Goal: Information Seeking & Learning: Learn about a topic

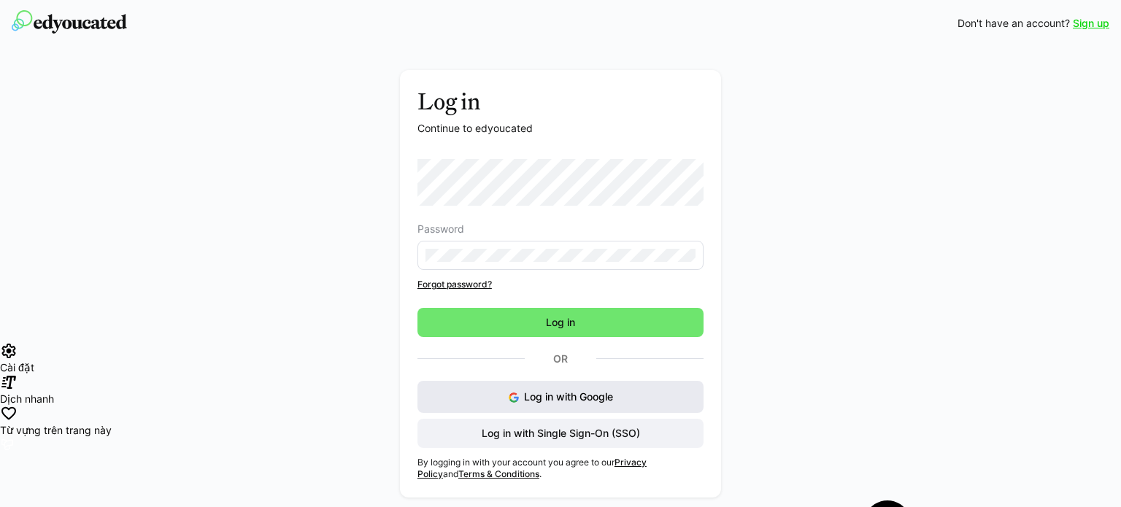
click at [517, 384] on button "Log in with Google" at bounding box center [560, 397] width 286 height 32
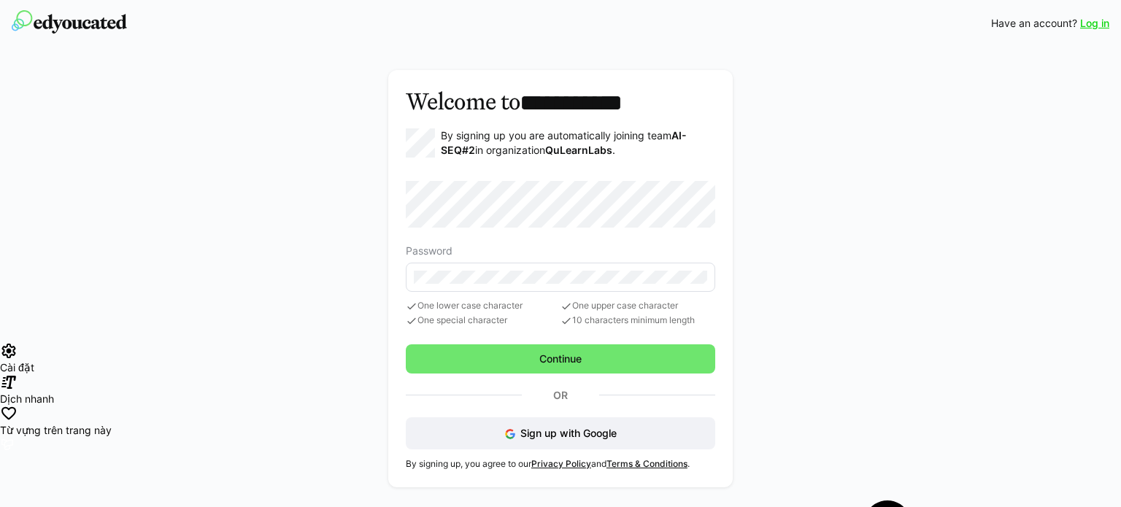
click at [522, 264] on eds-input at bounding box center [560, 277] width 309 height 29
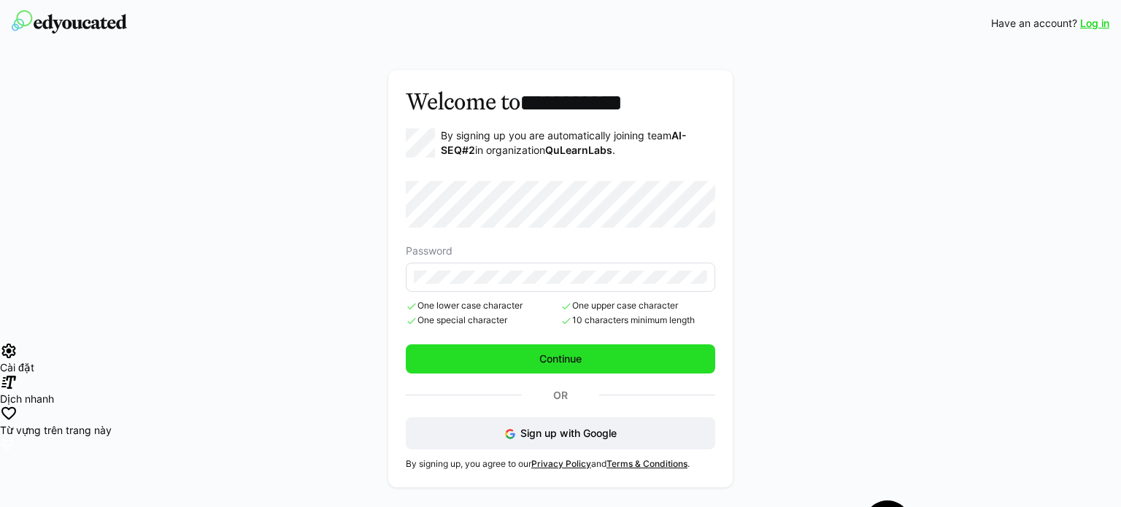
click at [537, 355] on span "Continue" at bounding box center [560, 359] width 47 height 15
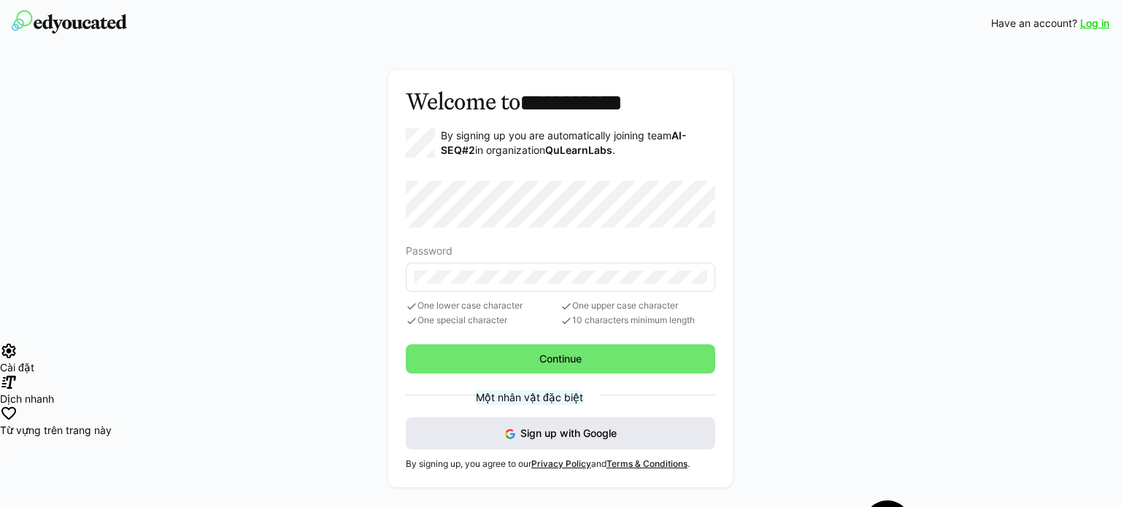
click at [528, 433] on span "Sign up with Google" at bounding box center [568, 433] width 96 height 12
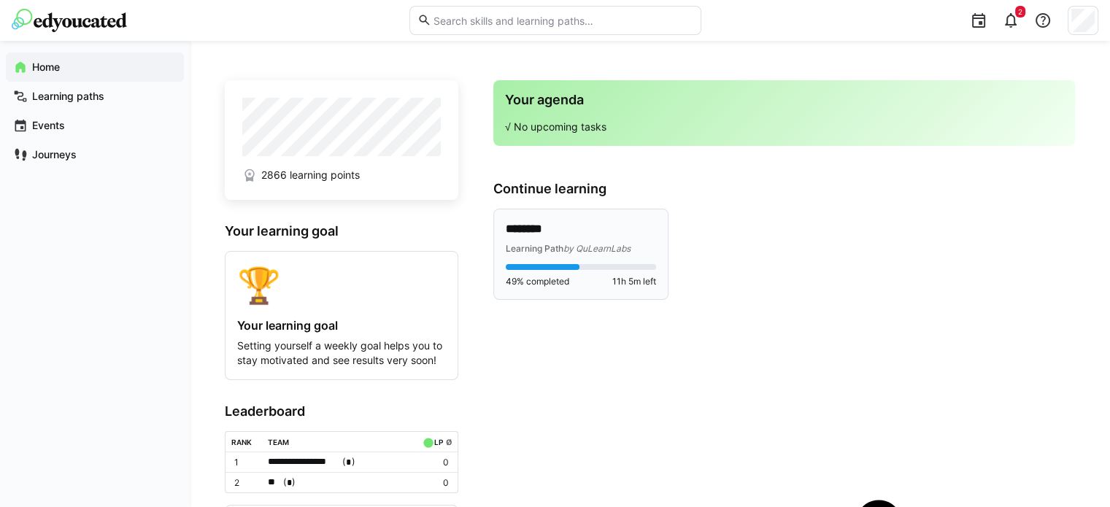
click at [540, 224] on p "********" at bounding box center [581, 229] width 150 height 17
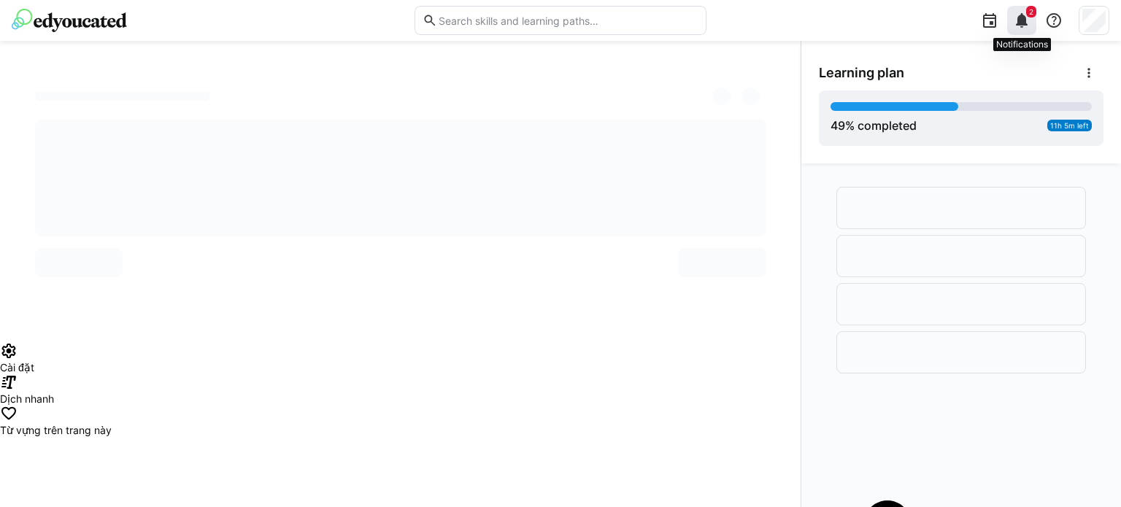
click at [1014, 23] on eds-icon at bounding box center [1022, 21] width 18 height 18
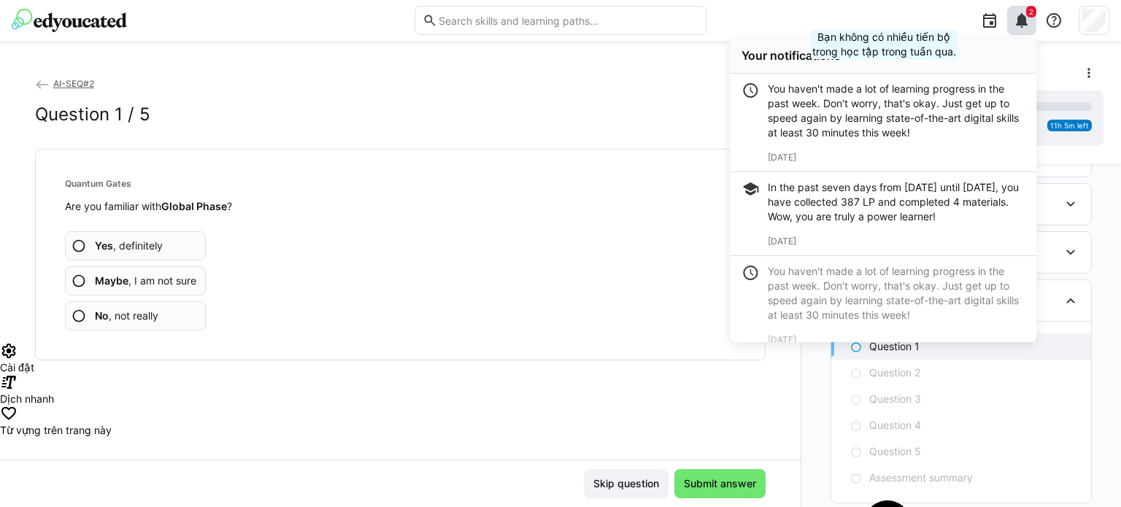
scroll to position [1850, 0]
click at [493, 436] on div "AI-SEQ#2 Question 1 / 5 Quantum Gates Are you familiar with Global Phase ? Yes …" at bounding box center [400, 268] width 800 height 384
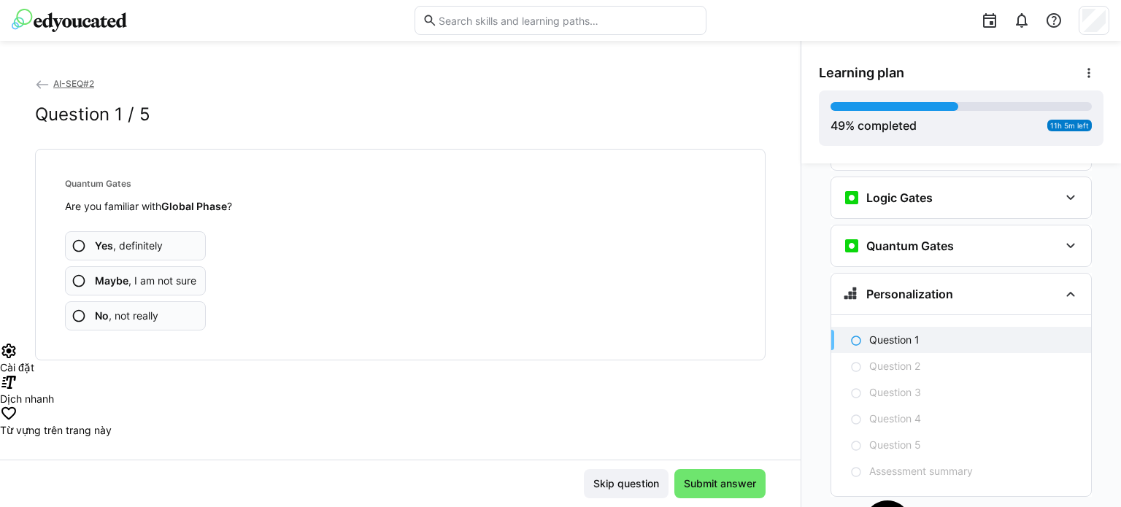
click at [75, 239] on eds-icon at bounding box center [79, 246] width 15 height 15
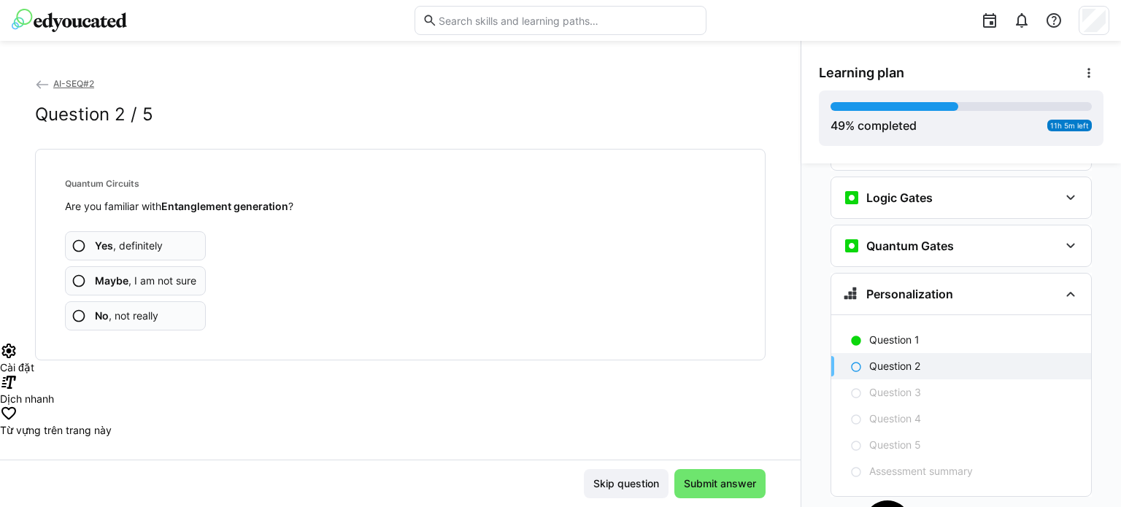
click at [96, 250] on b "Yes" at bounding box center [104, 245] width 18 height 12
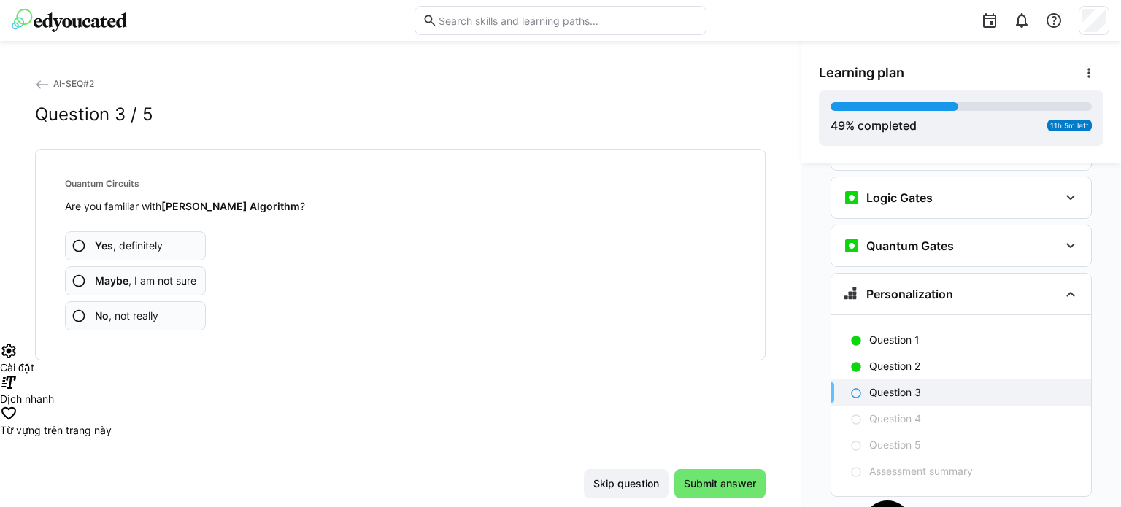
click at [132, 239] on span "Yes , definitely" at bounding box center [129, 246] width 68 height 15
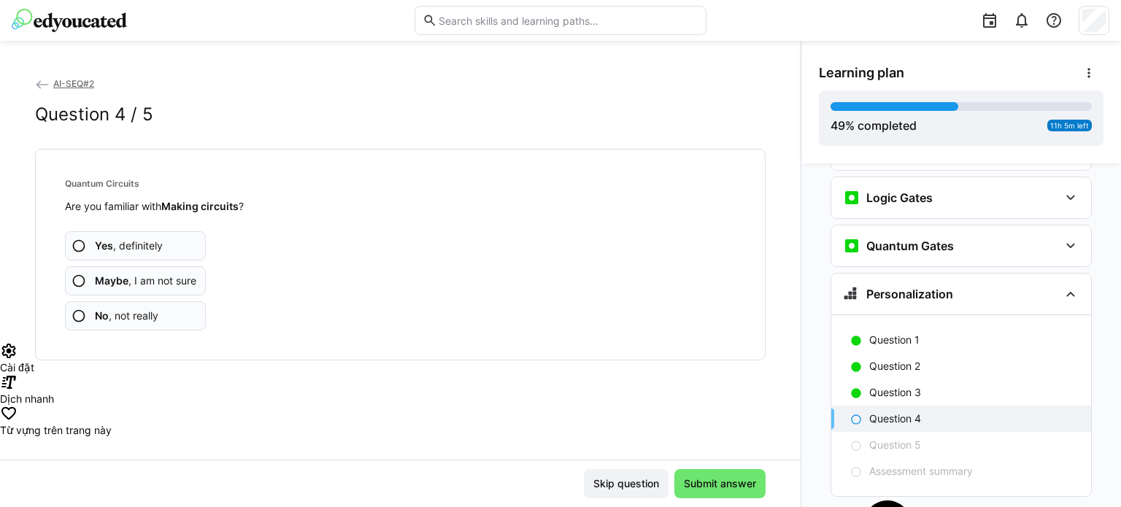
click at [126, 242] on span "Yes , definitely" at bounding box center [129, 246] width 68 height 15
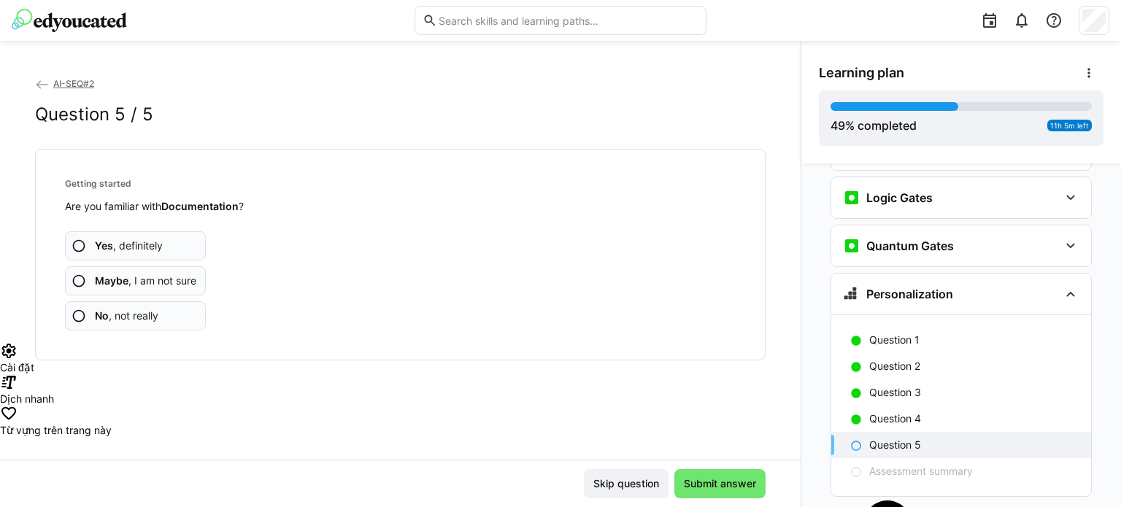
click at [146, 244] on span "Yes , definitely" at bounding box center [129, 246] width 68 height 15
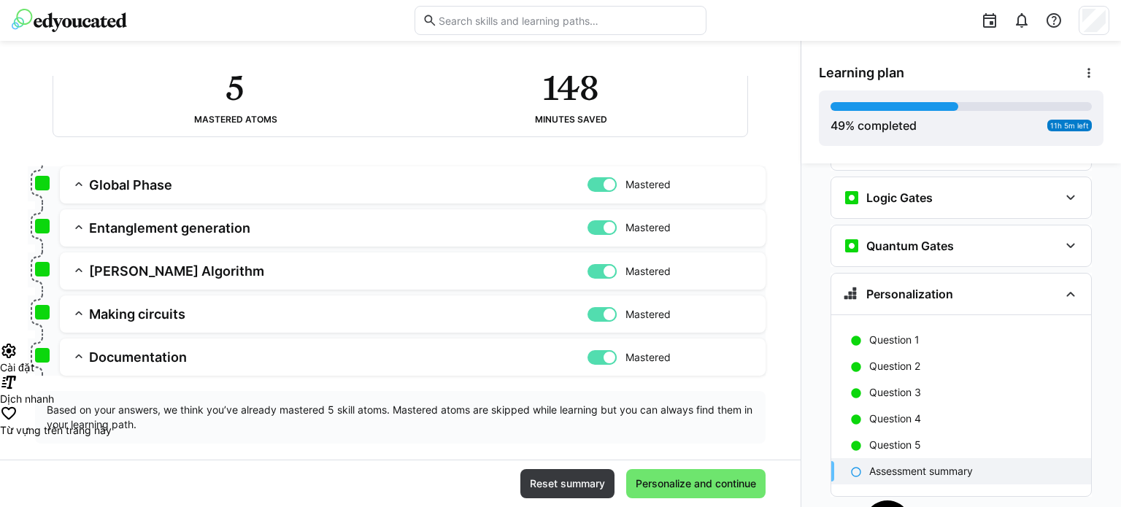
scroll to position [131, 0]
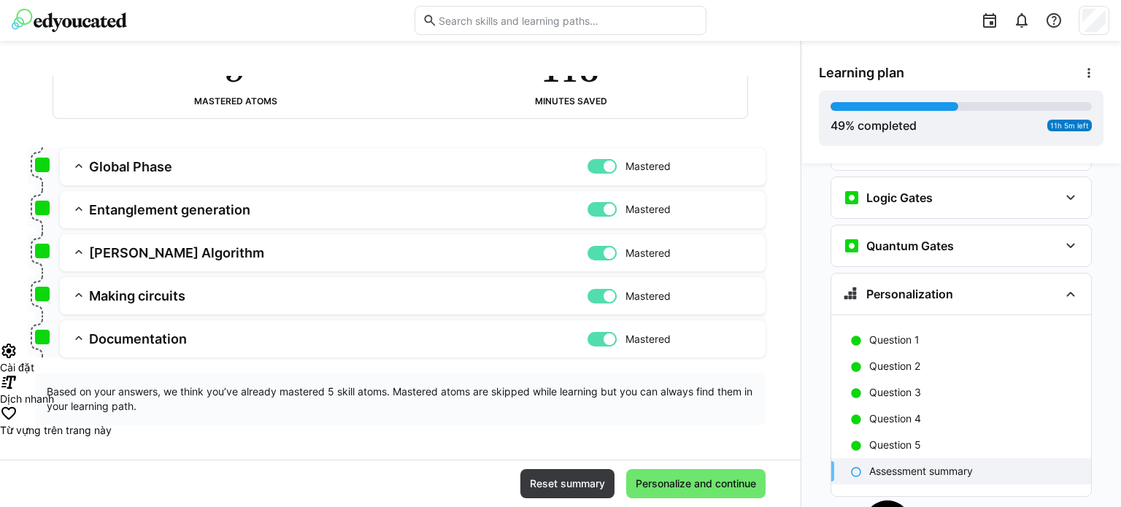
click at [135, 348] on app-summary-expansion "Documentation Mastered Skill: Documentation Chapter: Getting started Descriptio…" at bounding box center [413, 338] width 706 height 37
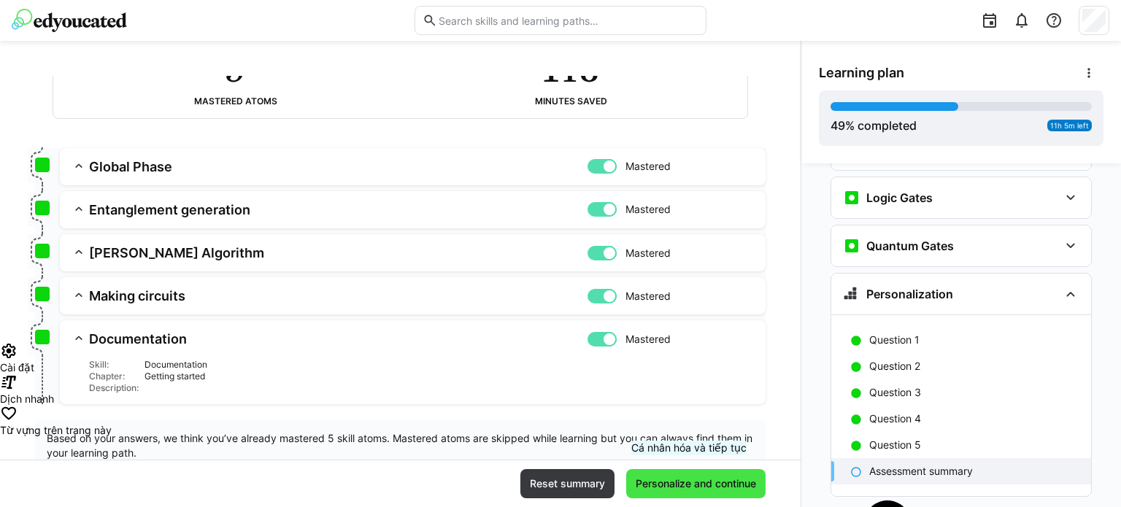
click at [690, 484] on span "Personalize and continue" at bounding box center [695, 483] width 125 height 15
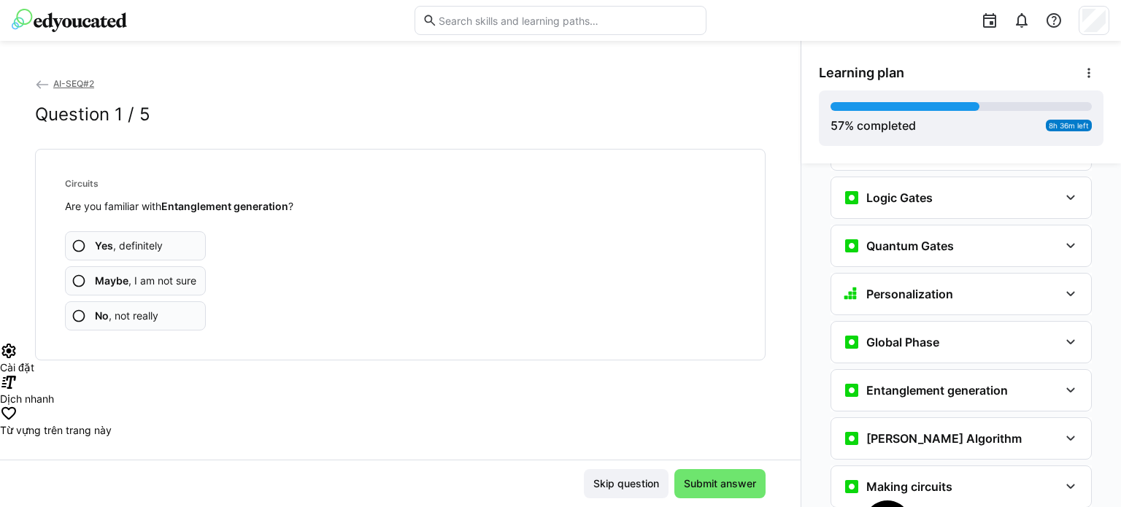
scroll to position [2137, 0]
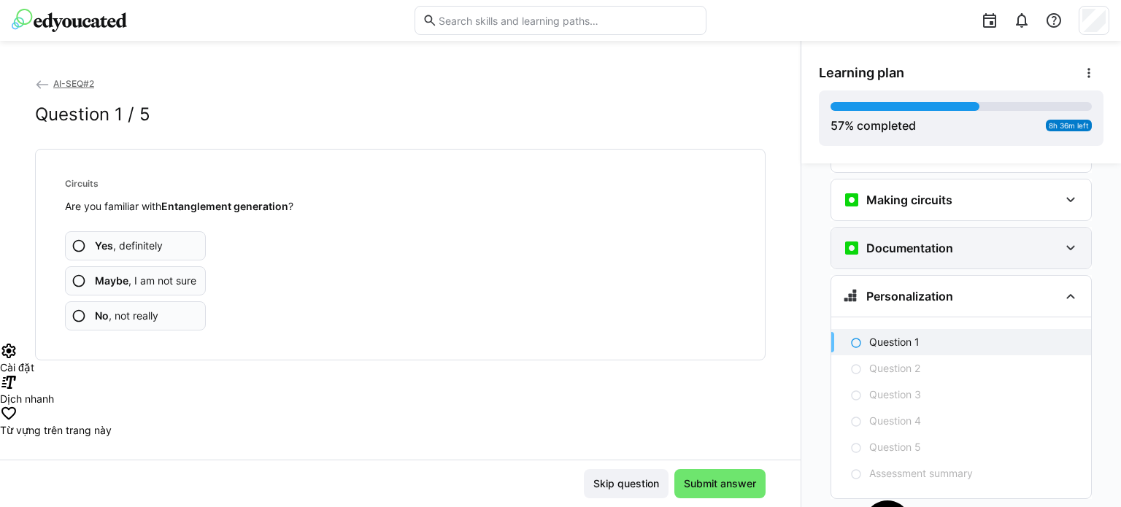
click at [961, 239] on div "Documentation" at bounding box center [951, 248] width 216 height 18
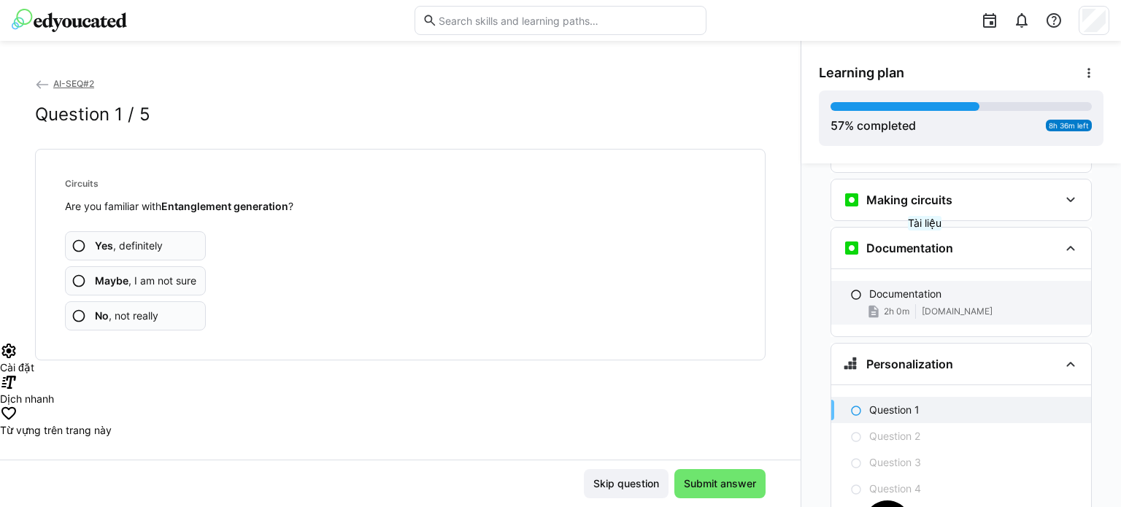
click at [928, 287] on p "Documentation" at bounding box center [905, 294] width 72 height 15
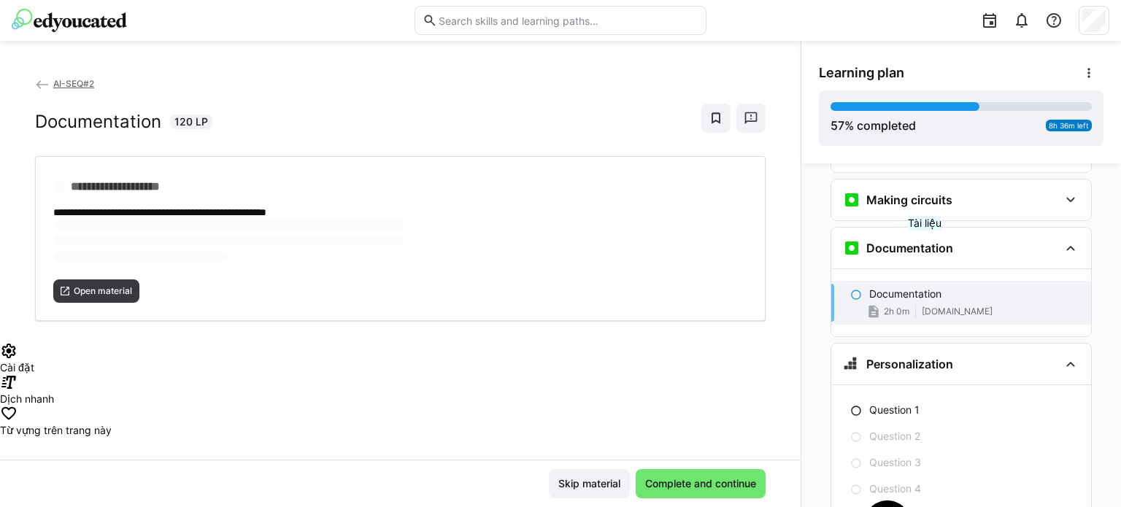
scroll to position [2164, 0]
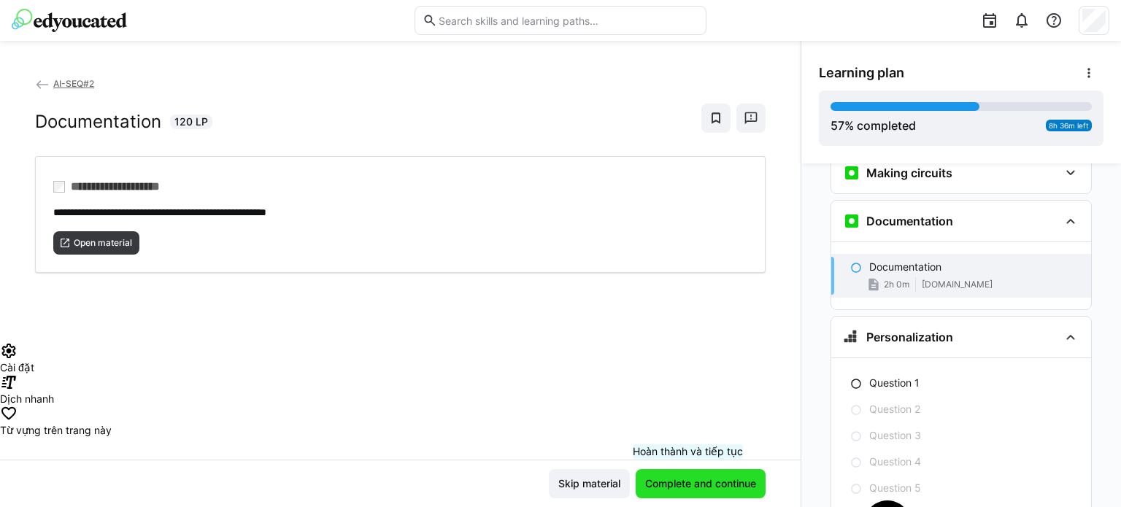
click at [690, 487] on span "Complete and continue" at bounding box center [700, 483] width 115 height 15
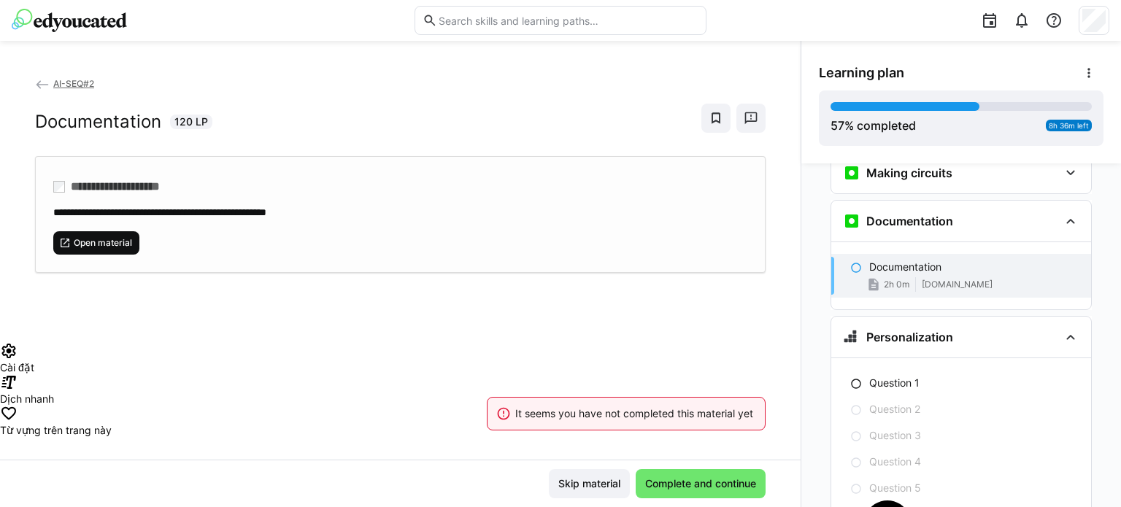
click at [106, 239] on span "Open material" at bounding box center [102, 243] width 61 height 12
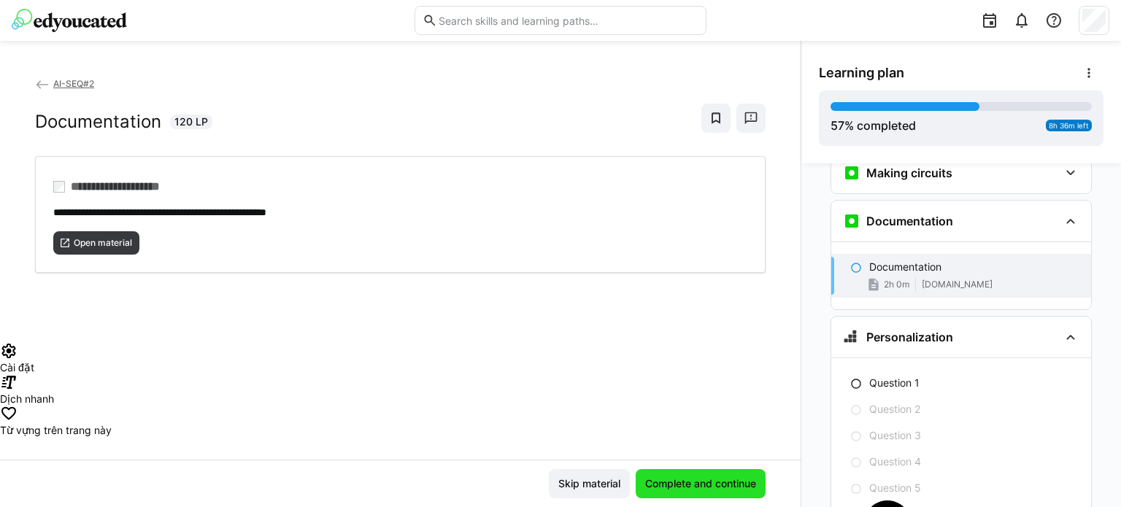
click at [673, 485] on span "Complete and continue" at bounding box center [700, 483] width 115 height 15
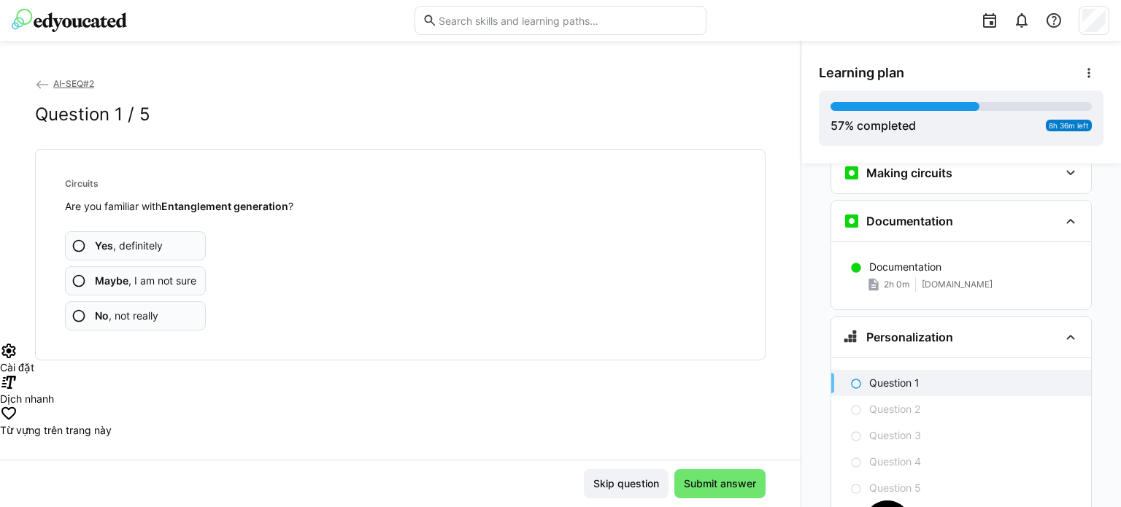
scroll to position [2205, 0]
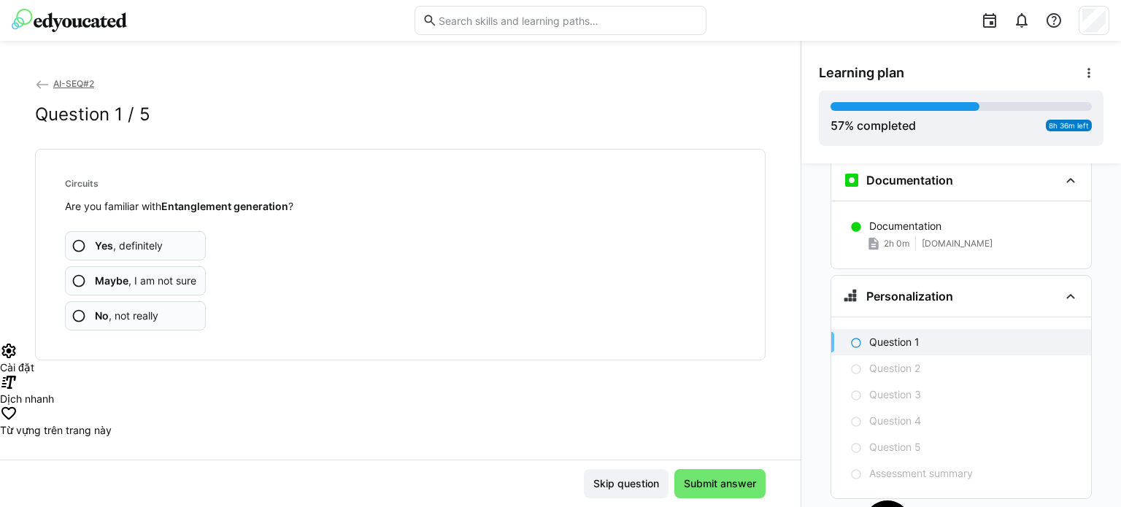
click at [140, 239] on span "Yes , definitely" at bounding box center [129, 246] width 68 height 15
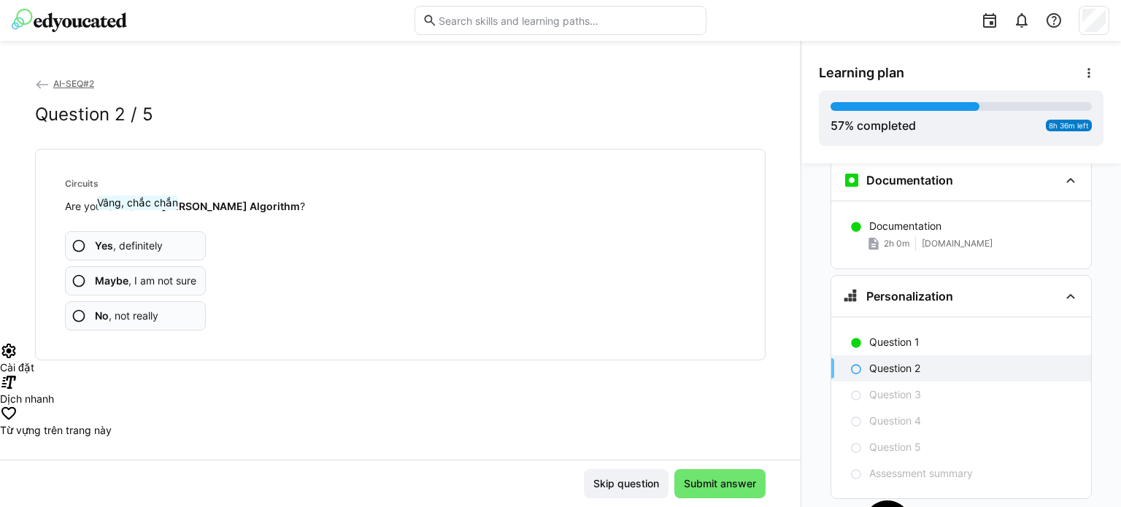
click at [139, 239] on span "Yes , definitely" at bounding box center [129, 246] width 68 height 15
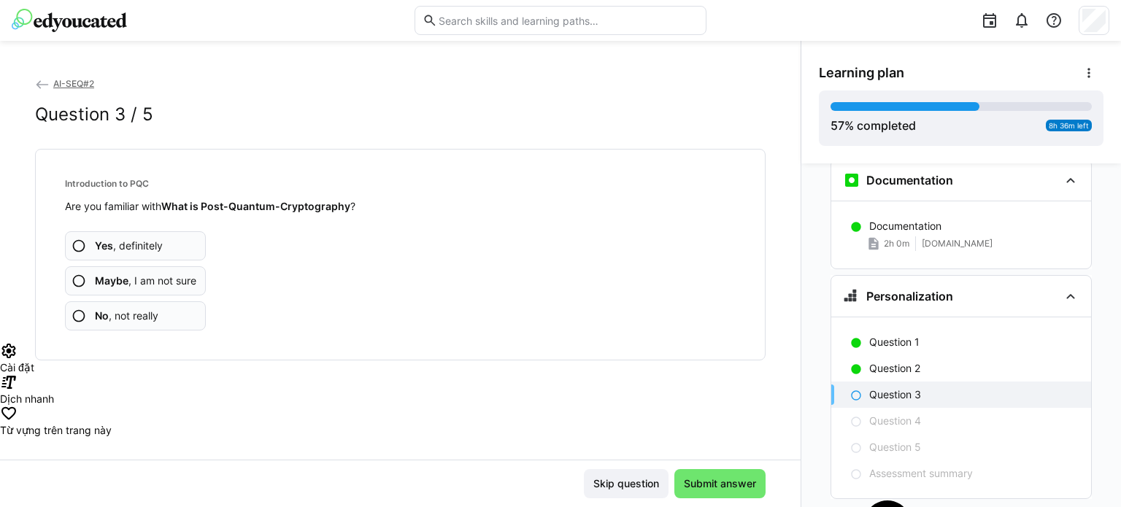
click at [139, 239] on span "Yes , definitely" at bounding box center [129, 246] width 68 height 15
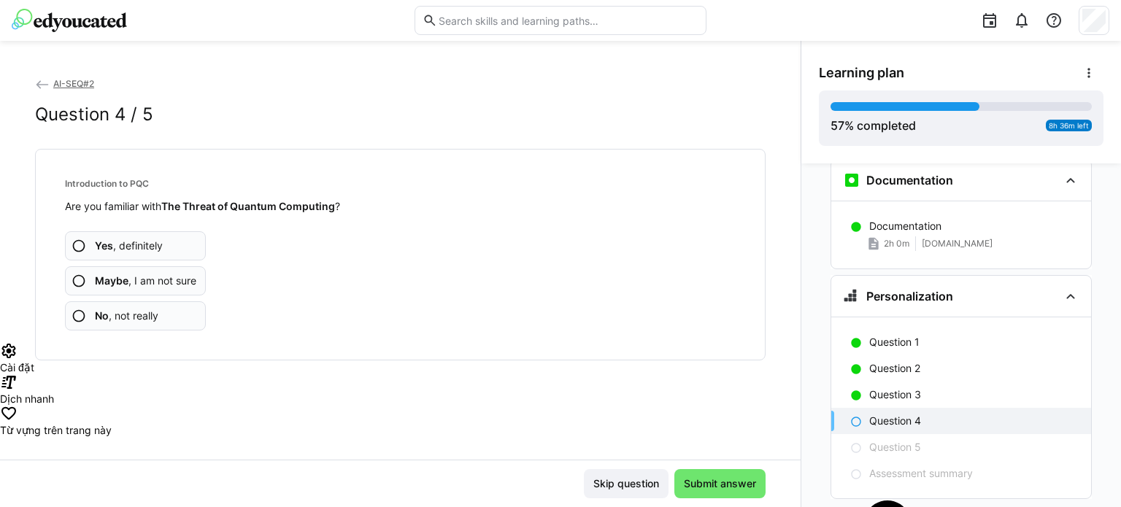
click at [138, 247] on span "Yes , definitely" at bounding box center [129, 246] width 68 height 15
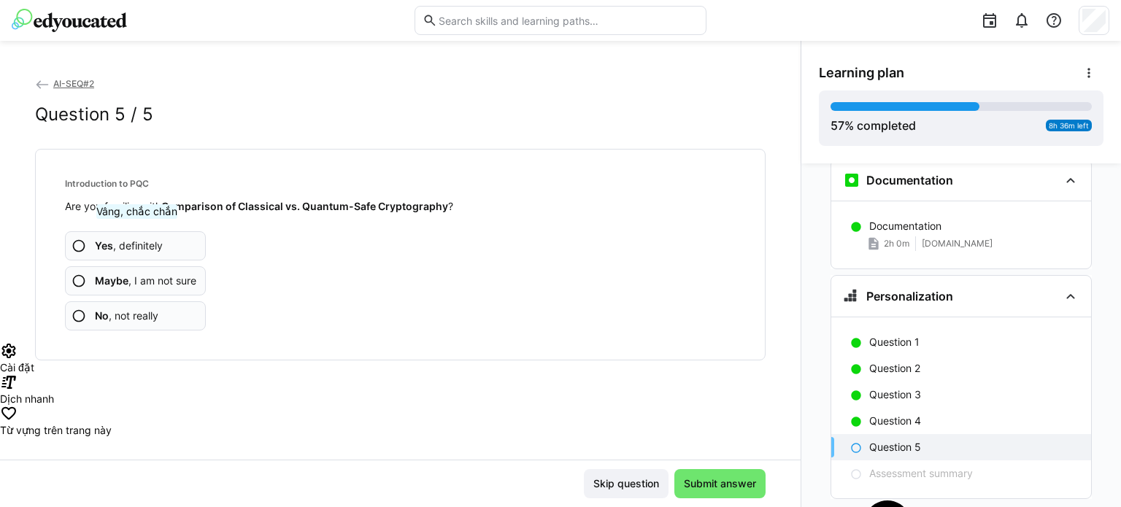
click at [138, 247] on span "Yes , definitely" at bounding box center [129, 246] width 68 height 15
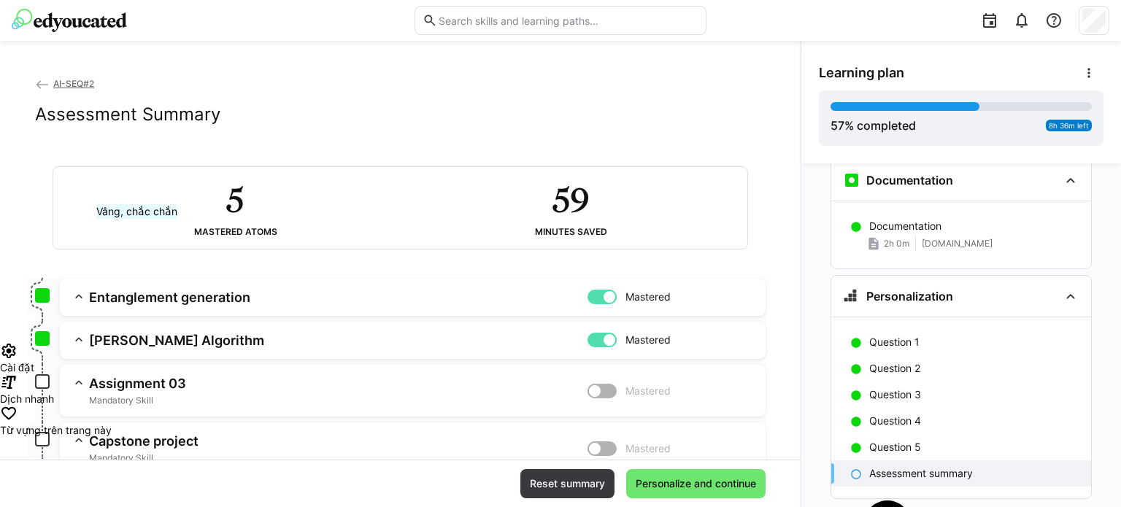
click at [138, 247] on div "5 Mastered atoms 59 Minutes saved" at bounding box center [400, 208] width 694 height 82
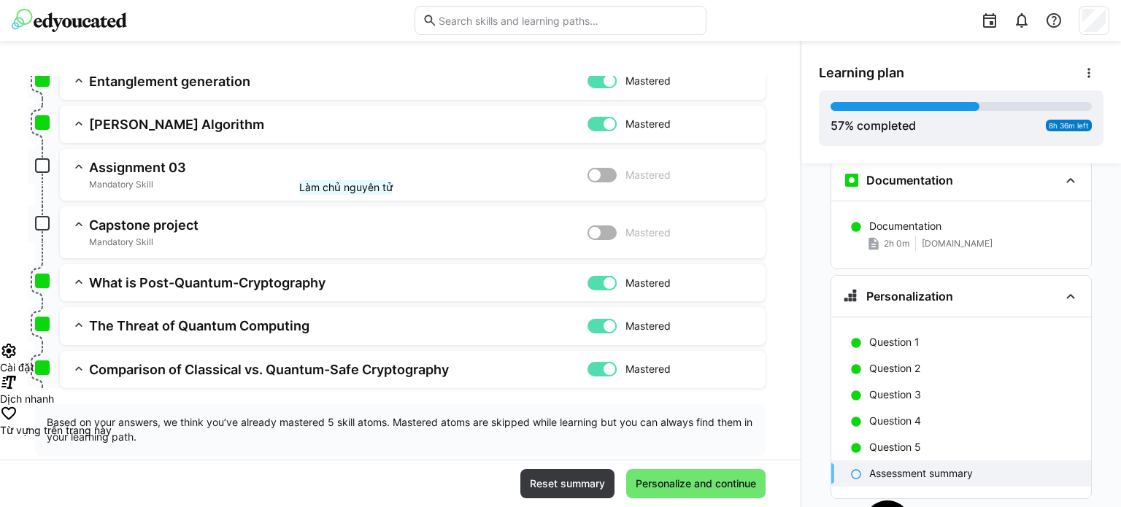
scroll to position [219, 0]
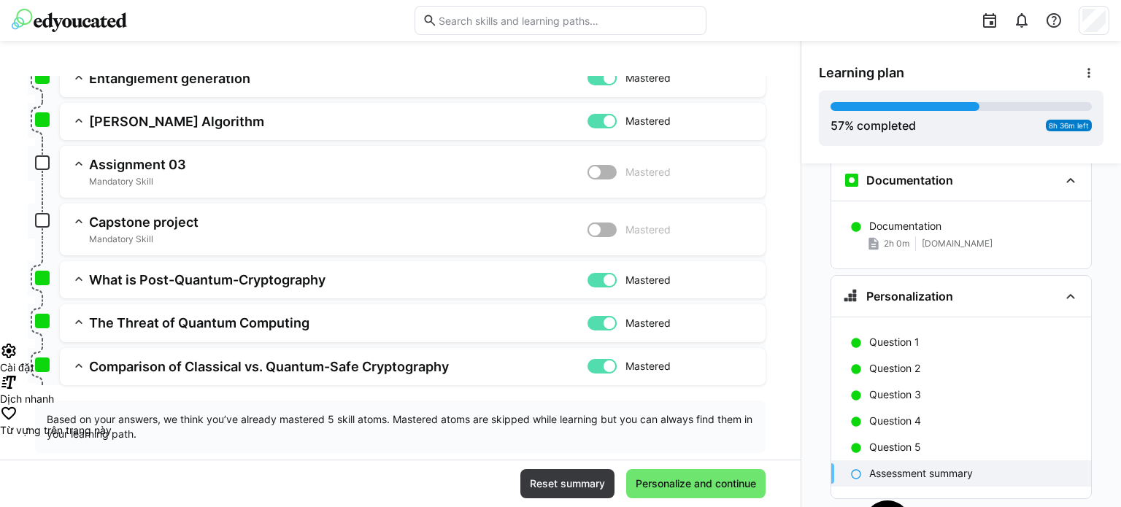
click at [169, 163] on h3 "Assignment 03" at bounding box center [338, 164] width 498 height 17
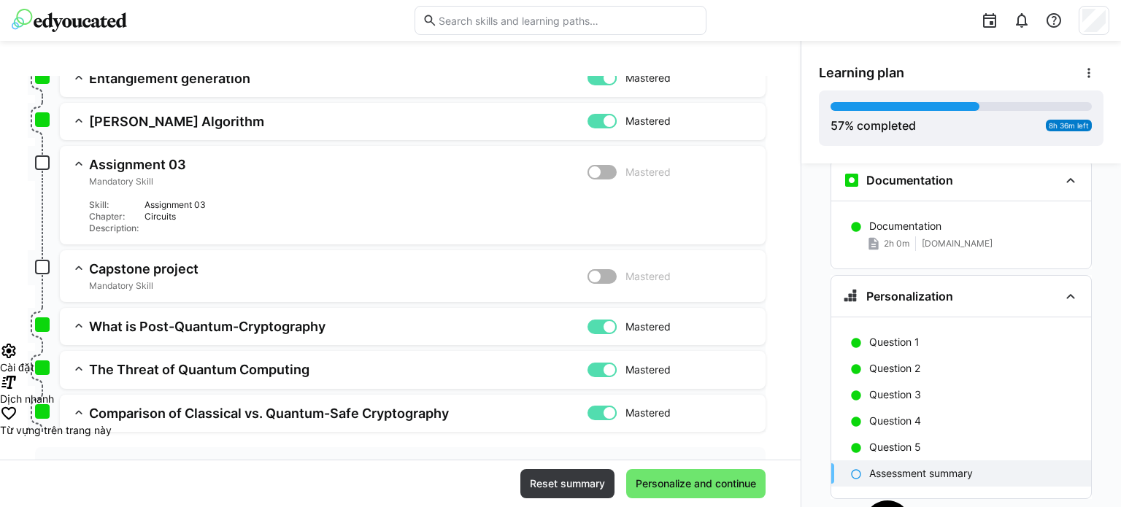
click at [149, 164] on h3 "Assignment 03" at bounding box center [338, 164] width 498 height 17
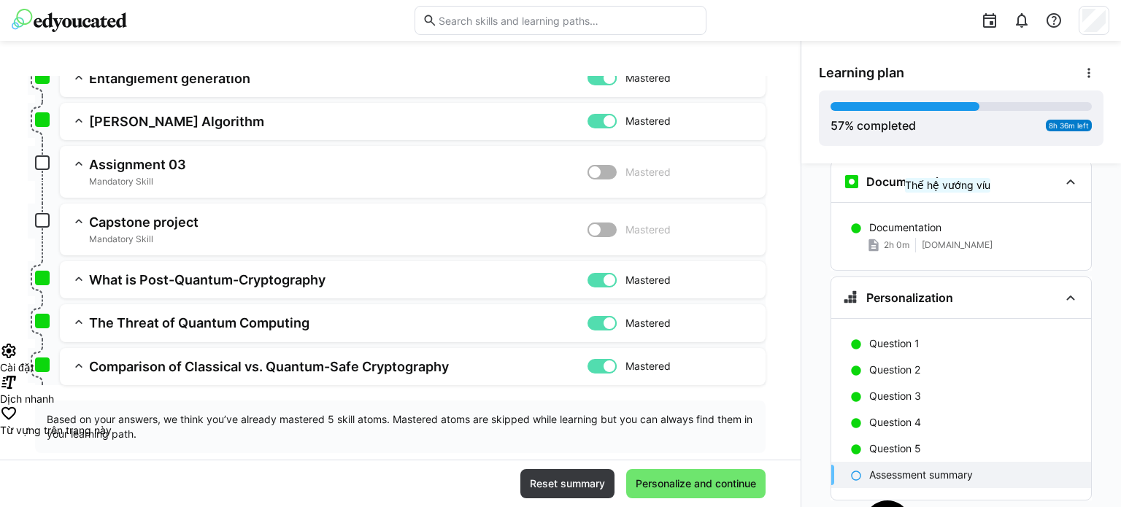
scroll to position [2205, 0]
click at [158, 166] on h3 "Assignment 03" at bounding box center [338, 164] width 498 height 17
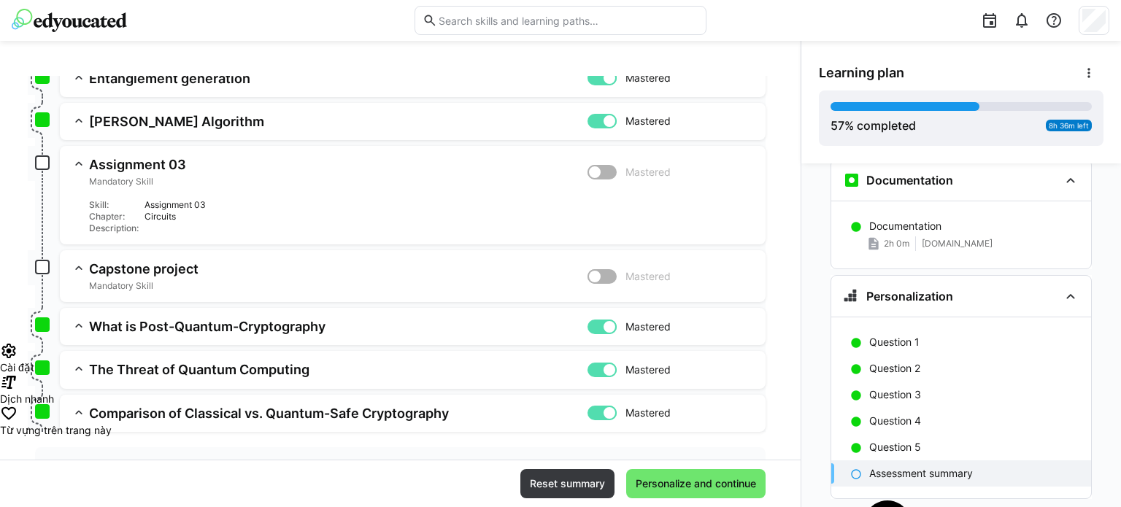
click at [37, 160] on app-box at bounding box center [42, 162] width 15 height 15
click at [128, 161] on h3 "Assignment 03" at bounding box center [338, 164] width 498 height 17
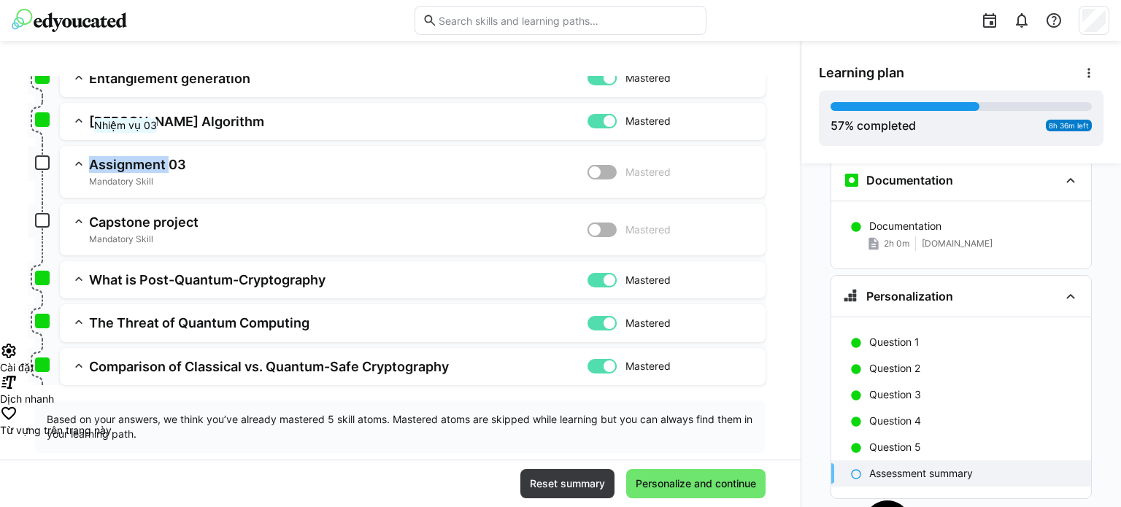
click at [128, 161] on h3 "Assignment 03" at bounding box center [338, 164] width 498 height 17
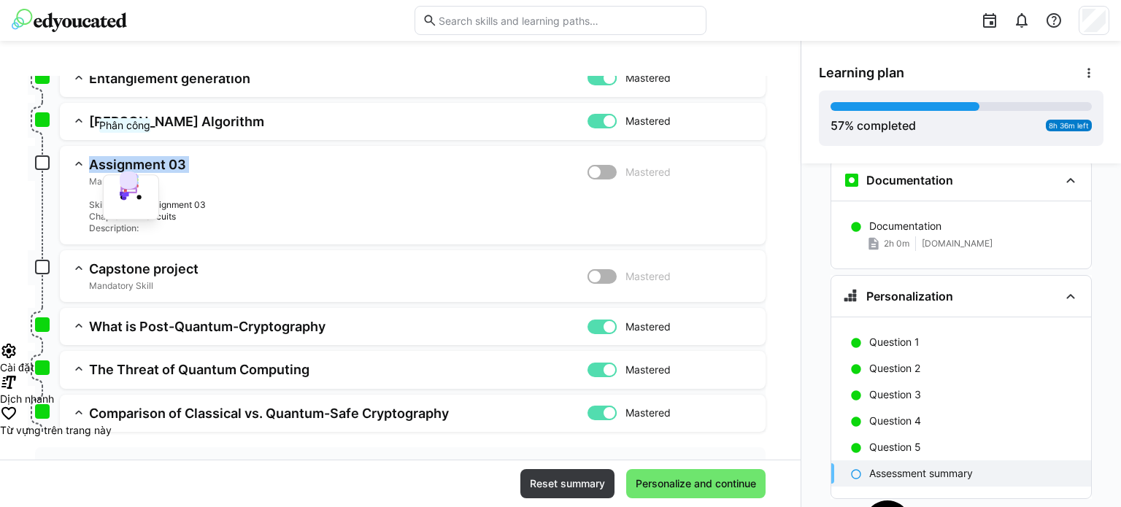
click at [128, 161] on h3 "Assignment 03" at bounding box center [338, 164] width 498 height 17
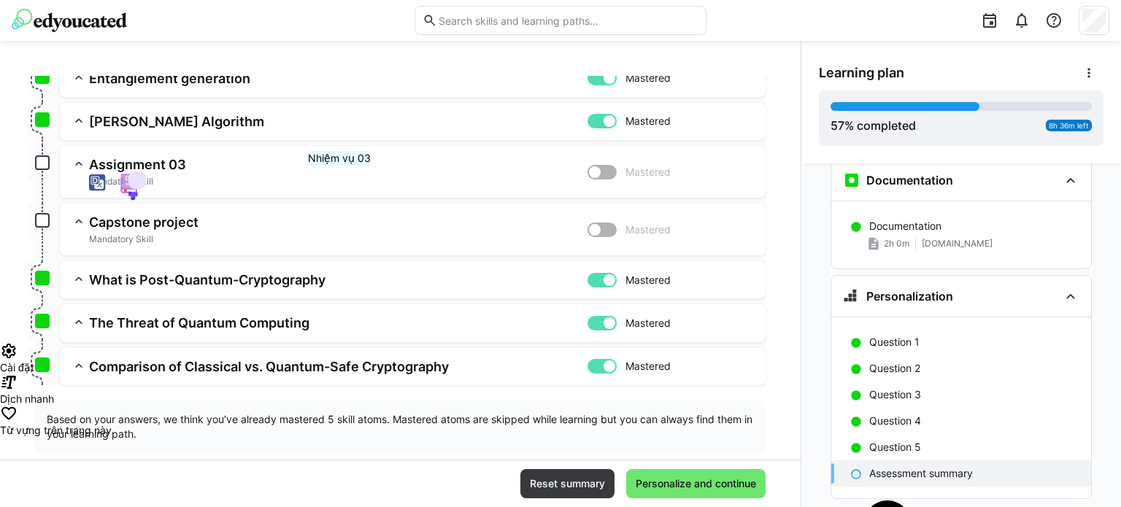
click at [342, 194] on app-summary-expansion "Assignment 03 Mandatory Skill Mastered Skill: Assignment 03 Chapter: Circuits D…" at bounding box center [413, 172] width 706 height 52
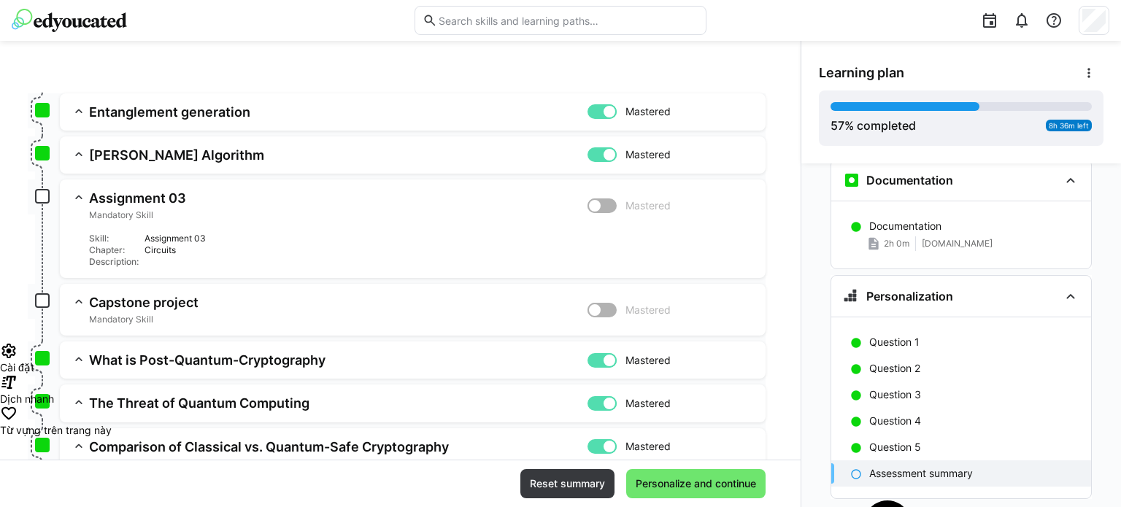
scroll to position [293, 0]
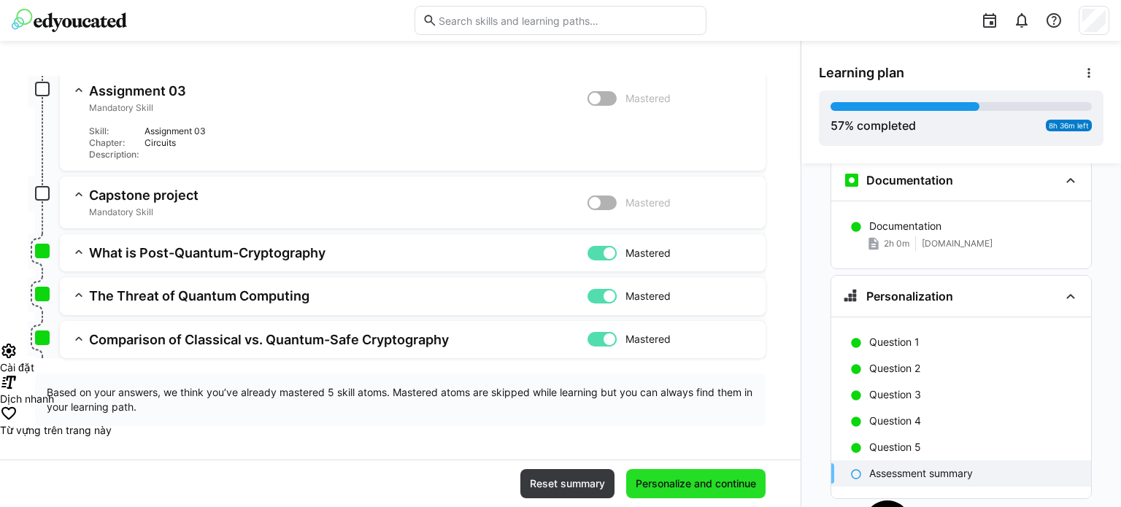
click at [660, 480] on span "Personalize and continue" at bounding box center [695, 483] width 125 height 15
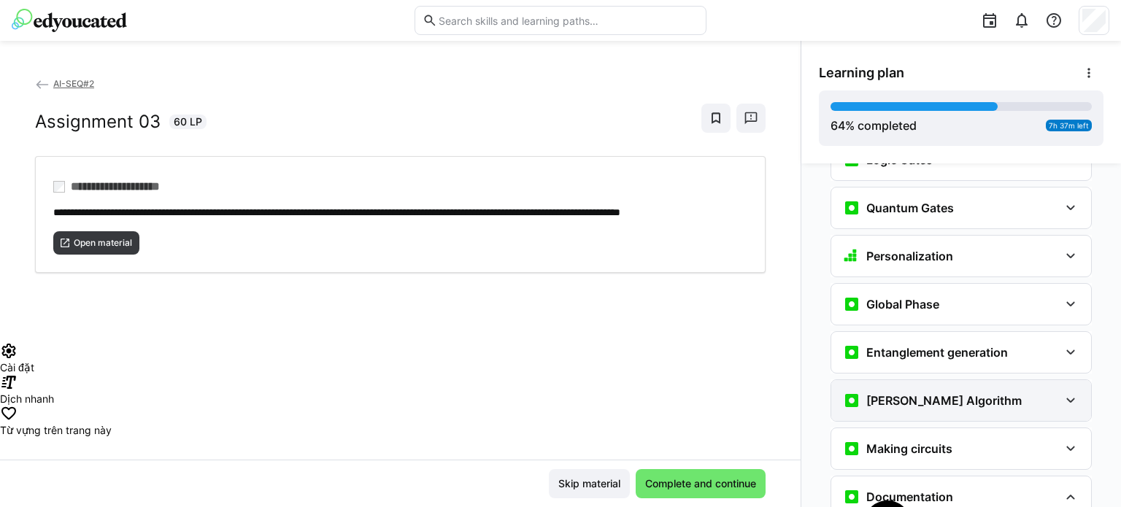
scroll to position [2180, 0]
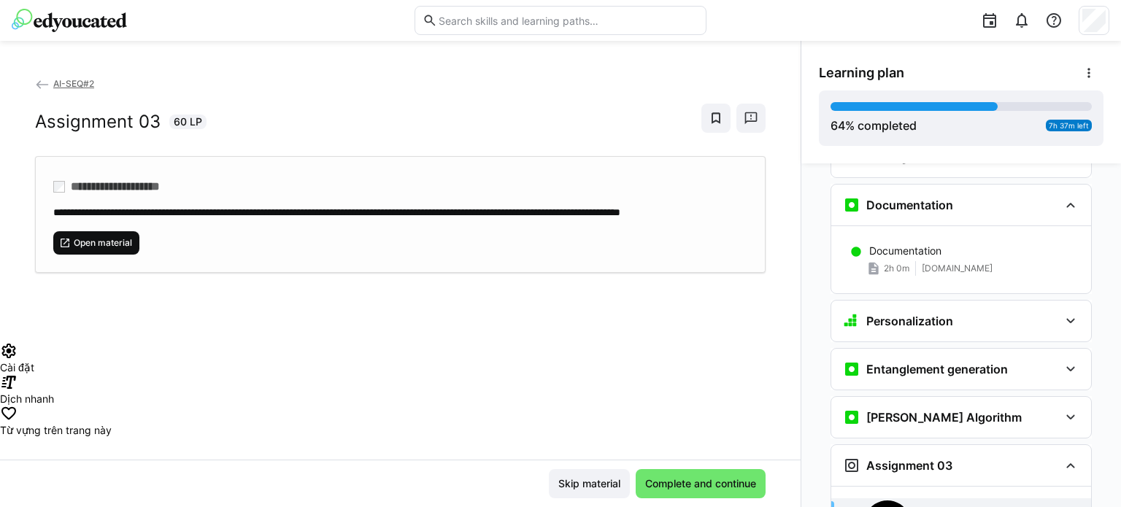
click at [97, 249] on span "Open material" at bounding box center [102, 243] width 61 height 12
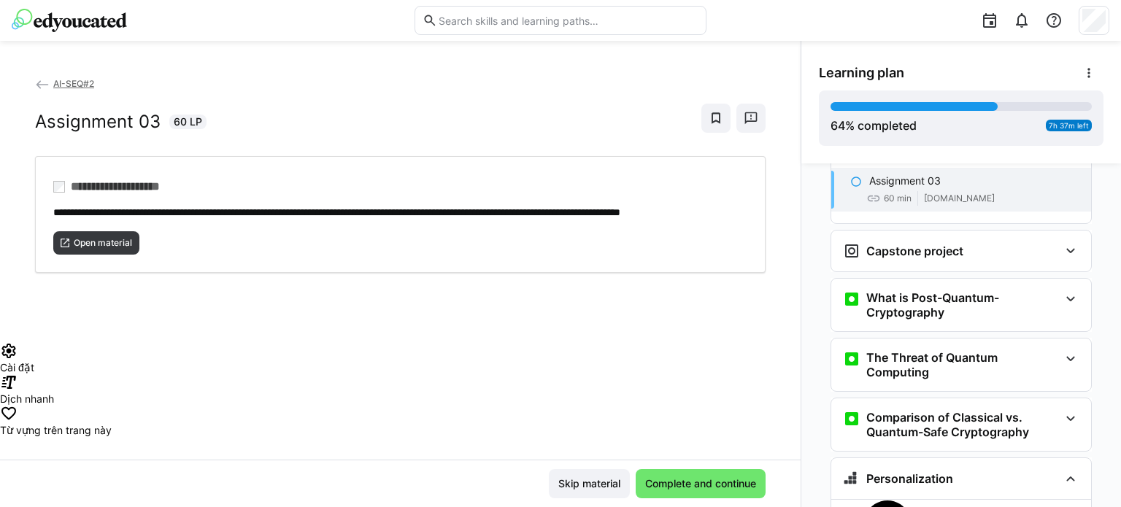
scroll to position [2472, 0]
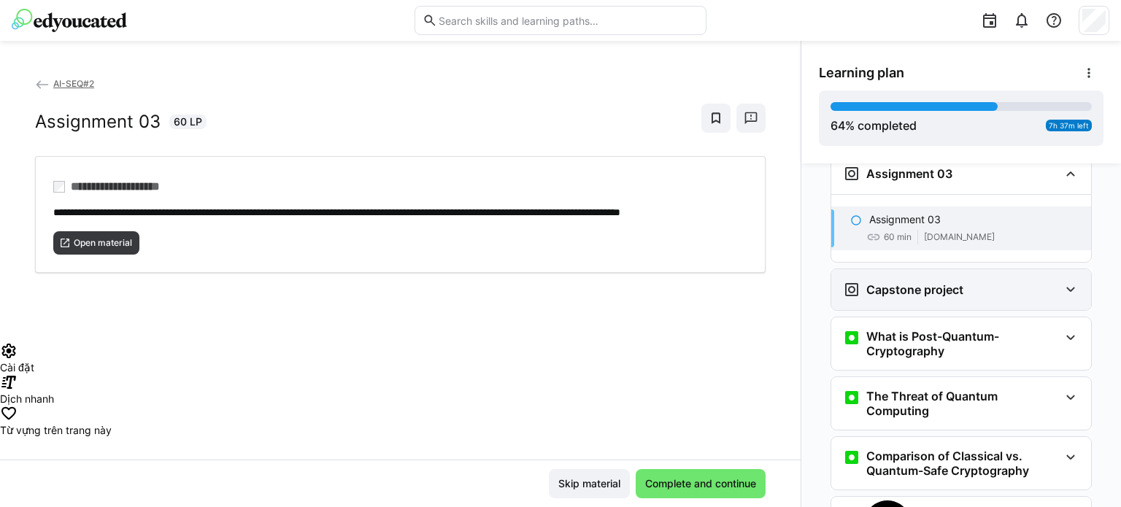
click at [989, 281] on div "Capstone project" at bounding box center [951, 290] width 216 height 18
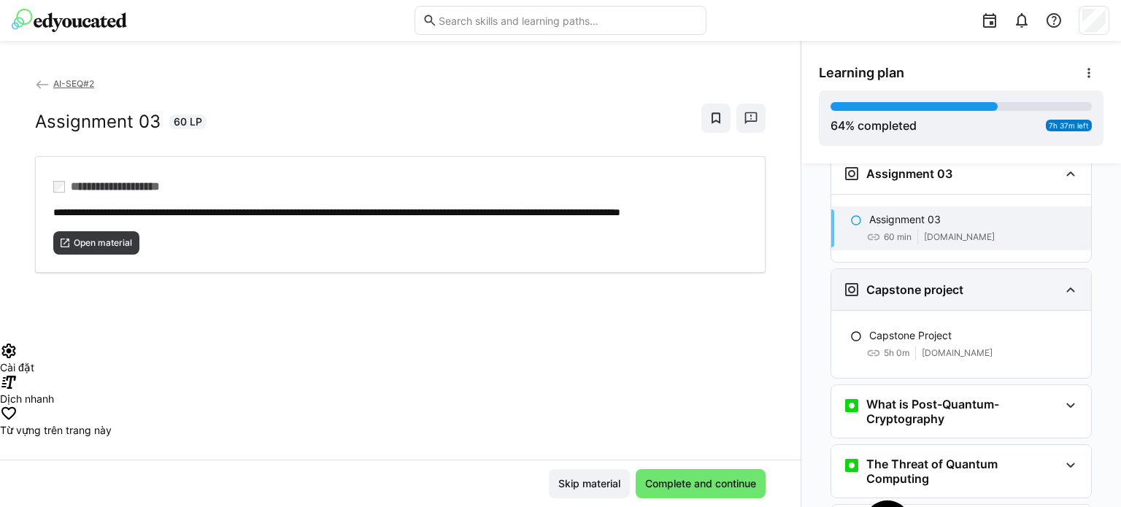
click at [989, 281] on div "Capstone project" at bounding box center [951, 290] width 216 height 18
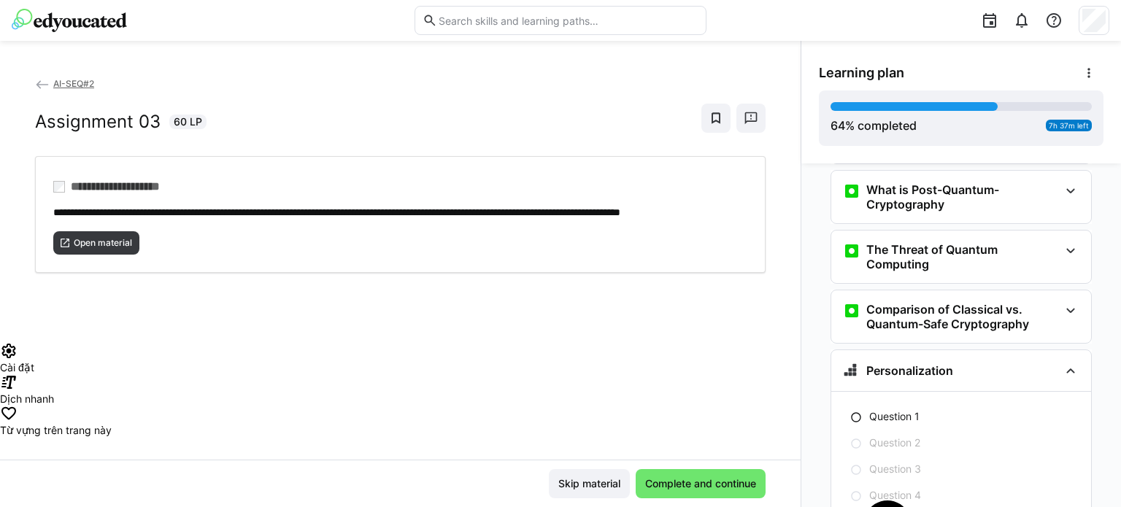
scroll to position [2691, 0]
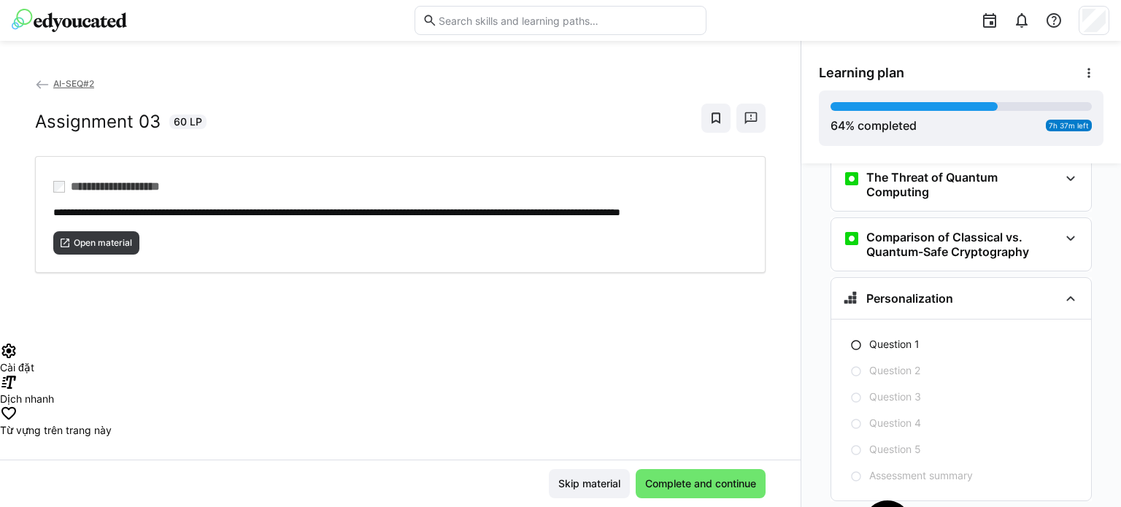
click at [989, 290] on div "Personalization" at bounding box center [951, 299] width 216 height 18
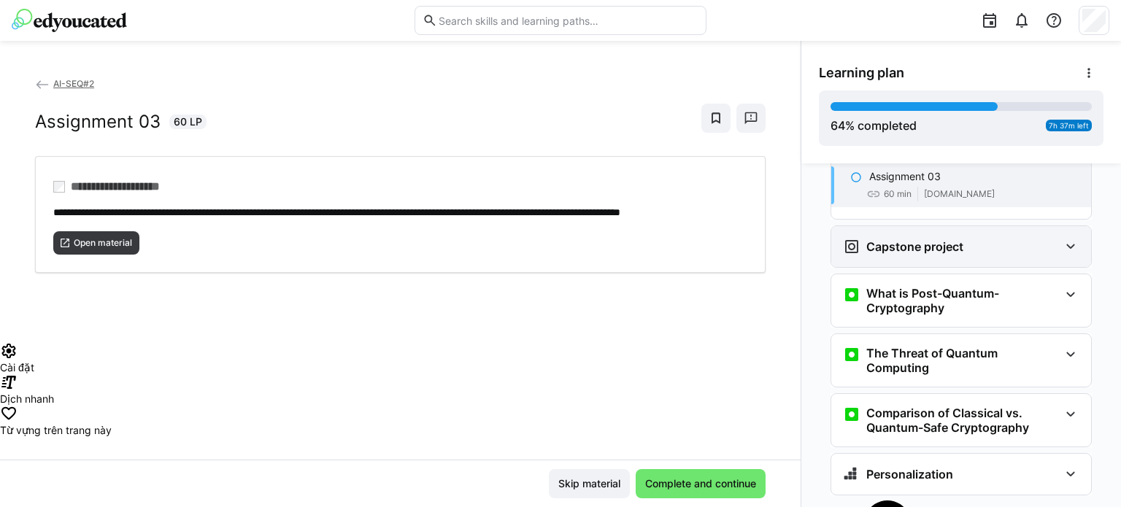
scroll to position [2509, 0]
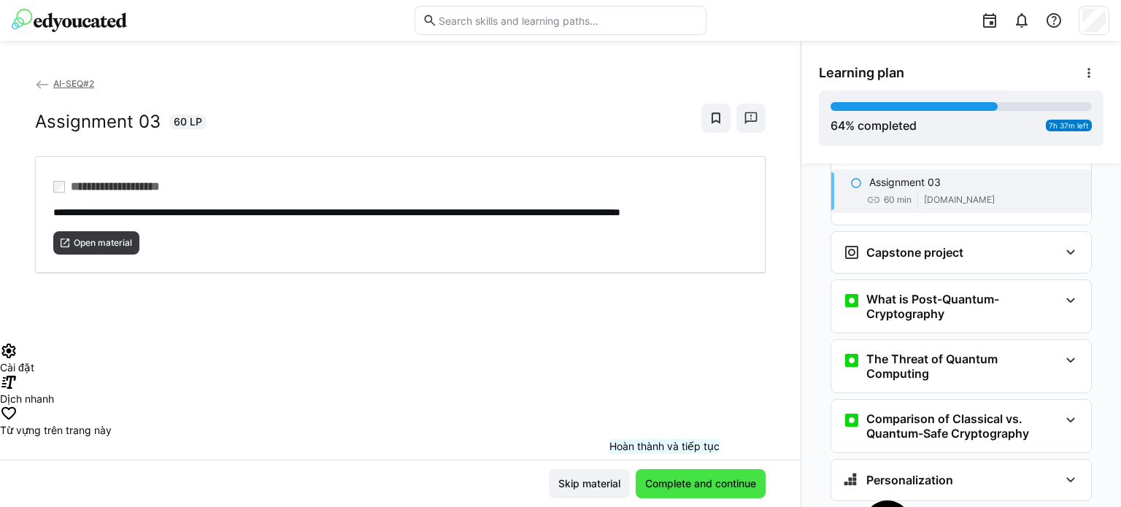
click at [665, 484] on span "Complete and continue" at bounding box center [700, 483] width 115 height 15
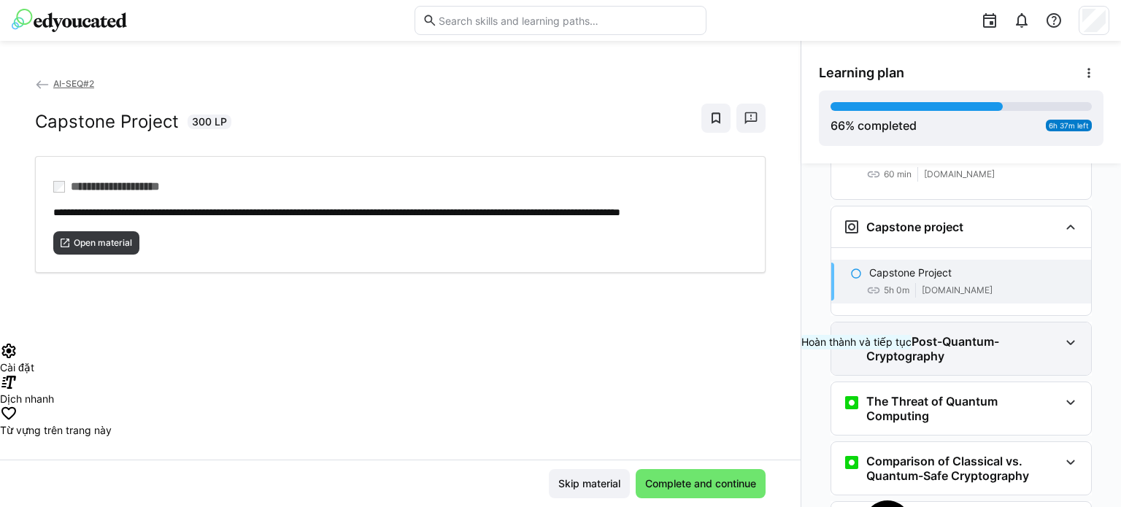
scroll to position [2431, 0]
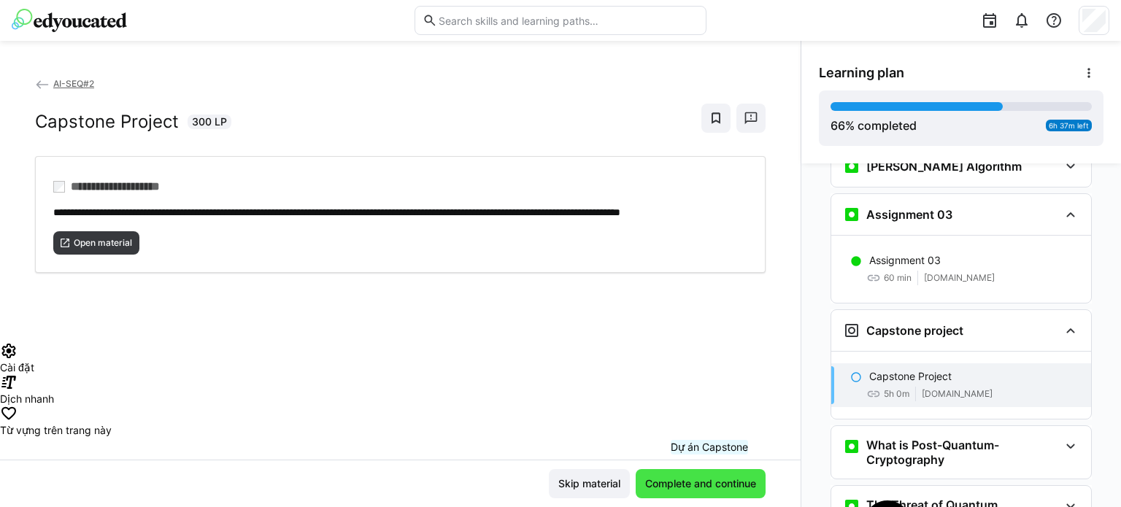
click at [712, 484] on span "Complete and continue" at bounding box center [700, 483] width 115 height 15
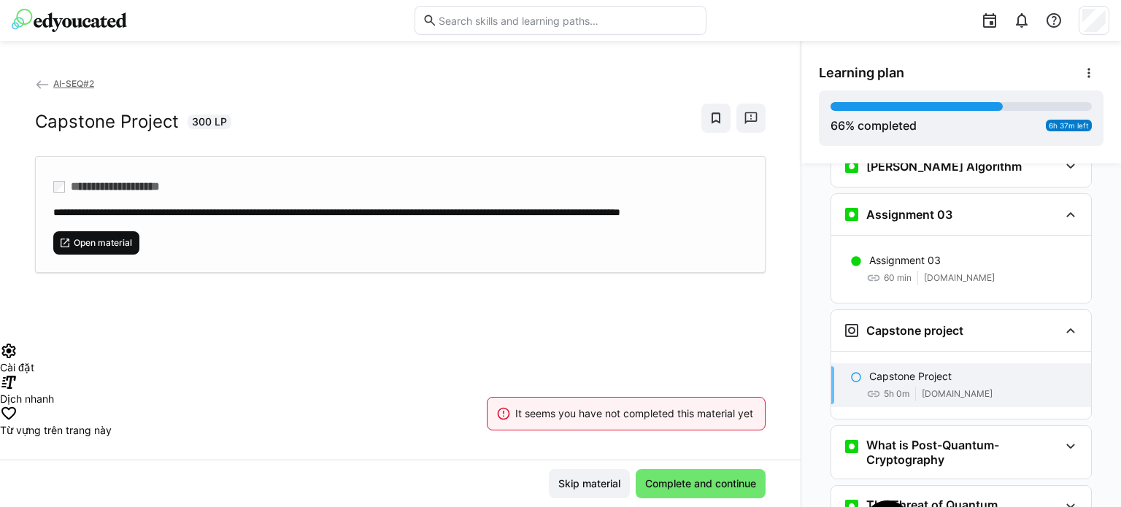
click at [124, 249] on span "Open material" at bounding box center [102, 243] width 61 height 12
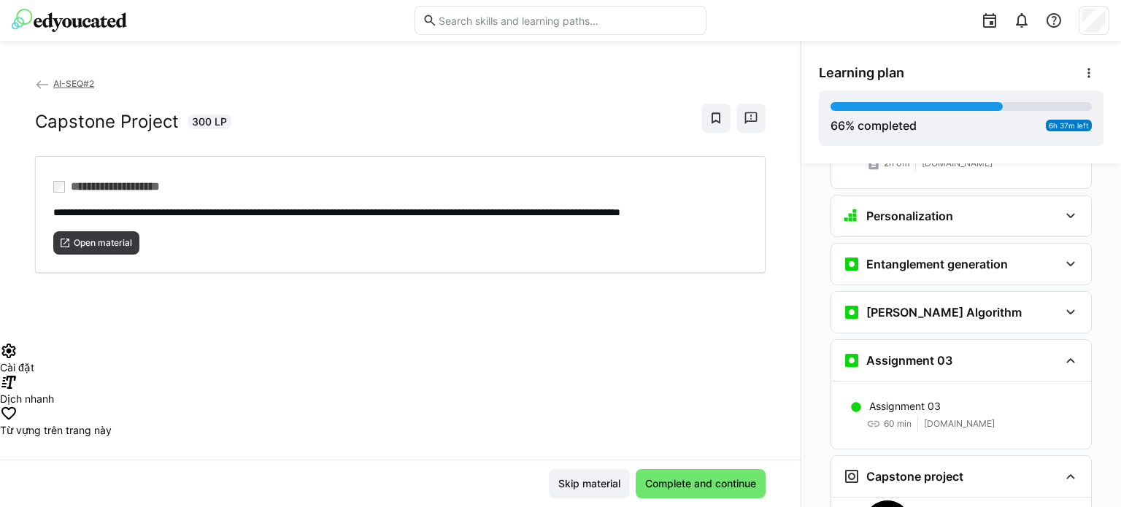
scroll to position [2577, 0]
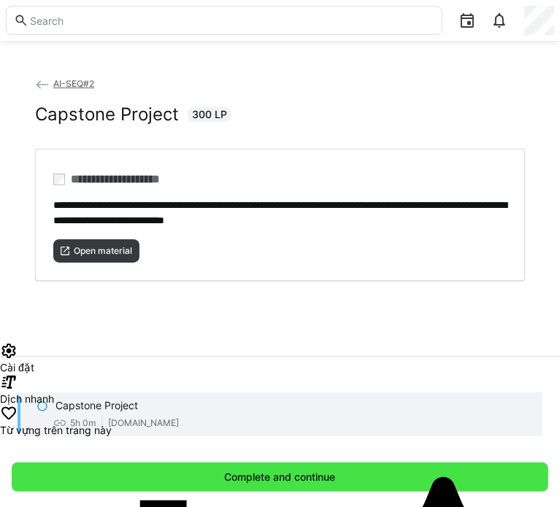
click at [188, 487] on span "Complete and continue" at bounding box center [280, 477] width 536 height 29
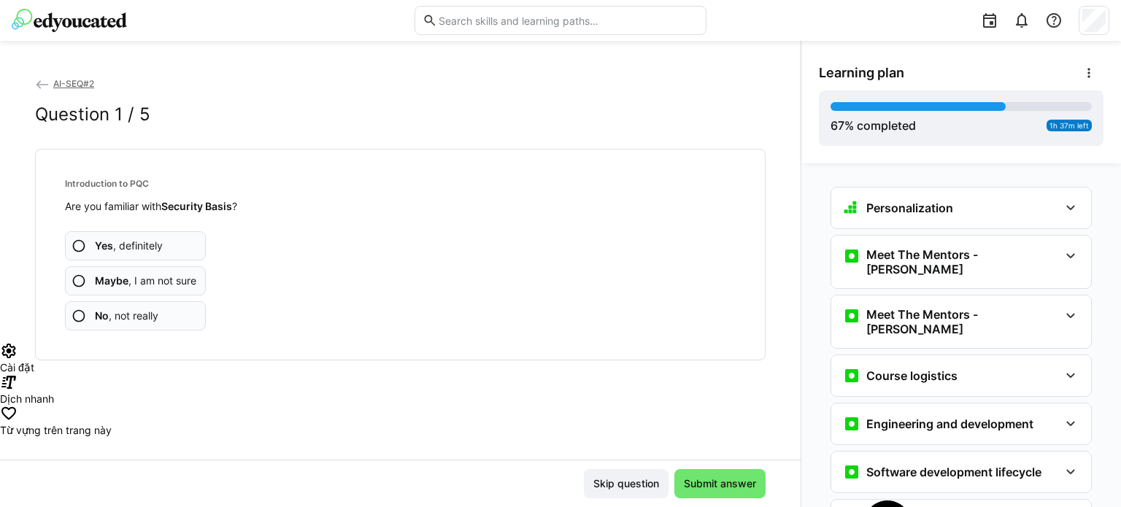
click at [161, 235] on app-assessment-question-radio "Yes , definitely" at bounding box center [135, 245] width 141 height 29
click at [706, 475] on span "Submit answer" at bounding box center [719, 483] width 91 height 29
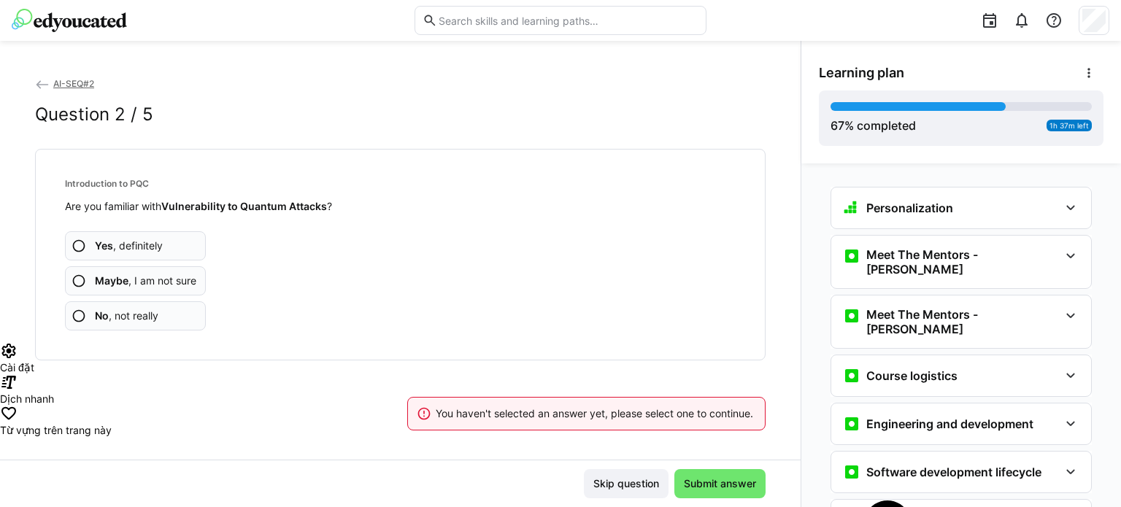
click at [175, 236] on app-assessment-question-radio "Yes , definitely" at bounding box center [135, 245] width 141 height 29
click at [170, 242] on app-assessment-question-radio "Yes , definitely" at bounding box center [135, 245] width 141 height 29
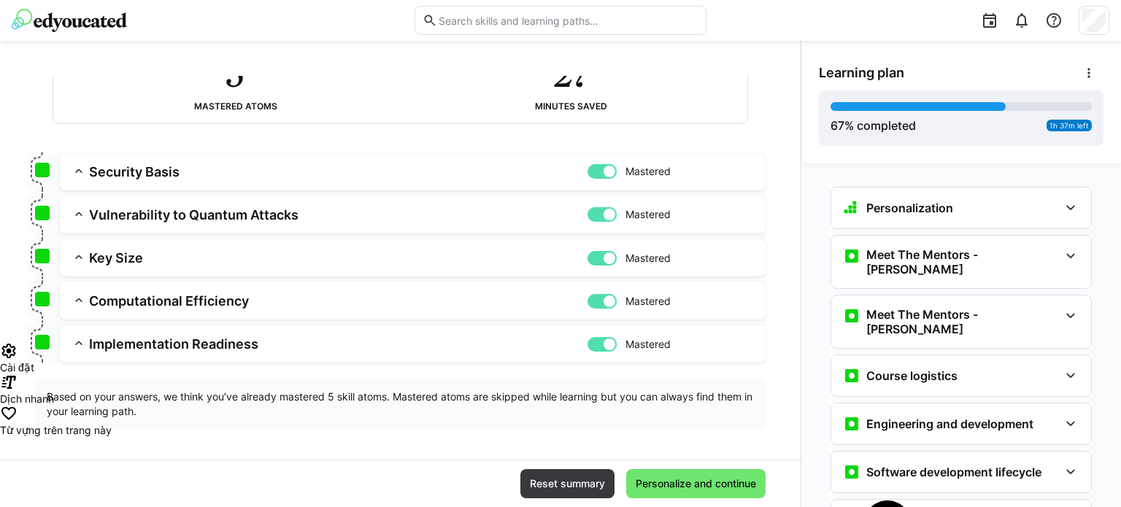
scroll to position [131, 0]
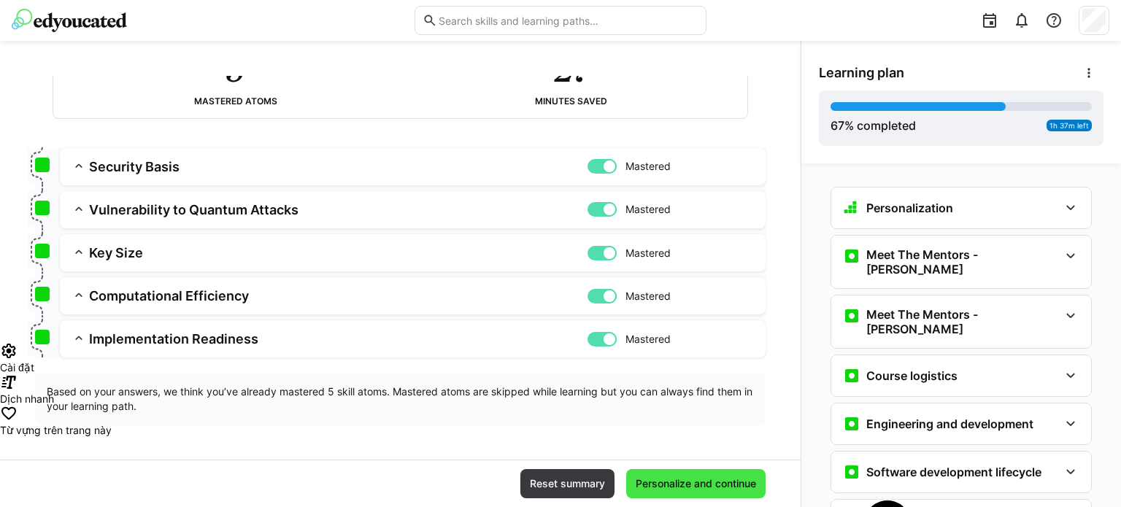
click at [698, 476] on span "Personalize and continue" at bounding box center [695, 483] width 139 height 29
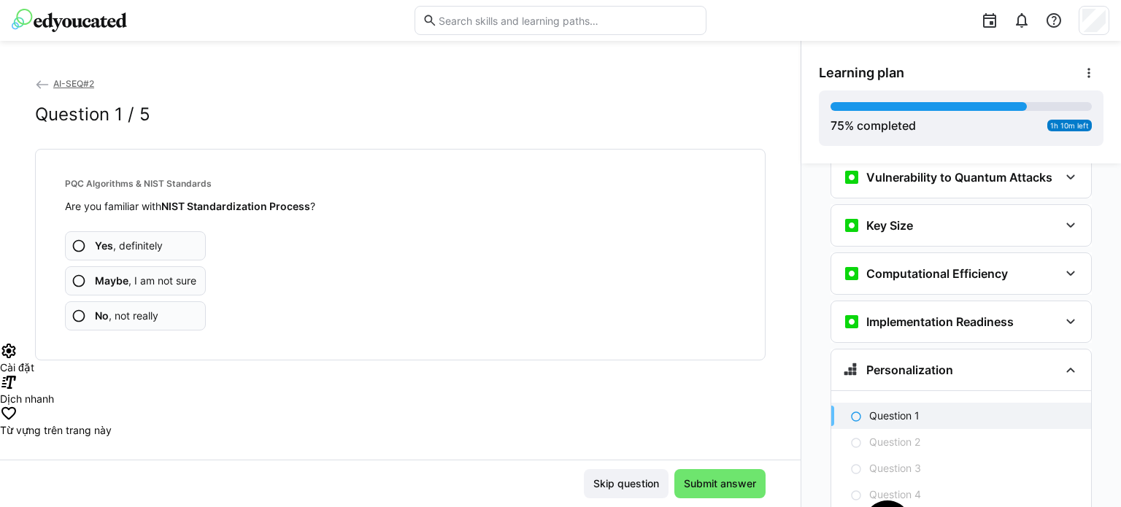
scroll to position [2979, 0]
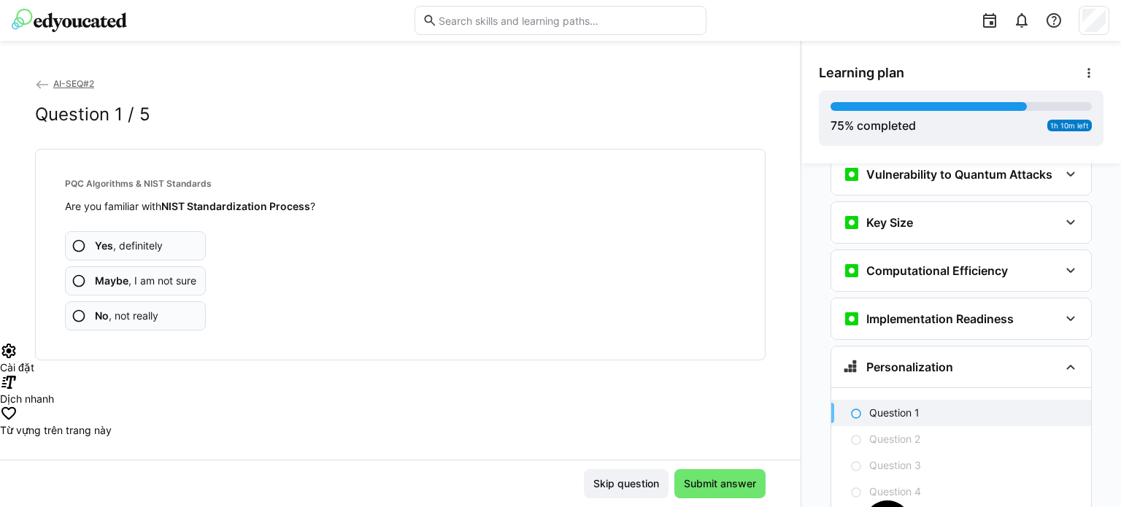
click at [163, 236] on app-assessment-question-radio "Yes , definitely" at bounding box center [135, 245] width 141 height 29
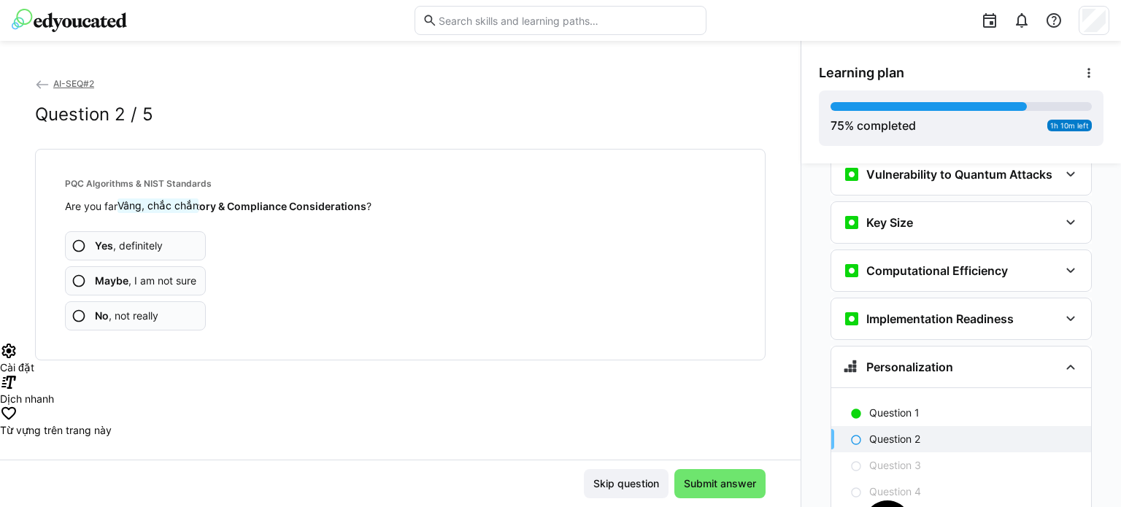
click at [159, 242] on span "Yes , definitely" at bounding box center [129, 246] width 68 height 15
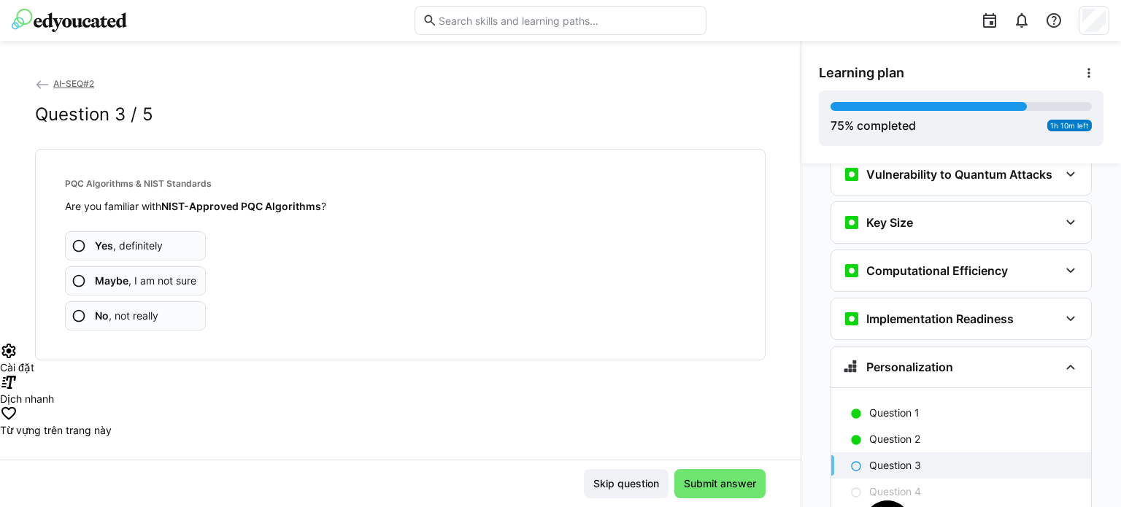
click at [169, 244] on app-assessment-question-radio "Yes , definitely" at bounding box center [135, 245] width 141 height 29
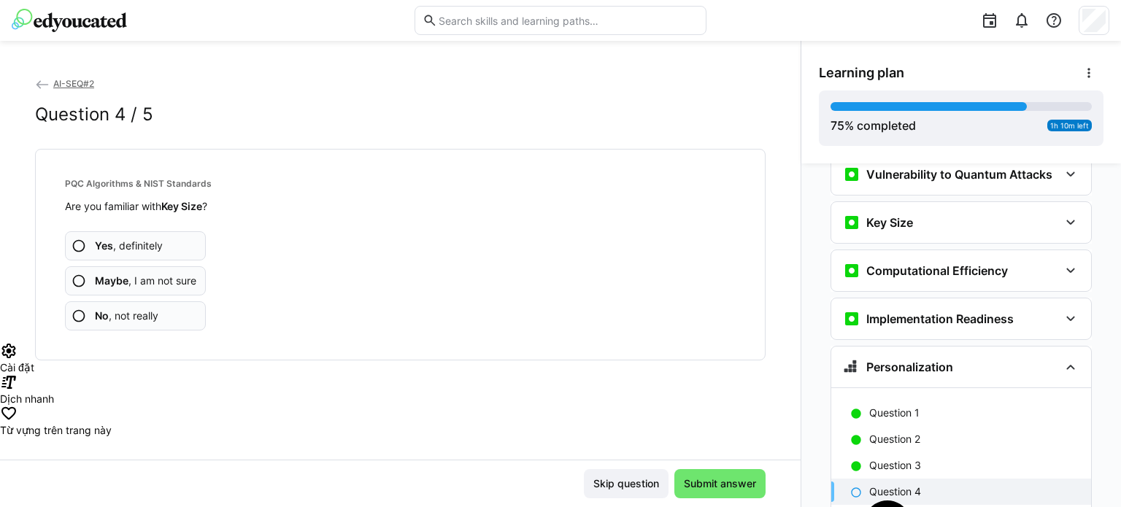
click at [169, 244] on app-assessment-question-radio "Yes , definitely" at bounding box center [135, 245] width 141 height 29
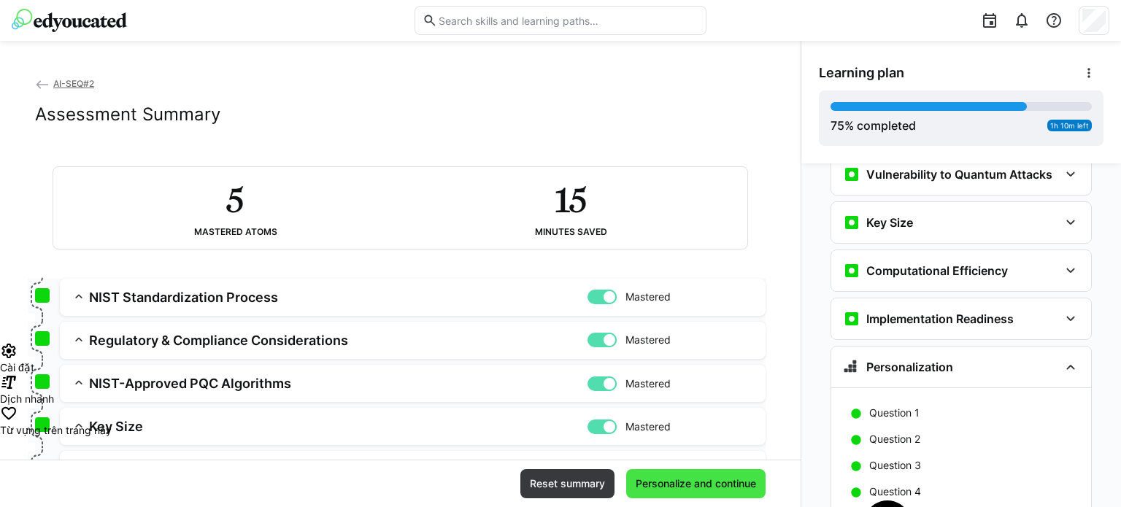
click at [665, 490] on span "Personalize and continue" at bounding box center [695, 483] width 125 height 15
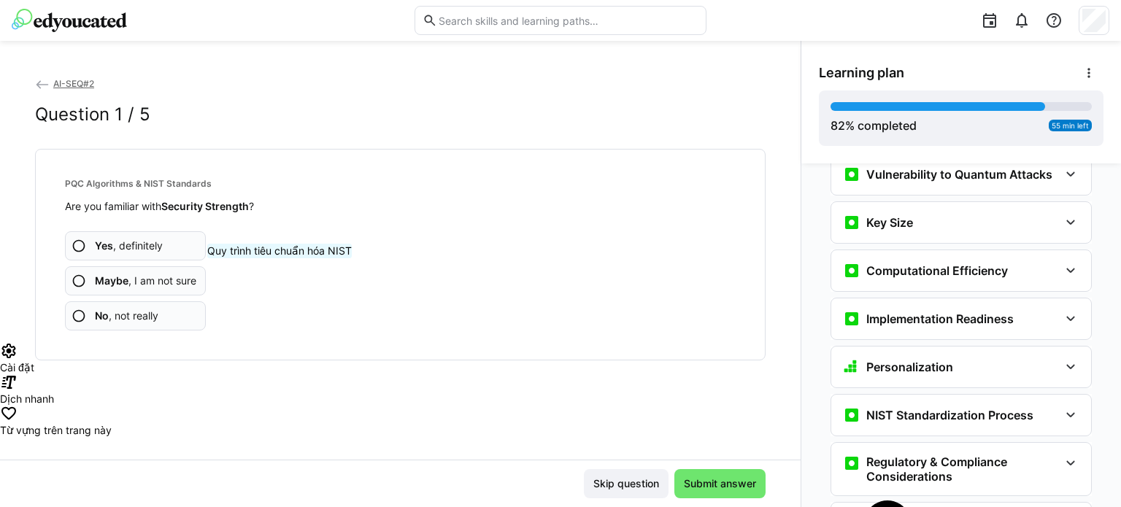
scroll to position [3345, 0]
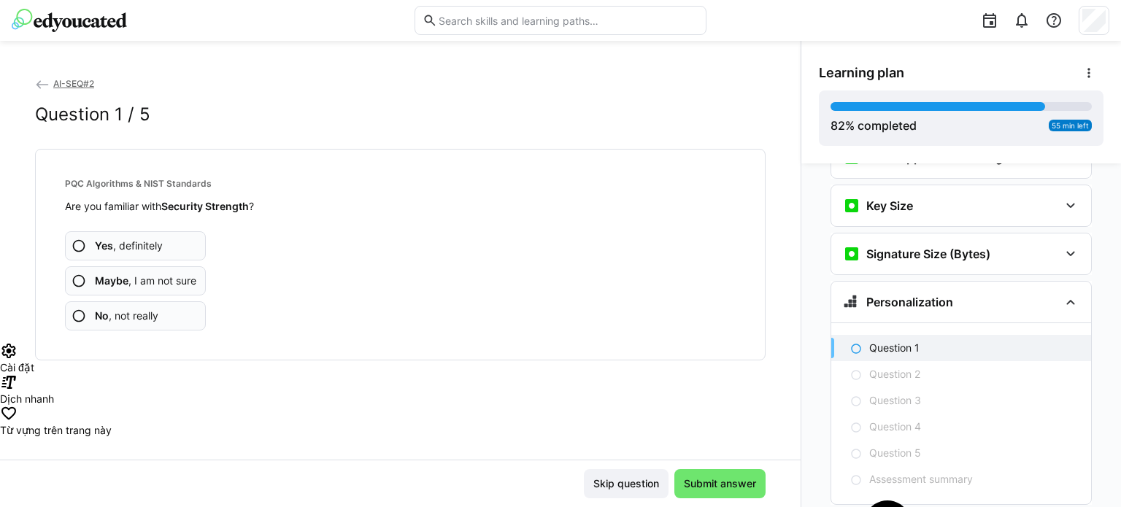
click at [160, 244] on span "Yes , definitely" at bounding box center [129, 246] width 68 height 15
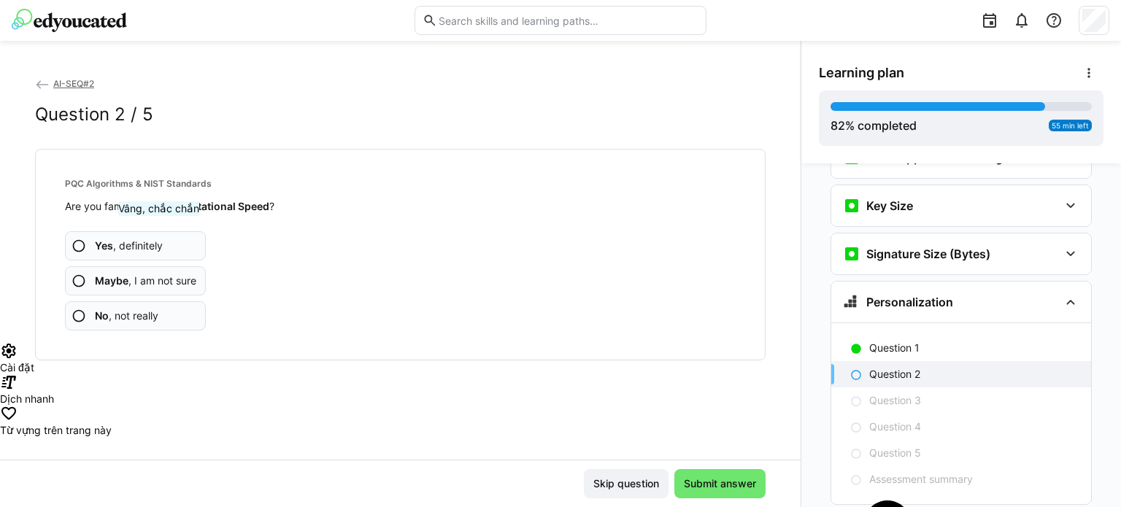
click at [160, 244] on span "Yes , definitely" at bounding box center [129, 246] width 68 height 15
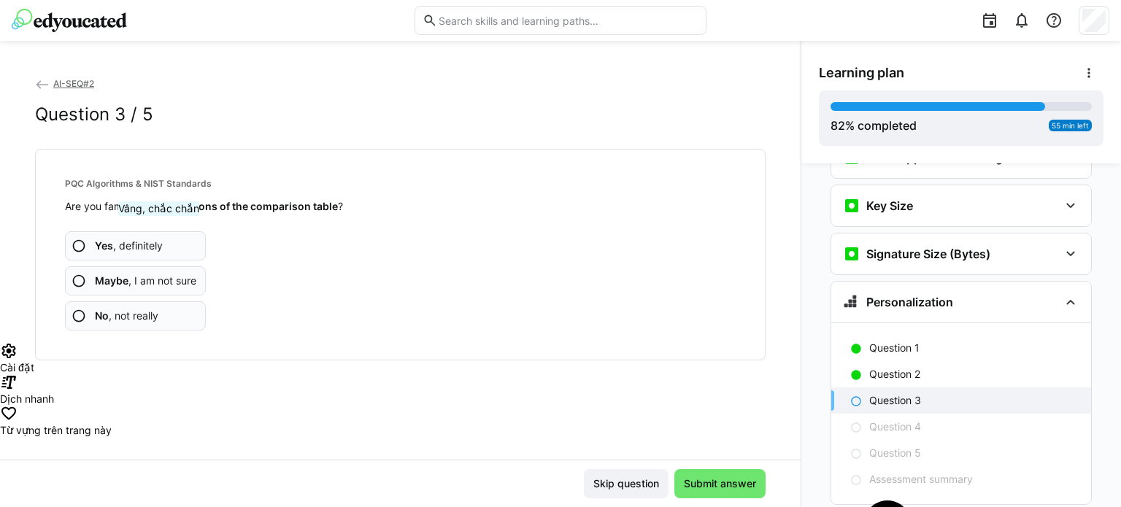
click at [160, 244] on span "Yes , definitely" at bounding box center [129, 246] width 68 height 15
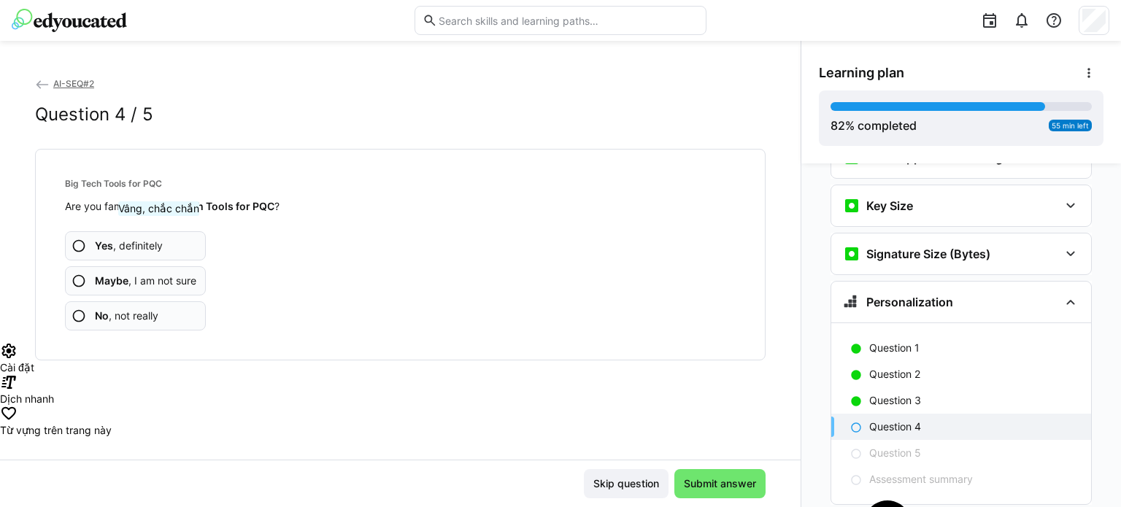
click at [160, 244] on span "Yes , definitely" at bounding box center [129, 246] width 68 height 15
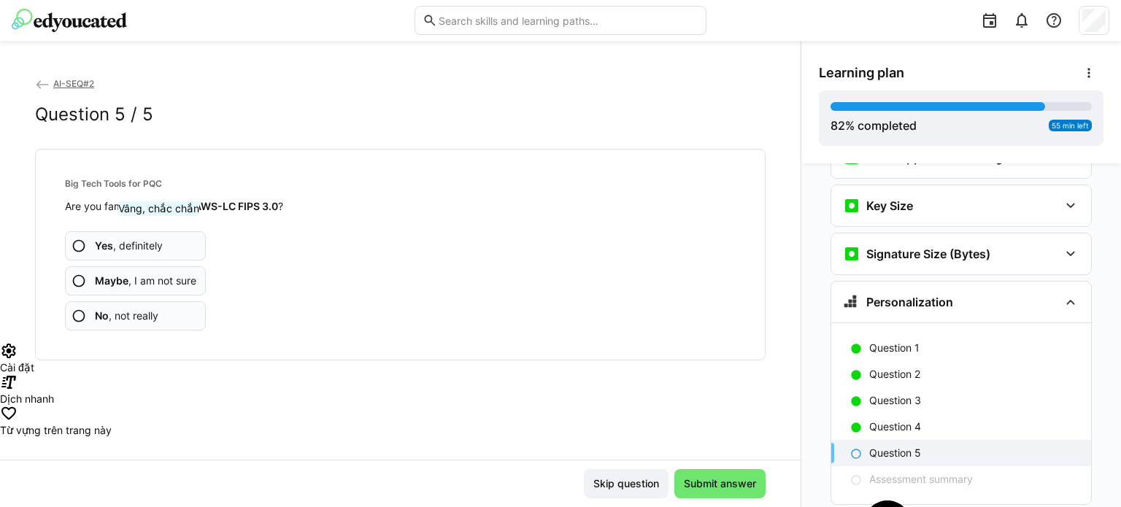
click at [160, 244] on span "Yes , definitely" at bounding box center [129, 246] width 68 height 15
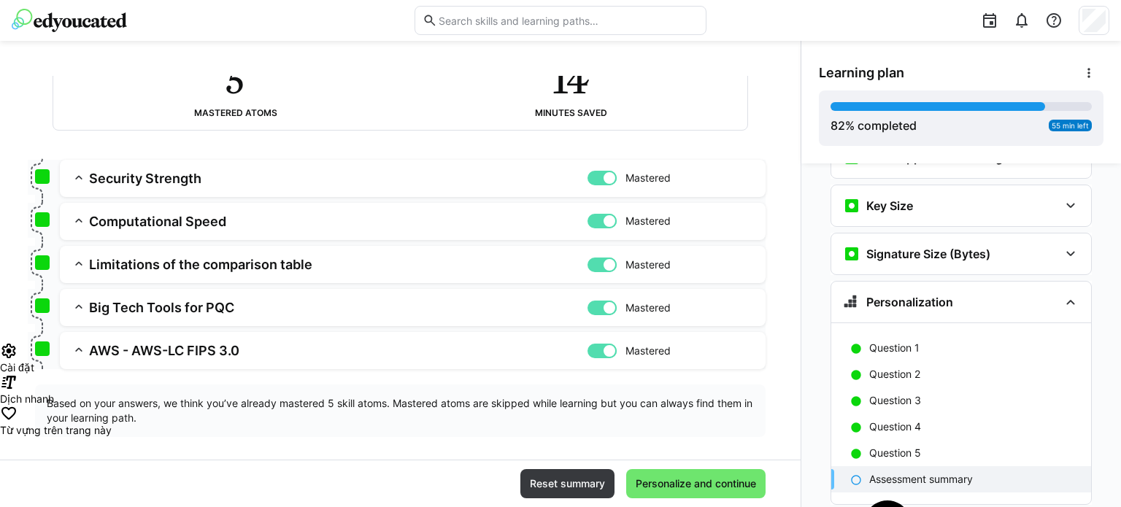
scroll to position [131, 0]
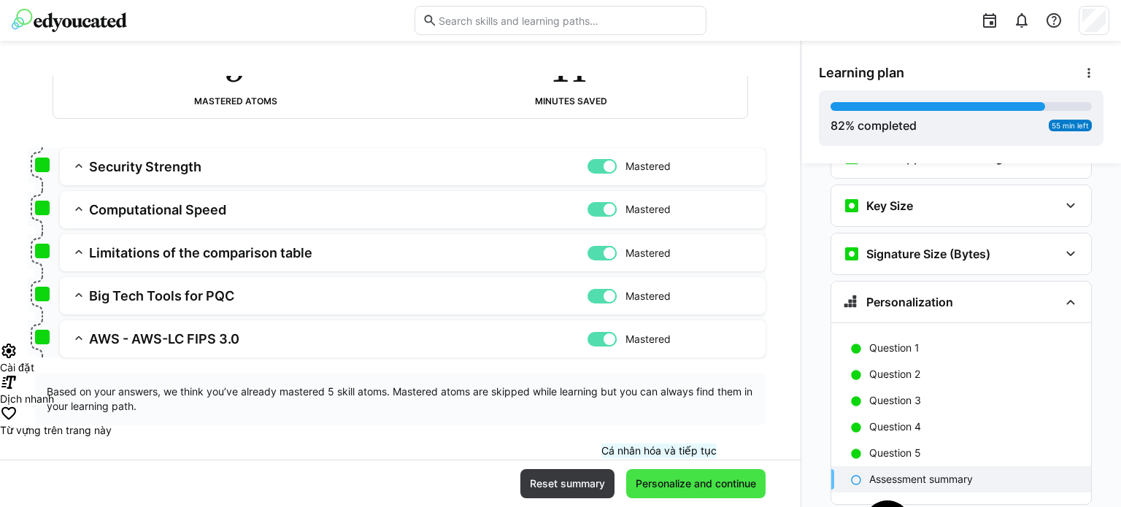
click at [660, 487] on span "Personalize and continue" at bounding box center [695, 483] width 125 height 15
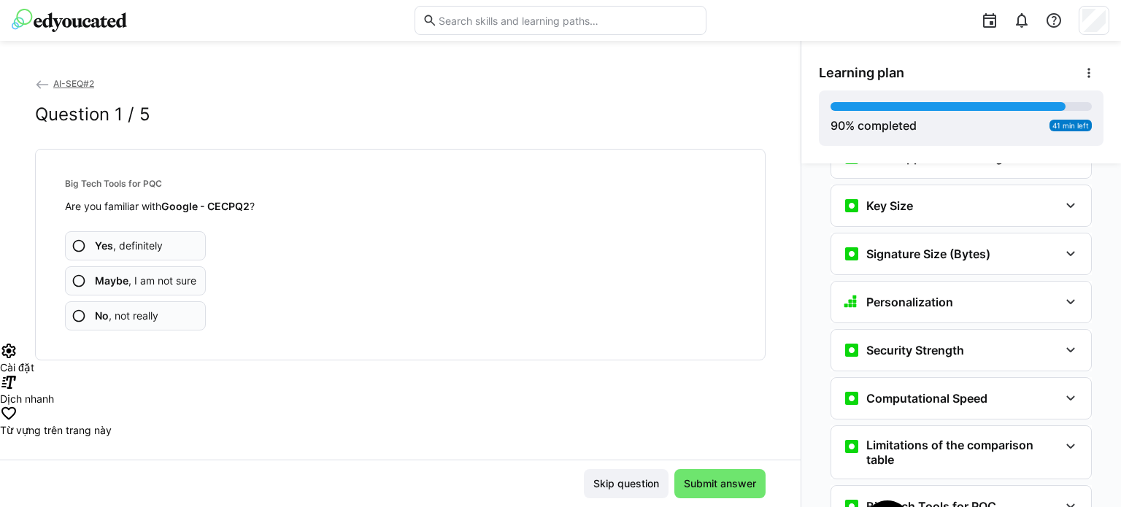
scroll to position [3644, 0]
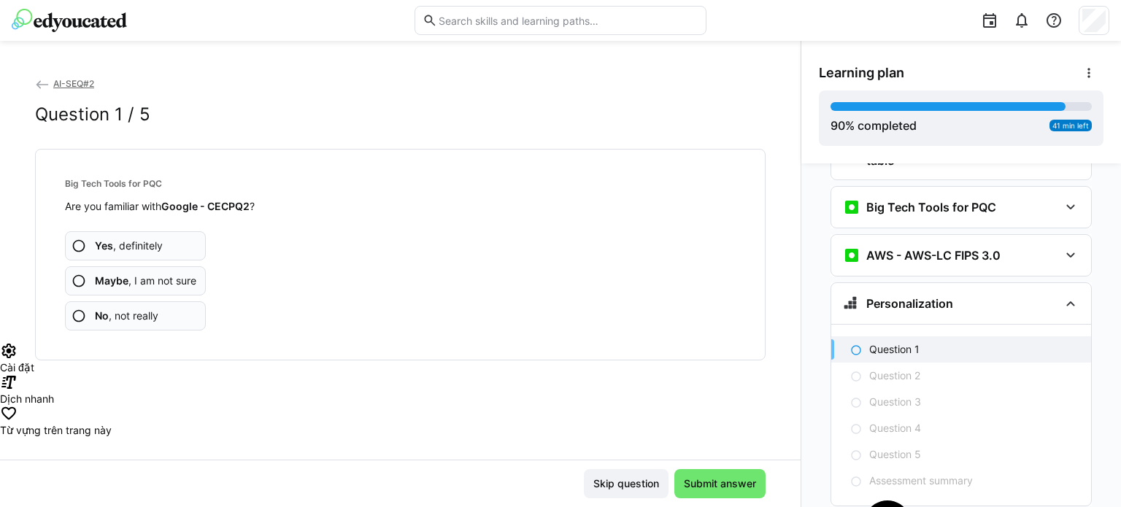
click at [141, 240] on span "Yes , definitely" at bounding box center [129, 246] width 68 height 15
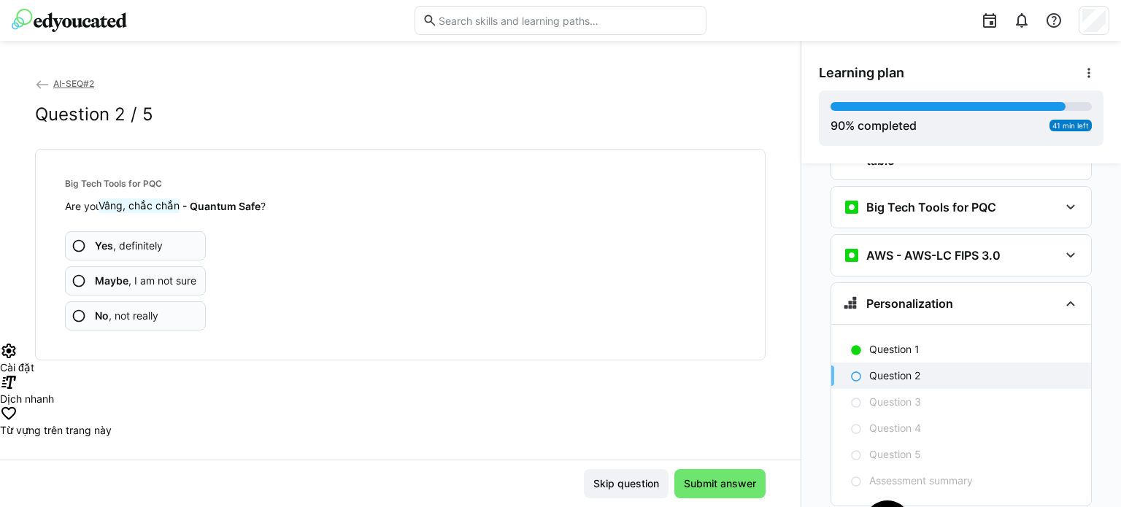
click at [140, 242] on span "Yes , definitely" at bounding box center [129, 246] width 68 height 15
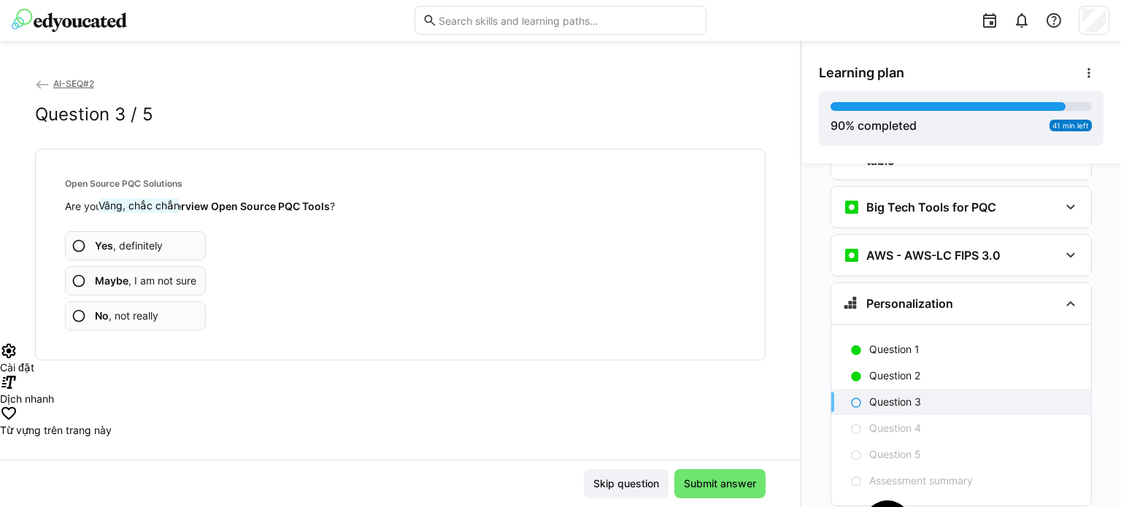
click at [140, 242] on span "Yes , definitely" at bounding box center [129, 246] width 68 height 15
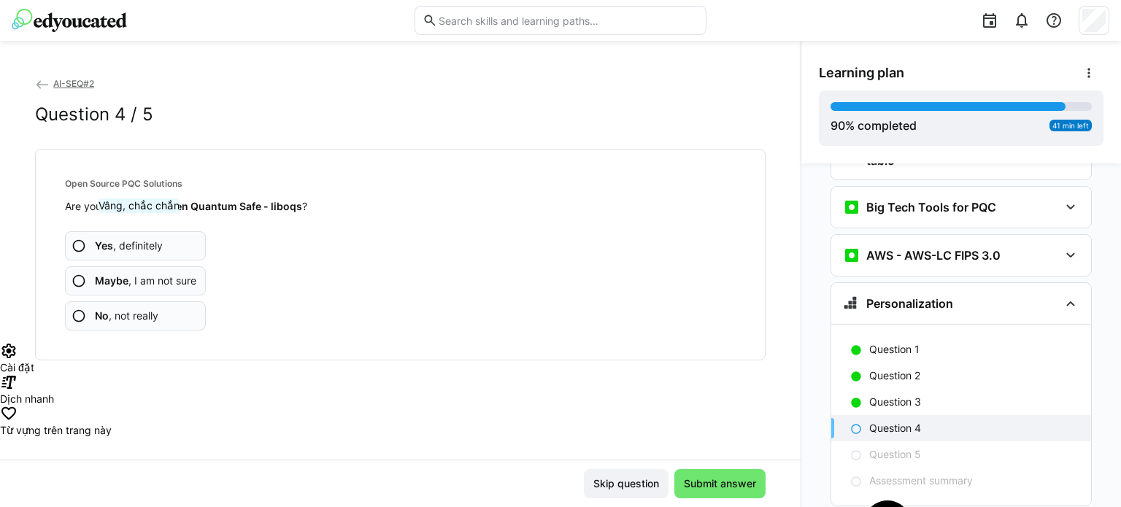
click at [140, 242] on span "Yes , definitely" at bounding box center [129, 246] width 68 height 15
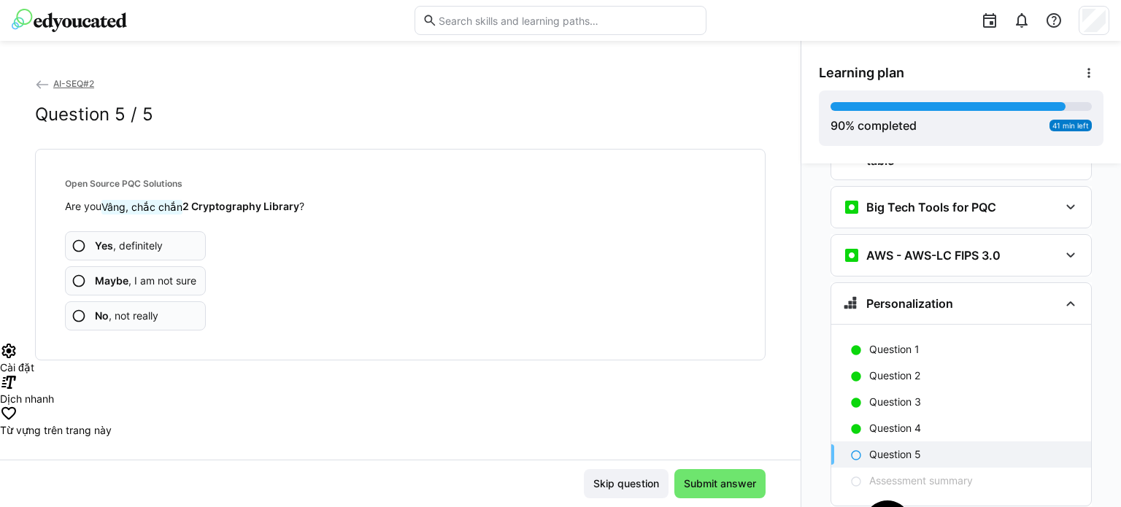
click at [143, 243] on span "Yes , definitely" at bounding box center [129, 246] width 68 height 15
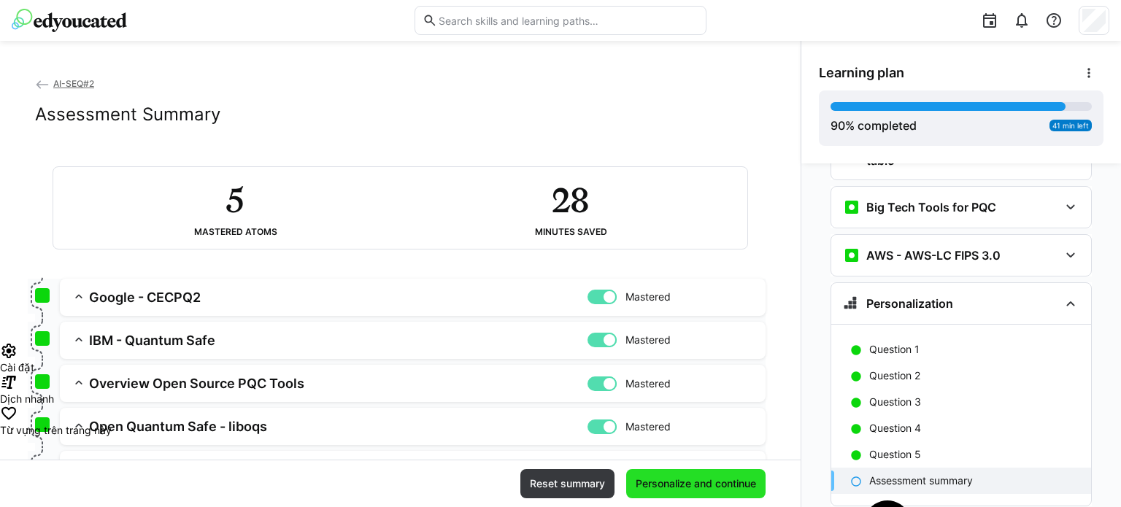
click at [664, 474] on span "Personalize and continue" at bounding box center [695, 483] width 139 height 29
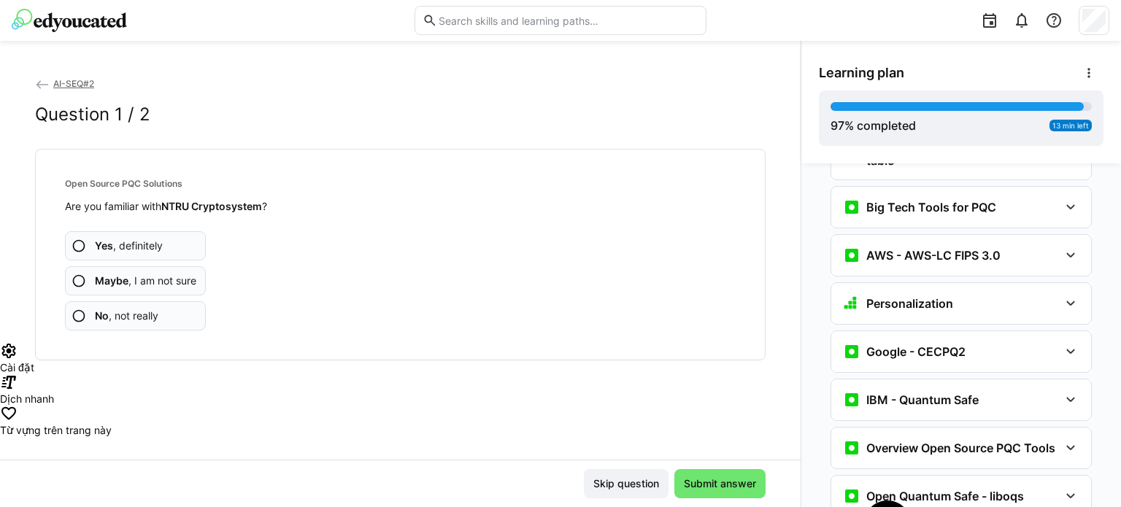
scroll to position [3853, 0]
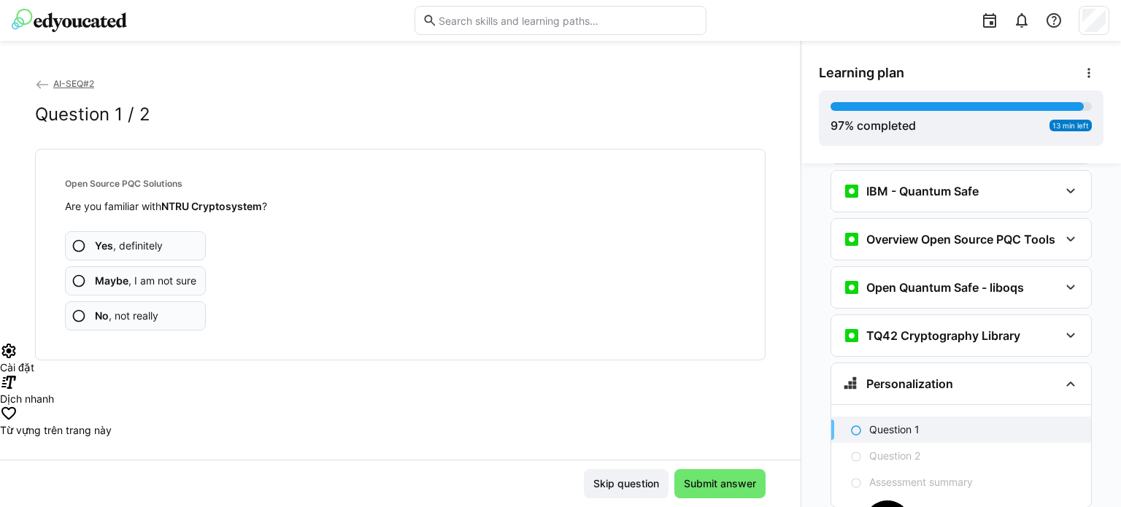
click at [184, 239] on app-assessment-question-radio "Yes , definitely" at bounding box center [135, 245] width 141 height 29
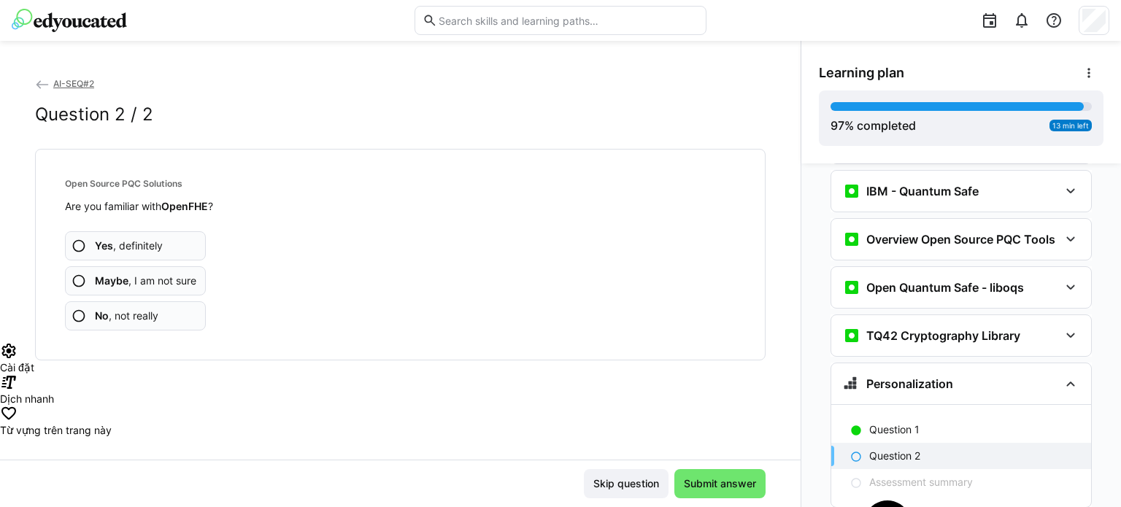
click at [177, 247] on app-assessment-question-radio "Yes , definitely" at bounding box center [135, 245] width 141 height 29
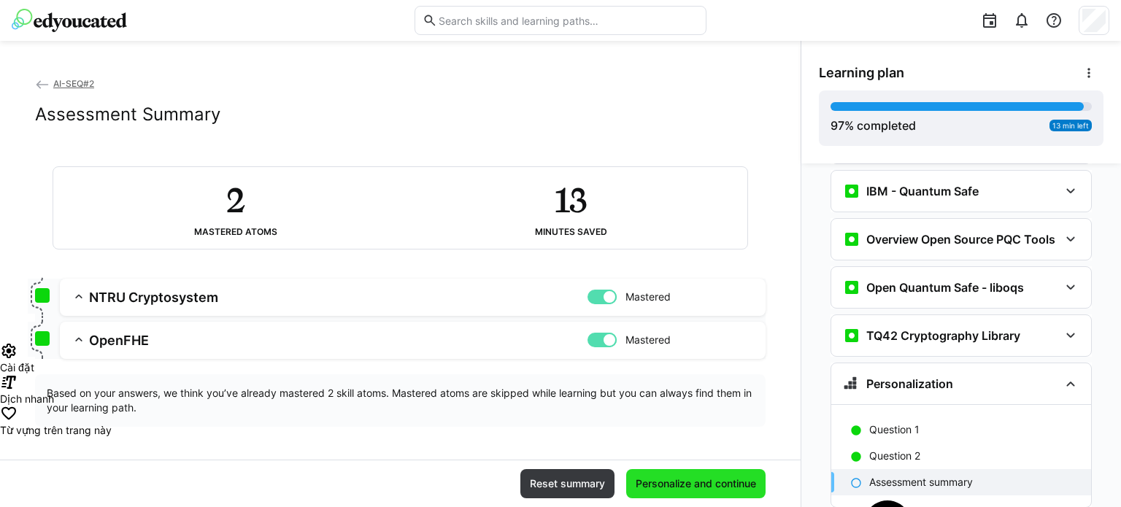
click at [660, 484] on span "Personalize and continue" at bounding box center [695, 483] width 125 height 15
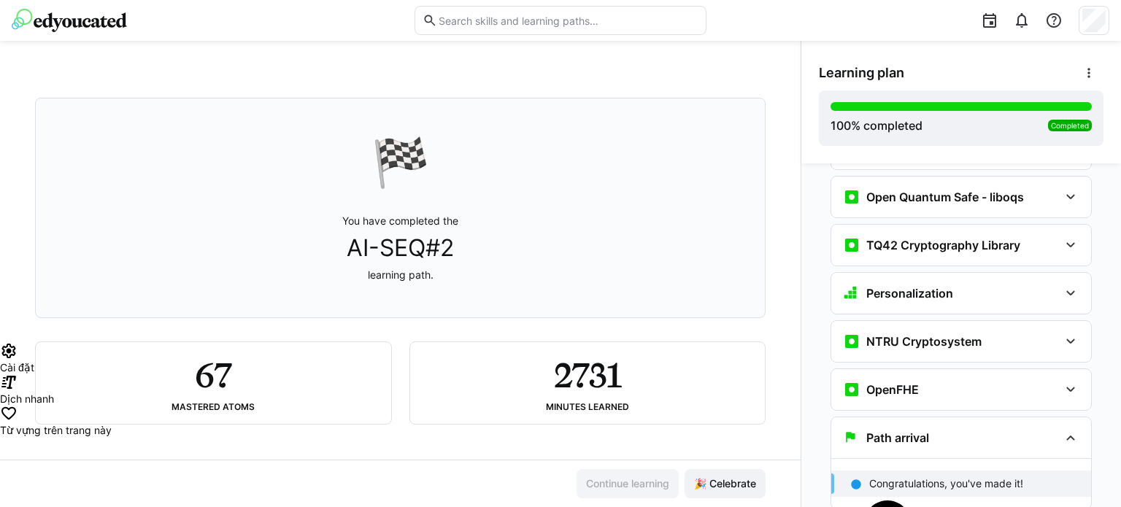
scroll to position [54, 0]
click at [712, 490] on span "🎉 Celebrate" at bounding box center [725, 483] width 66 height 15
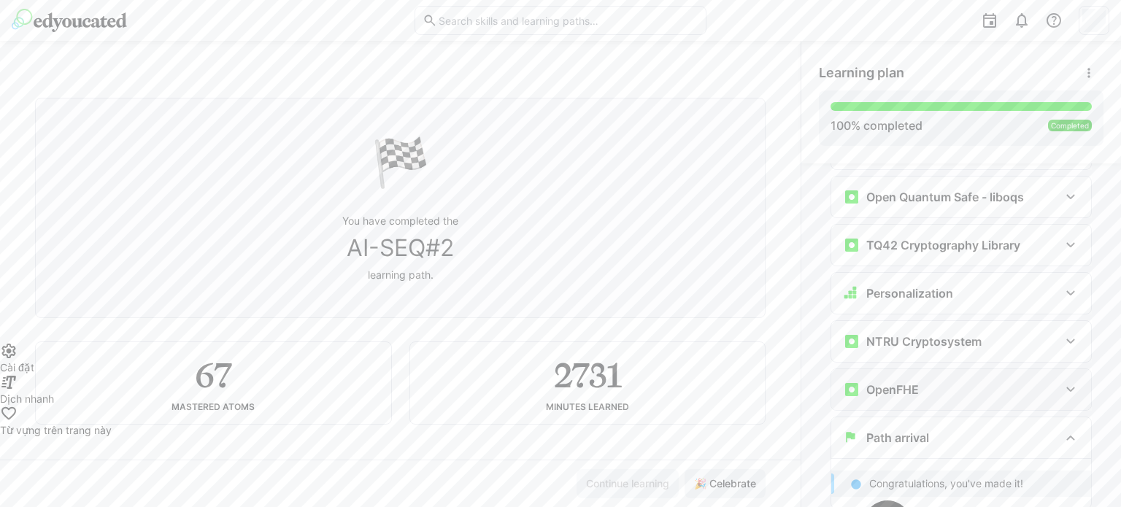
click at [969, 381] on div "OpenFHE" at bounding box center [951, 390] width 216 height 18
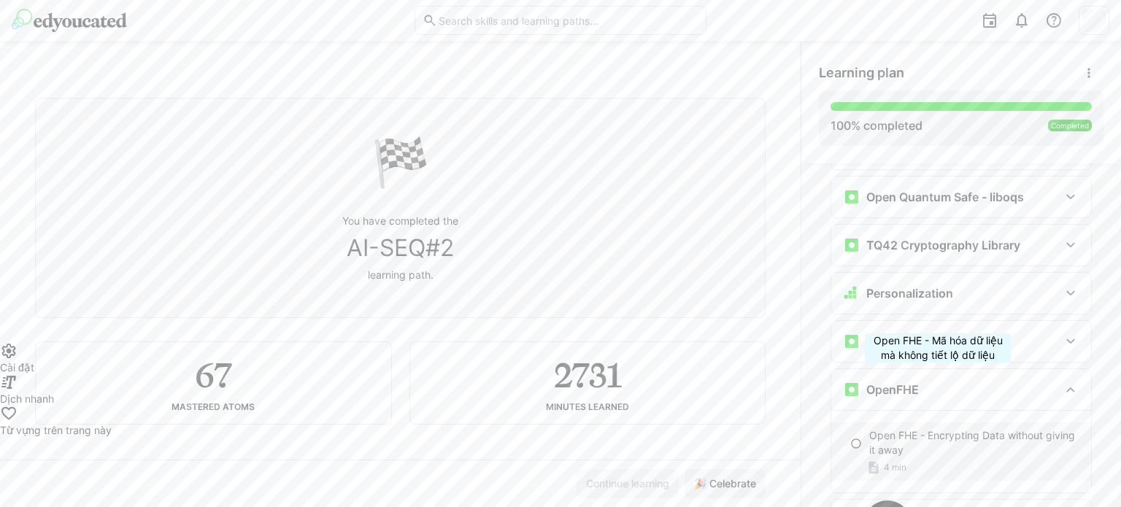
click at [938, 428] on p "Open FHE - Encrypting Data without giving it away" at bounding box center [974, 442] width 210 height 29
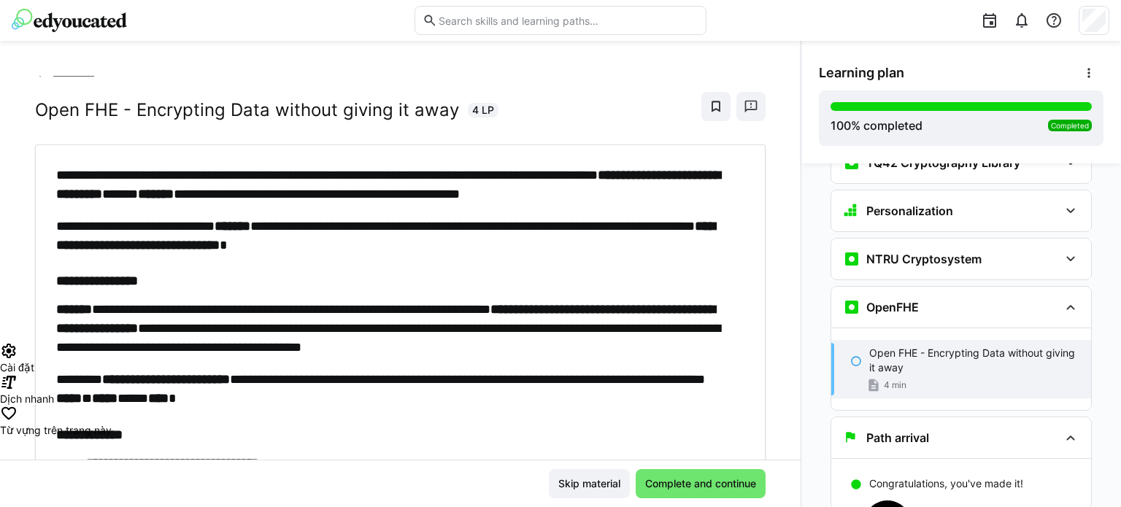
scroll to position [0, 0]
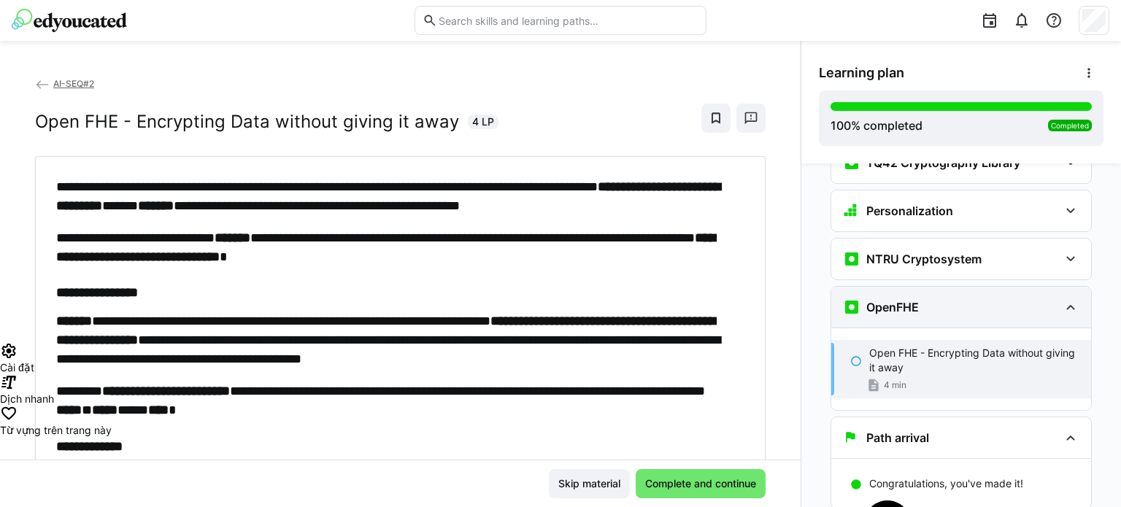
click at [1054, 287] on div "OpenFHE" at bounding box center [961, 307] width 260 height 41
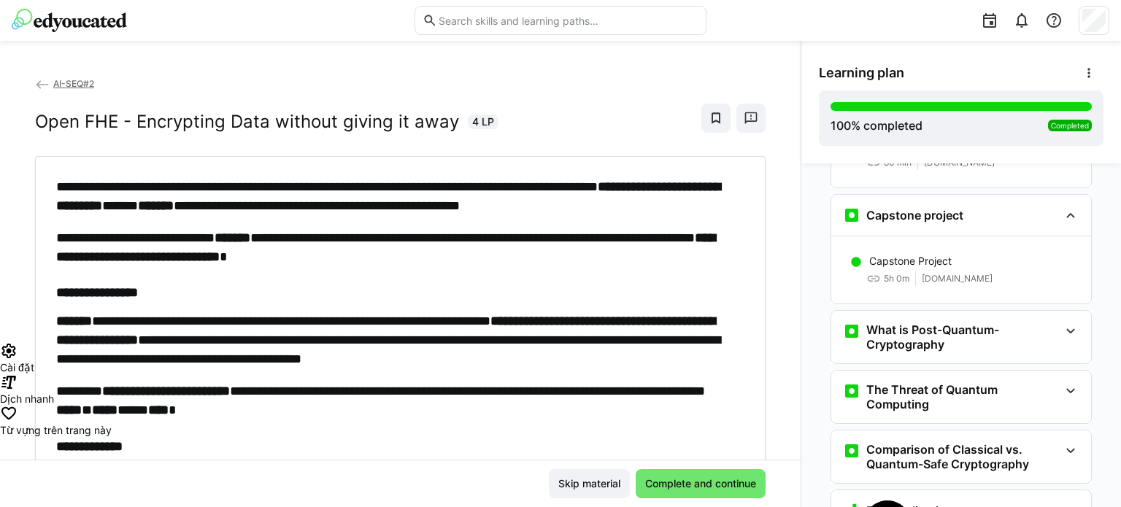
scroll to position [2557, 0]
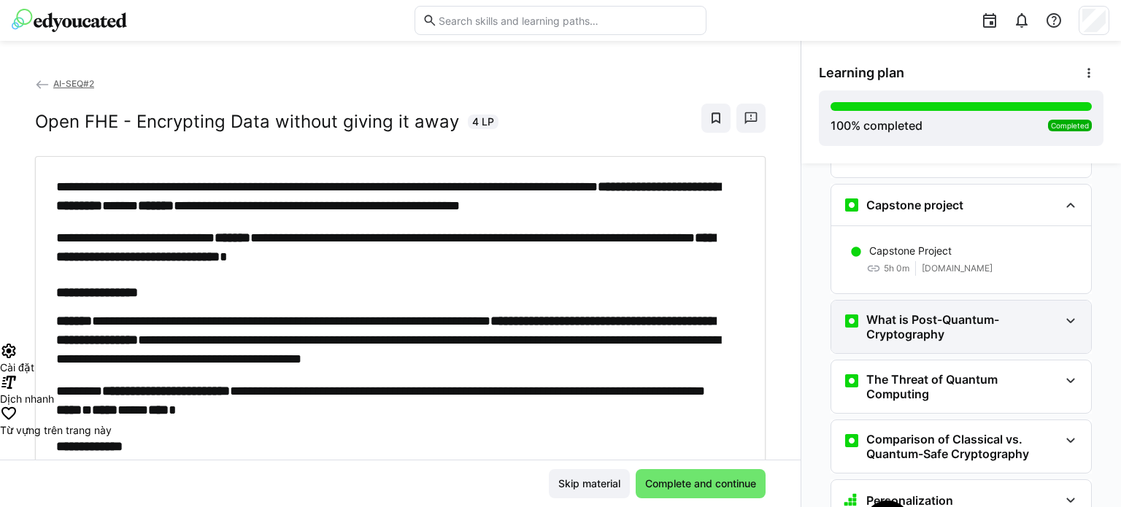
click at [1033, 312] on h3 "What is Post-Quantum-Cryptography" at bounding box center [962, 326] width 193 height 29
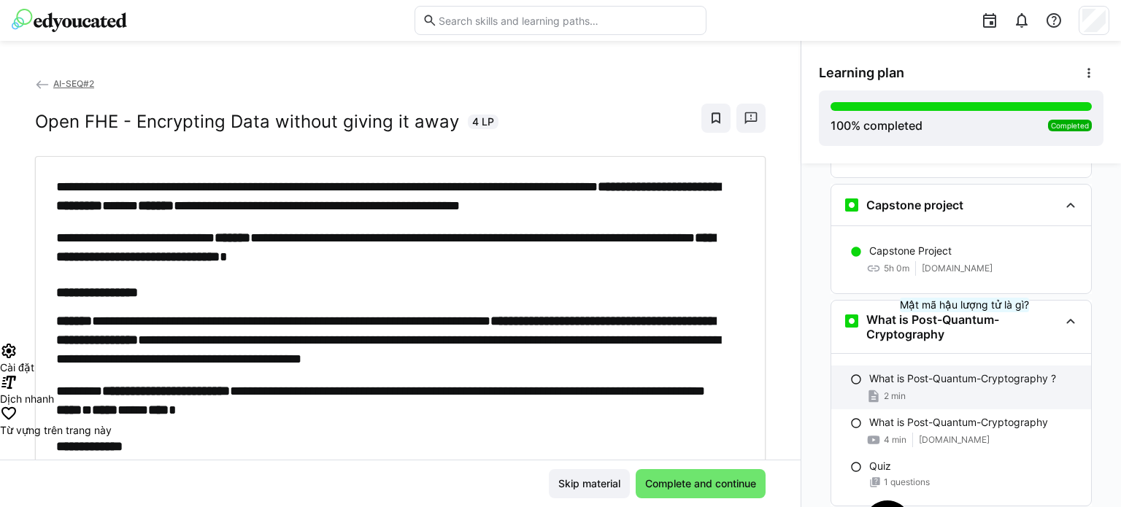
click at [966, 371] on p "What is Post-Quantum-Cryptography ?" at bounding box center [962, 378] width 187 height 15
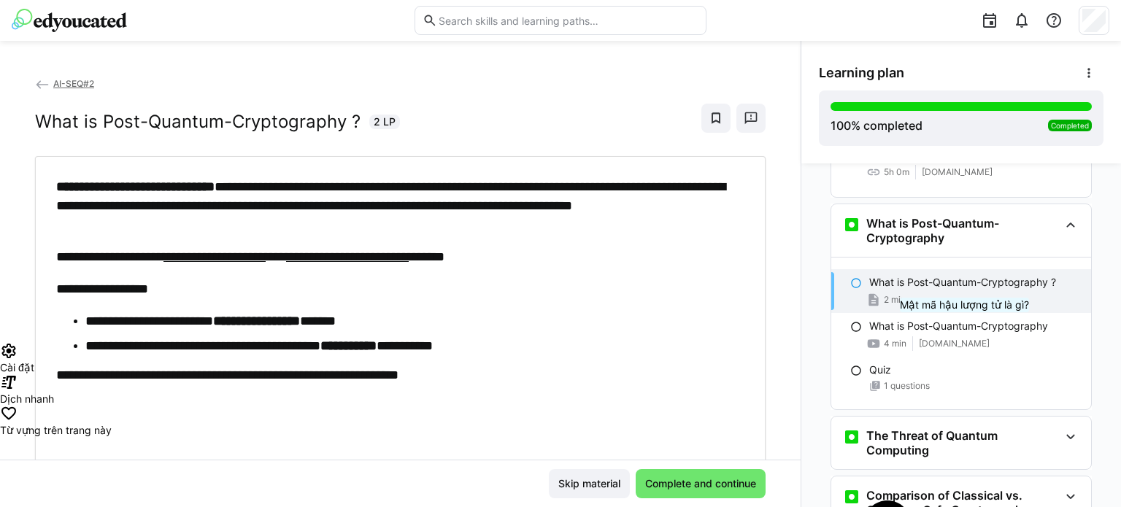
scroll to position [2655, 0]
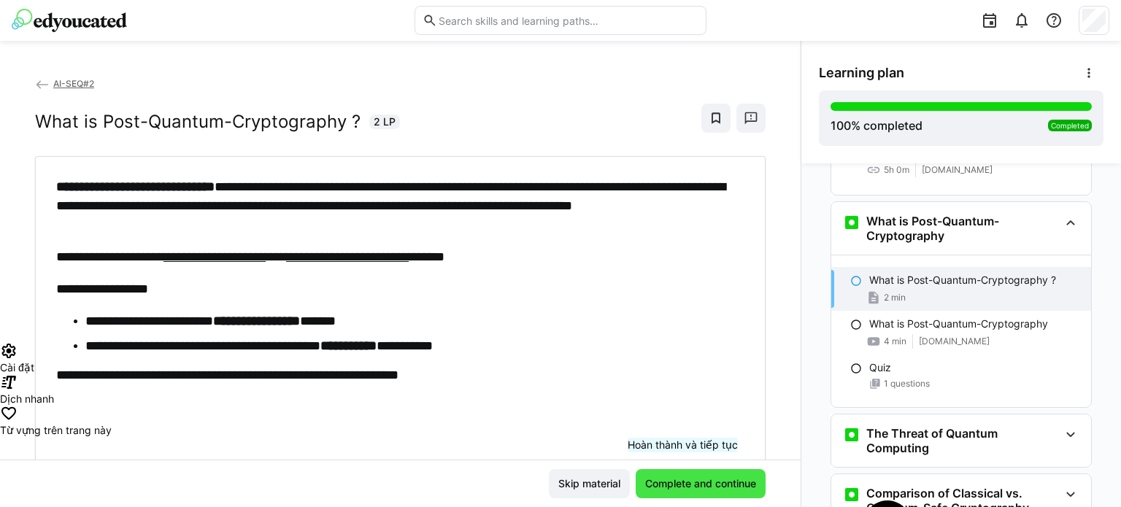
click at [684, 481] on span "Complete and continue" at bounding box center [700, 483] width 115 height 15
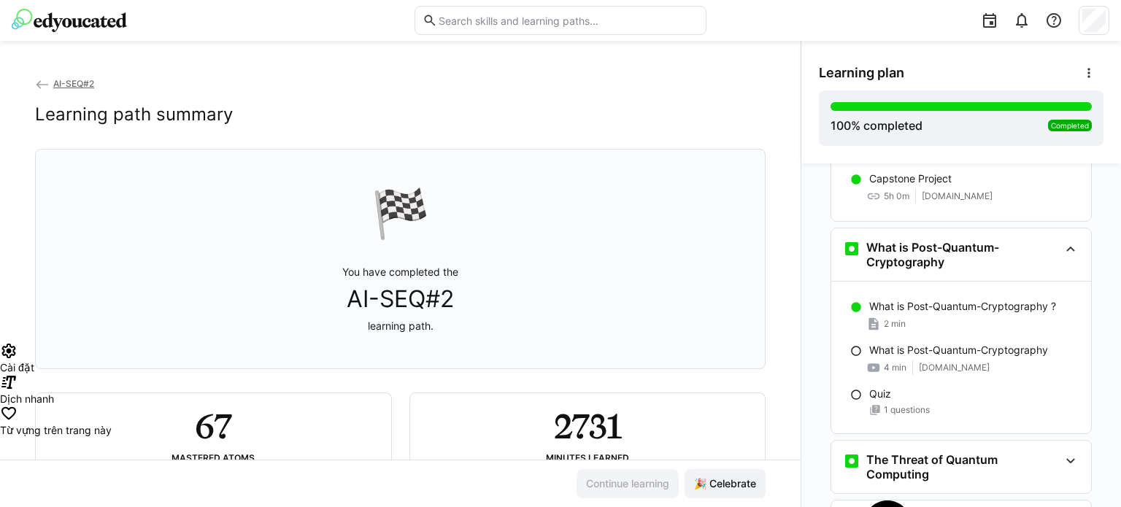
scroll to position [2563, 0]
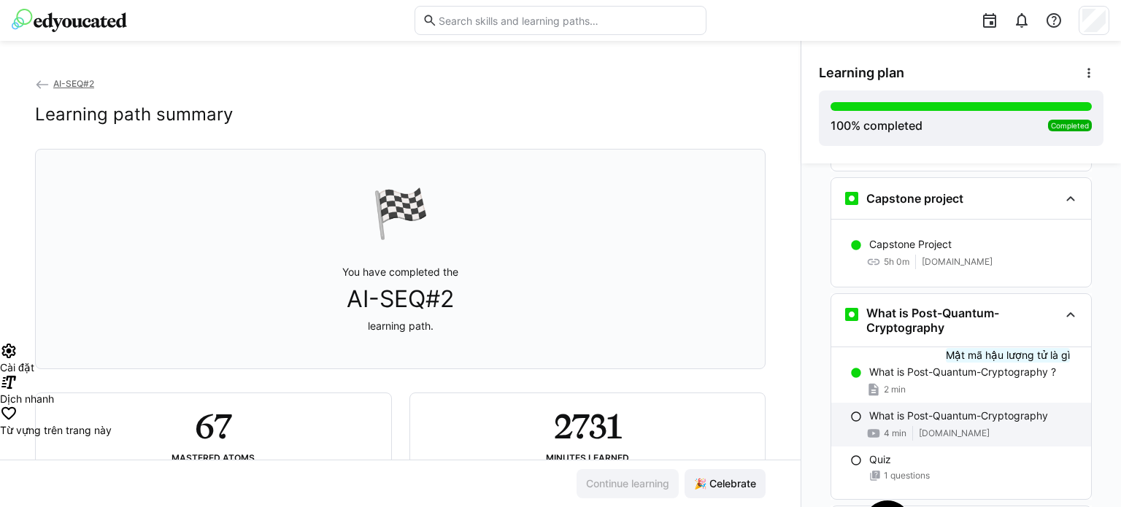
click at [1010, 426] on div "4 min [DOMAIN_NAME]" at bounding box center [974, 433] width 210 height 15
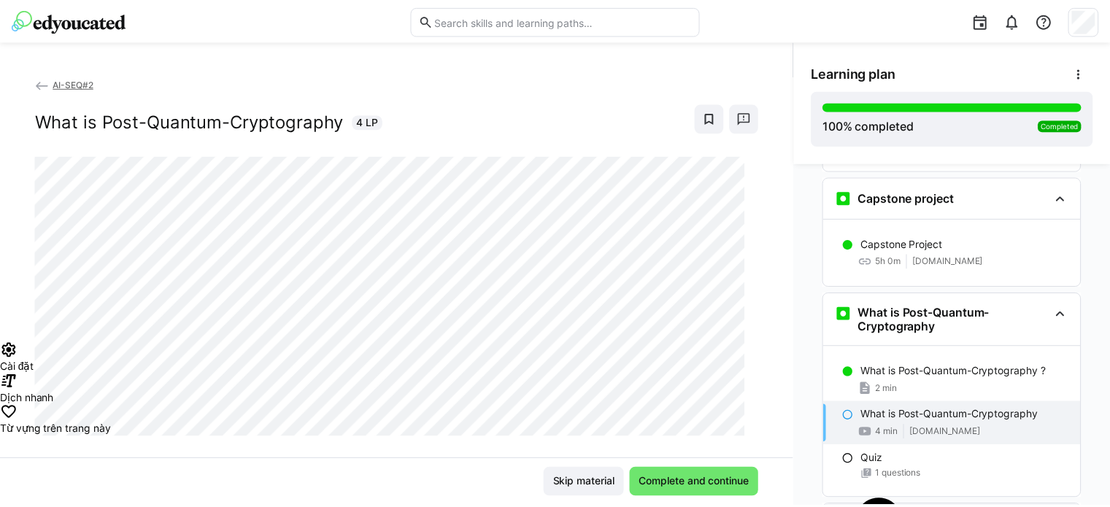
scroll to position [2655, 0]
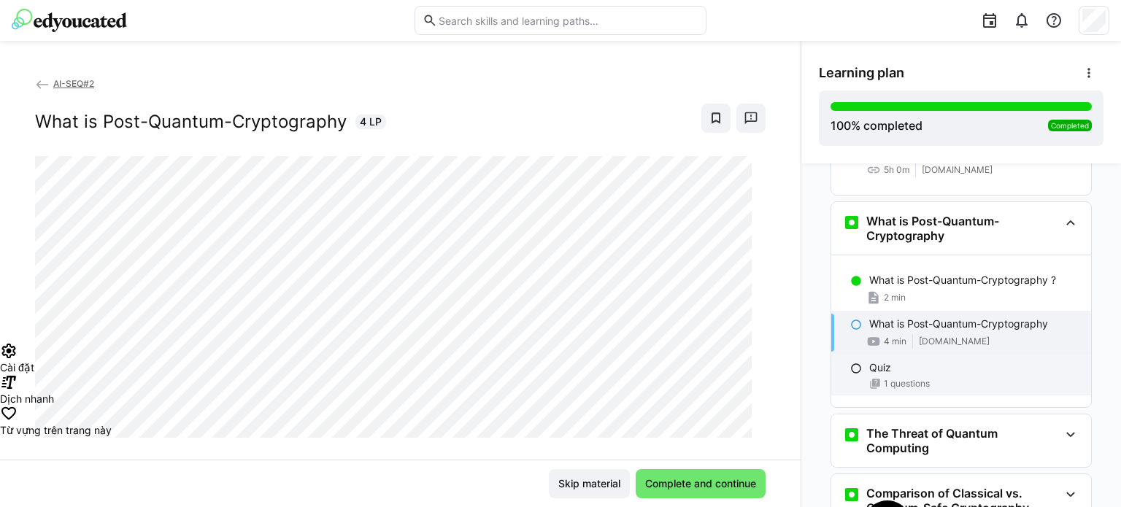
click at [935, 378] on div "1 questions" at bounding box center [974, 384] width 210 height 12
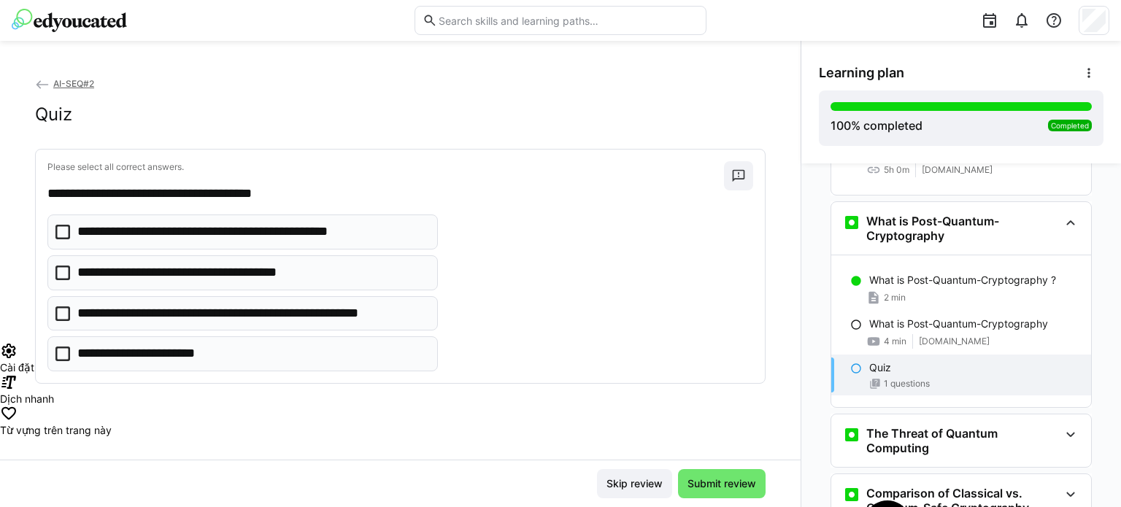
click at [39, 87] on eds-icon at bounding box center [42, 84] width 15 height 15
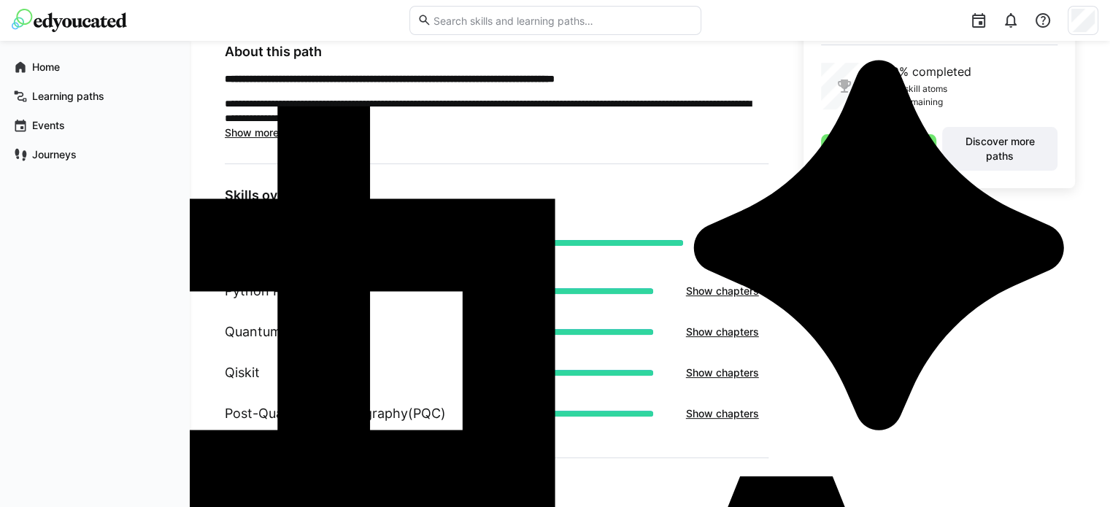
scroll to position [438, 0]
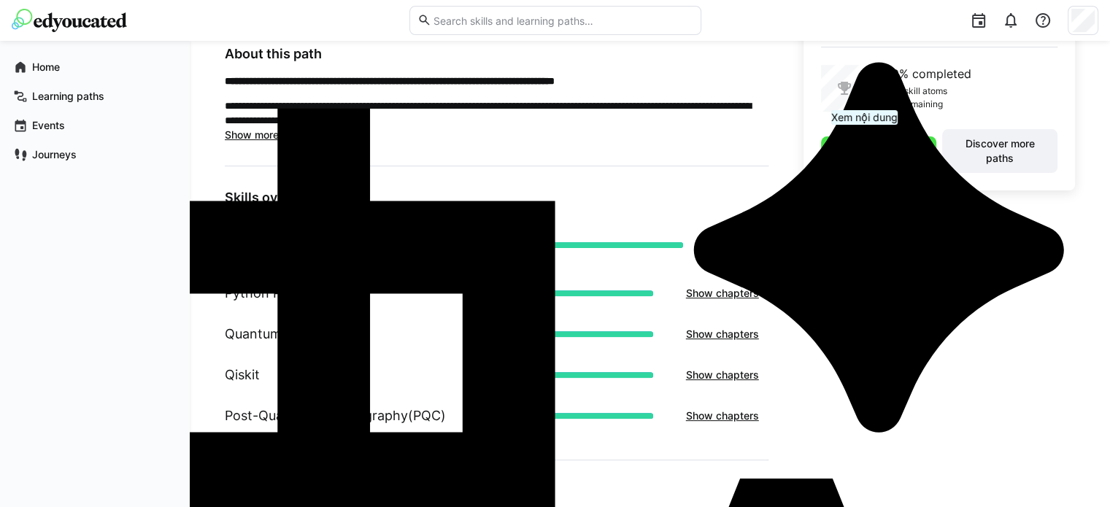
click at [869, 152] on span "View content" at bounding box center [878, 151] width 68 height 15
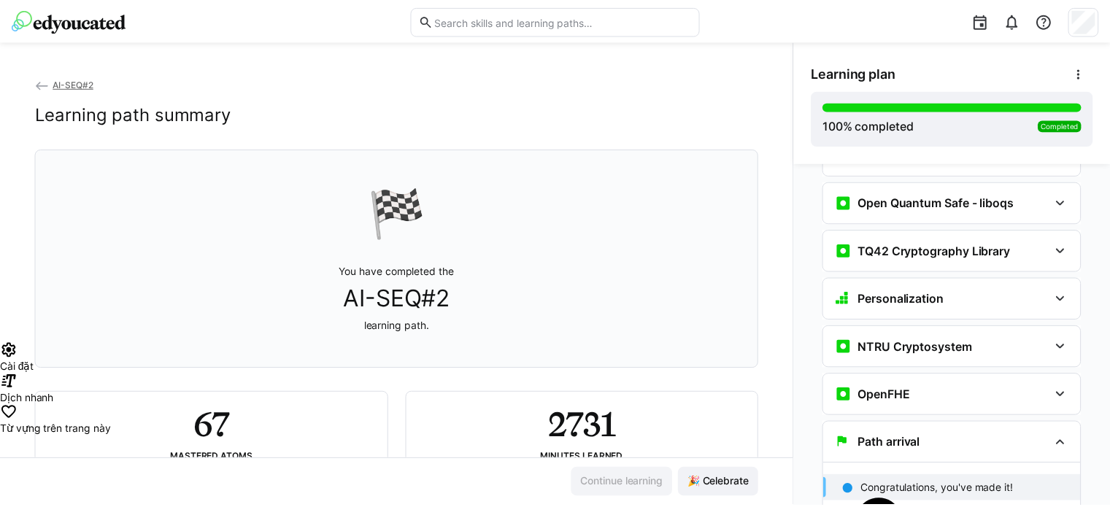
scroll to position [3740, 0]
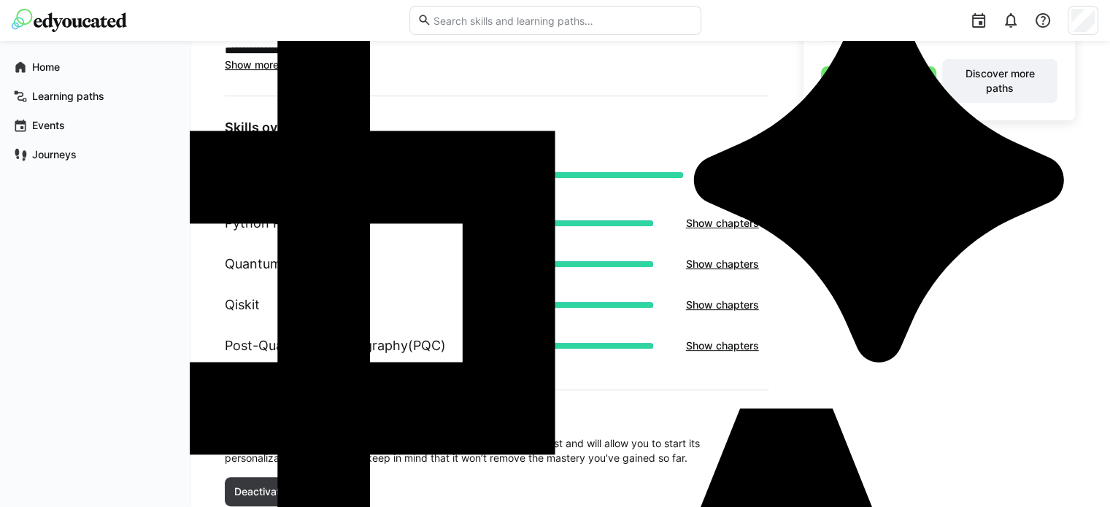
scroll to position [557, 0]
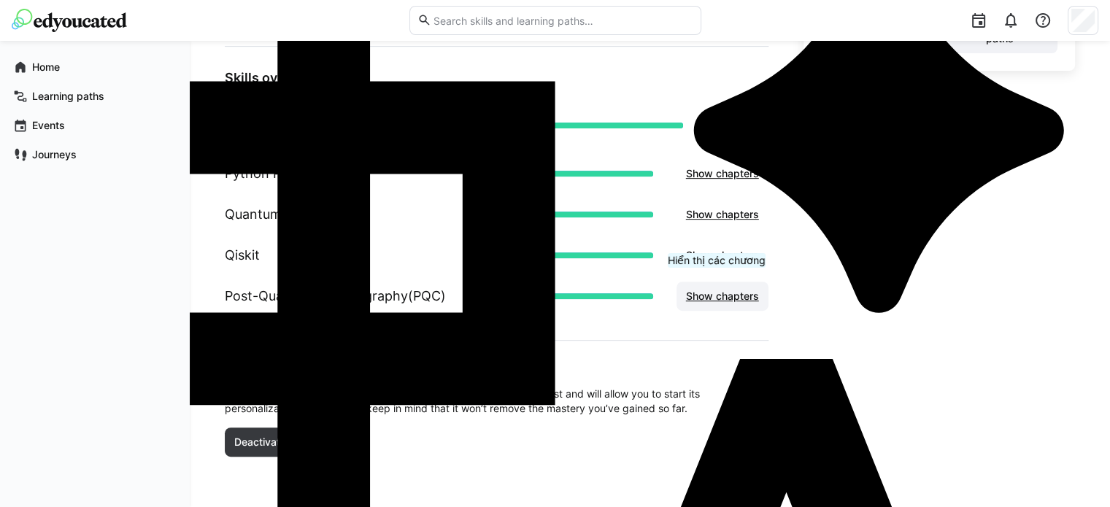
click at [718, 296] on span "Show chapters" at bounding box center [722, 296] width 77 height 15
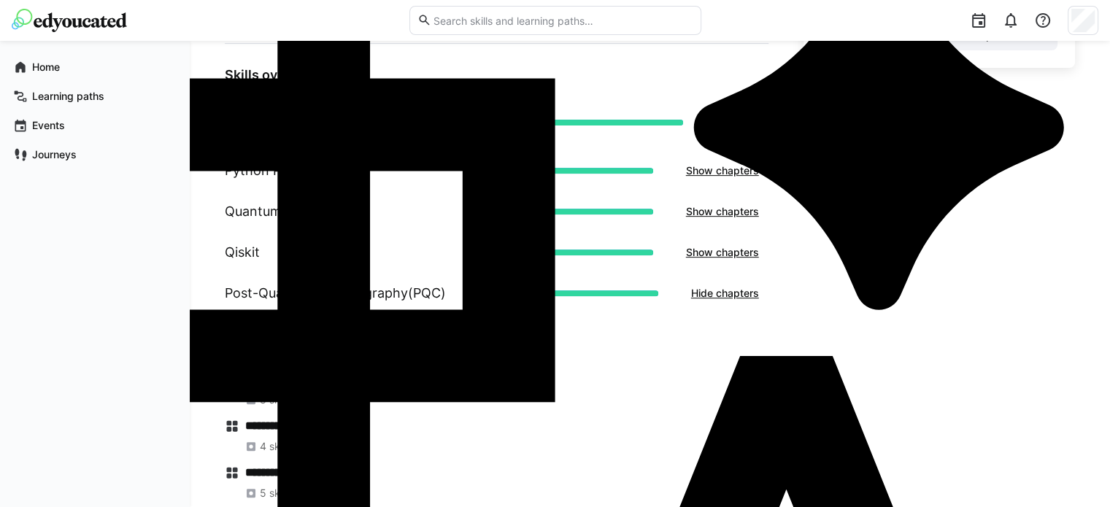
scroll to position [452, 0]
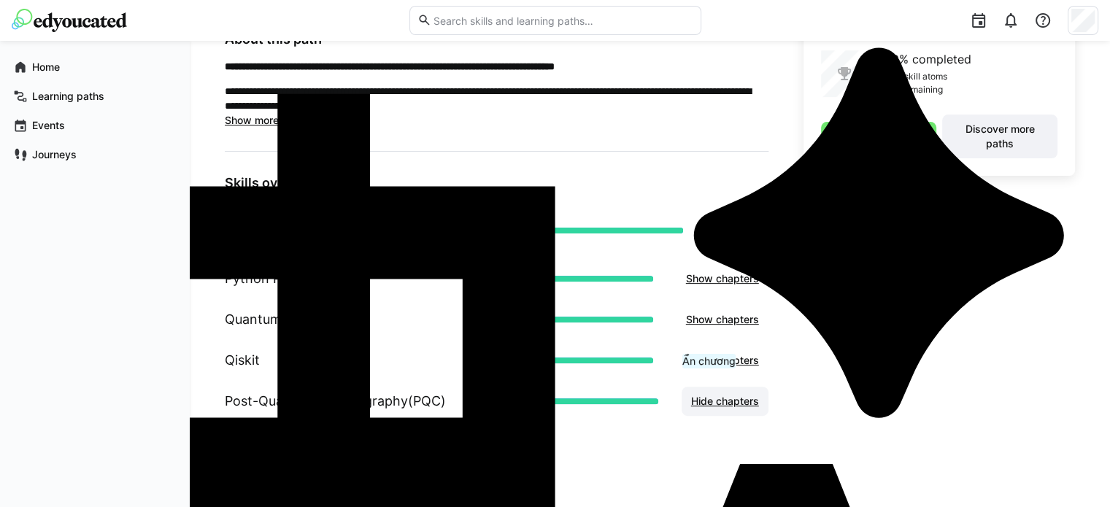
click at [712, 398] on span "Hide chapters" at bounding box center [725, 401] width 72 height 15
click at [919, 142] on span "View content" at bounding box center [878, 136] width 115 height 29
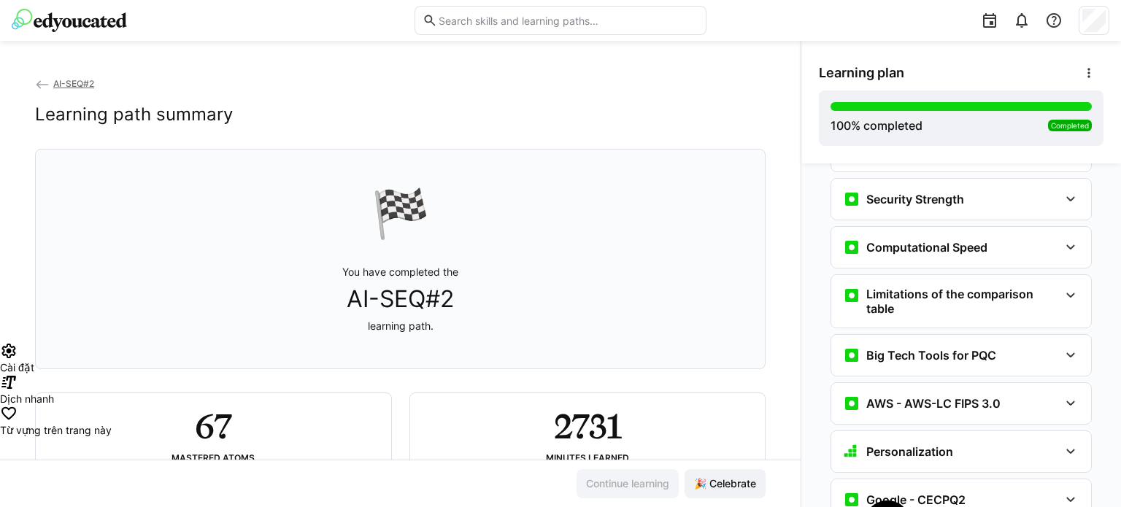
scroll to position [3302, 0]
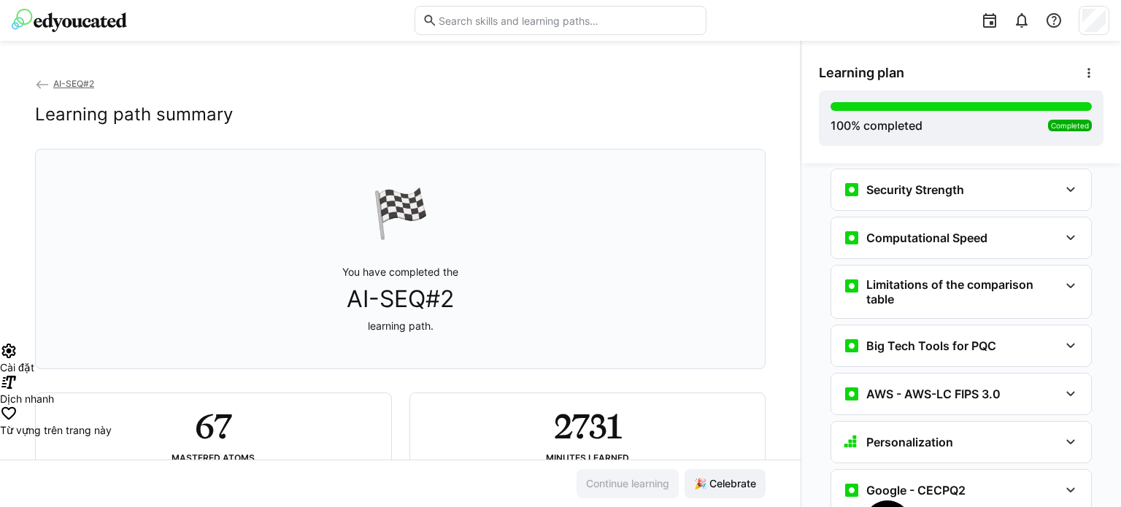
click at [1030, 374] on div "AWS - AWS-LC FIPS 3.0" at bounding box center [961, 394] width 260 height 41
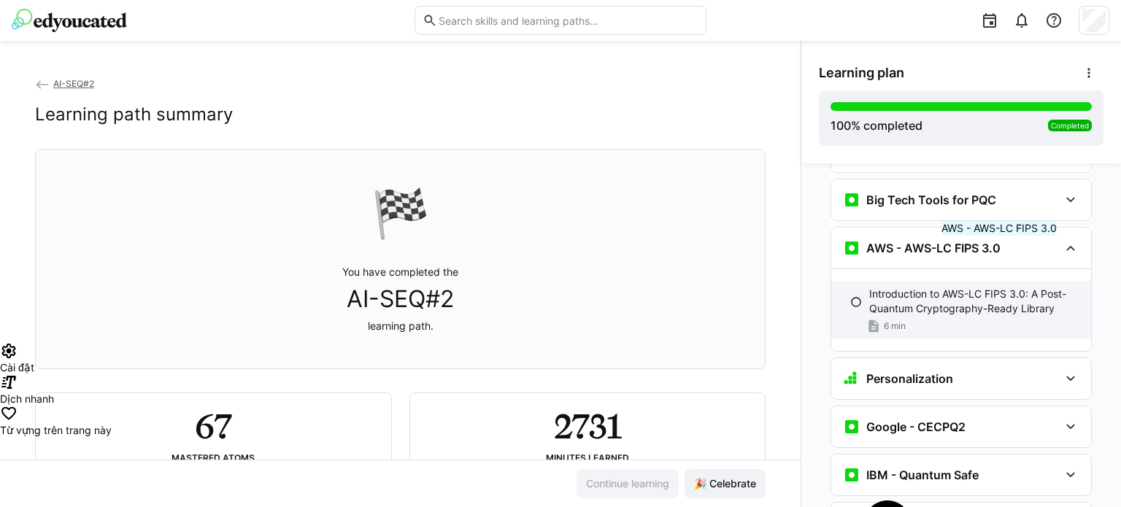
click at [998, 287] on p "Introduction to AWS-LC FIPS 3.0: A Post-Quantum Cryptography-Ready Library" at bounding box center [974, 301] width 210 height 29
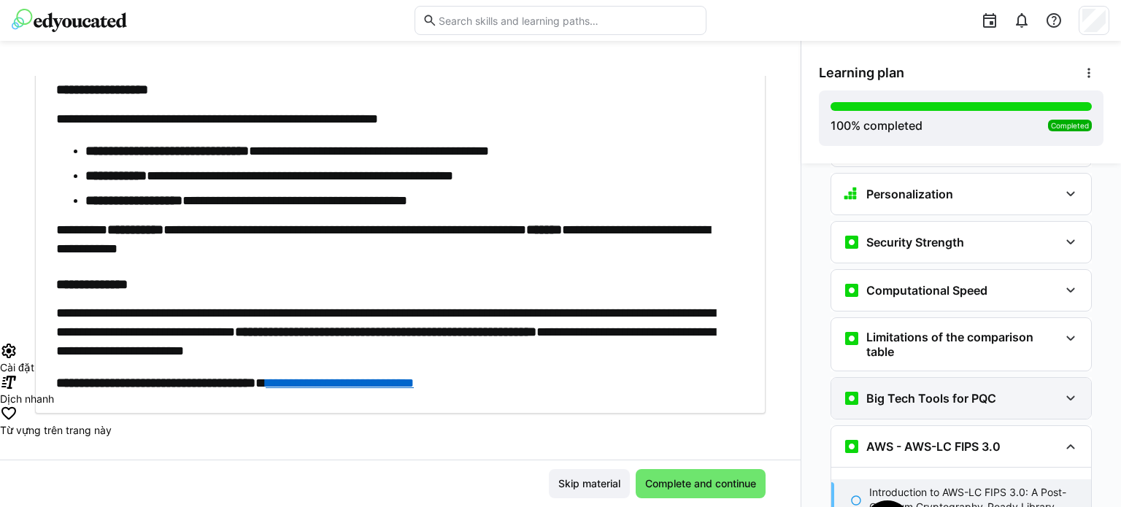
scroll to position [3248, 0]
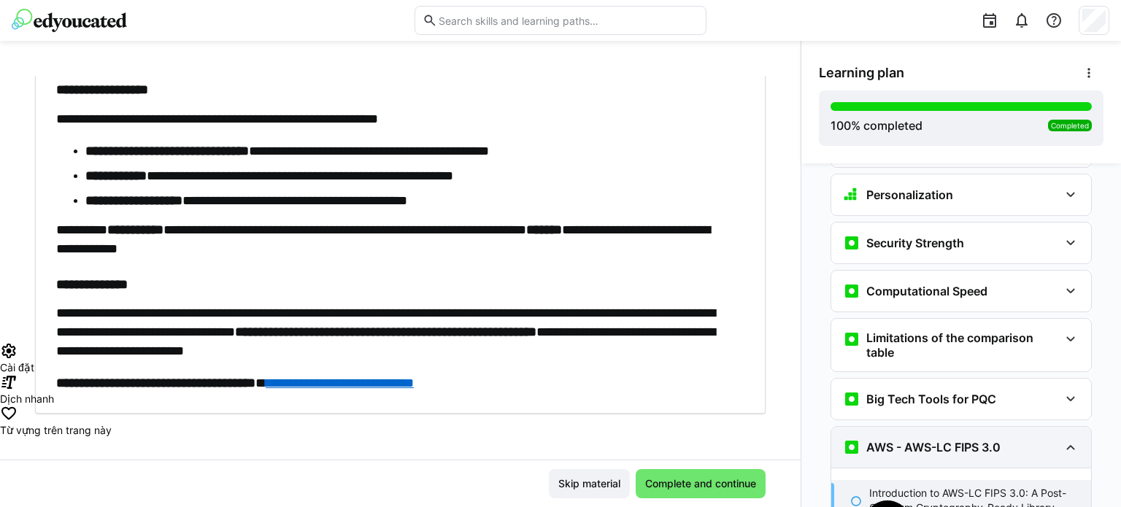
click at [1053, 427] on div "AWS - AWS-LC FIPS 3.0" at bounding box center [961, 447] width 260 height 41
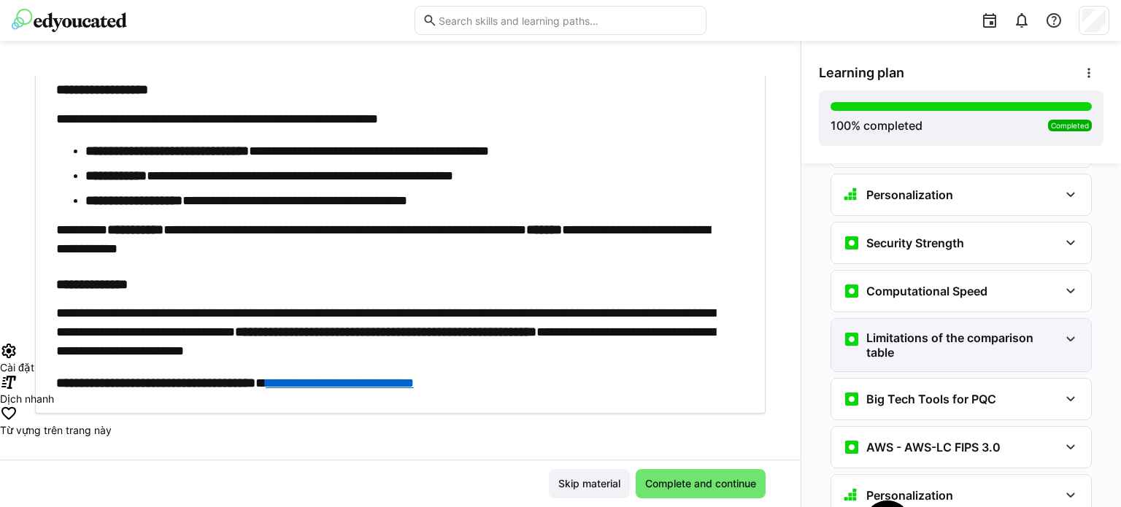
click at [1040, 331] on h3 "Limitations of the comparison table" at bounding box center [962, 345] width 193 height 29
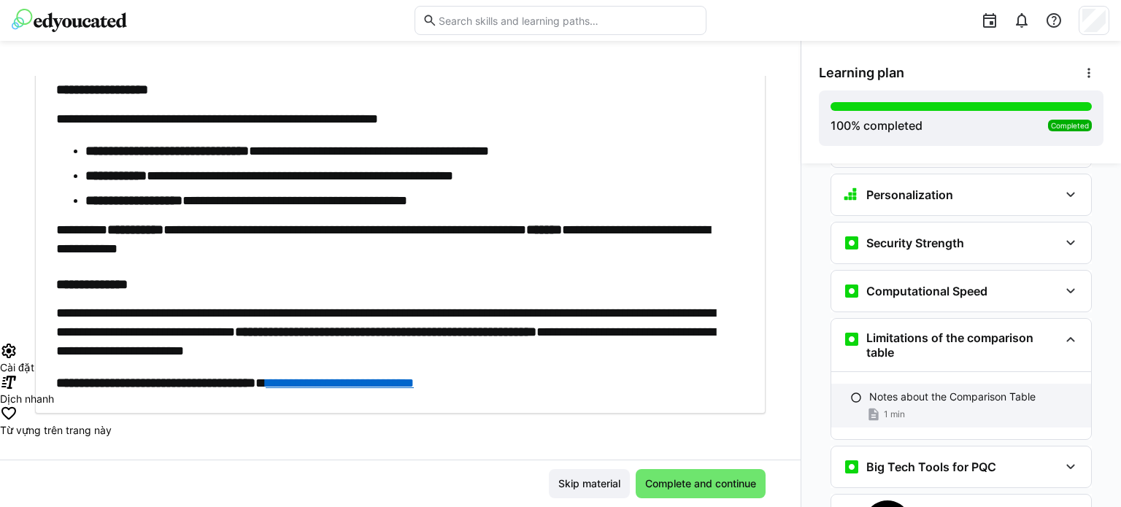
click at [978, 384] on div "Notes about the Comparison Table 1 min" at bounding box center [961, 406] width 260 height 44
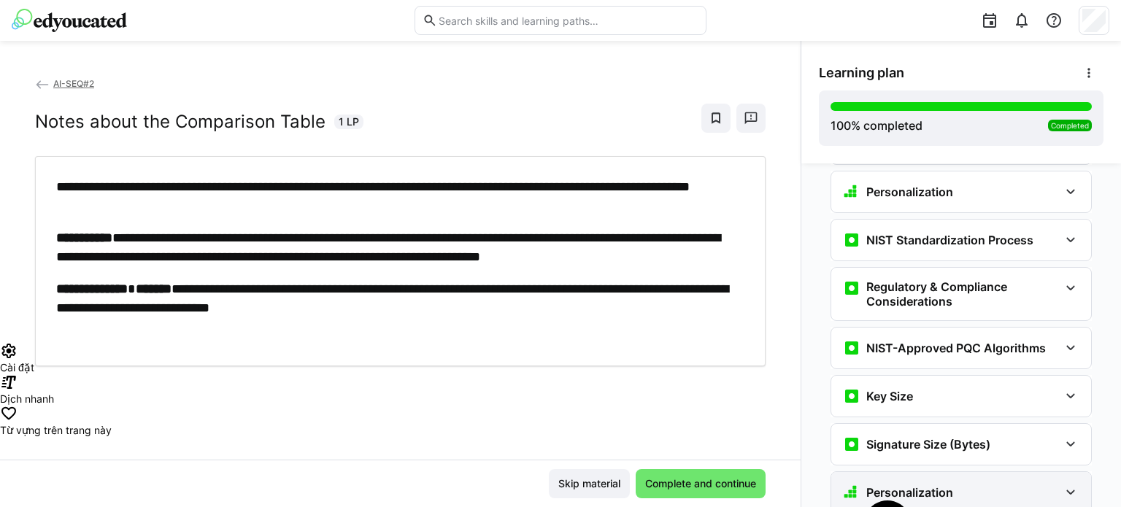
scroll to position [2922, 0]
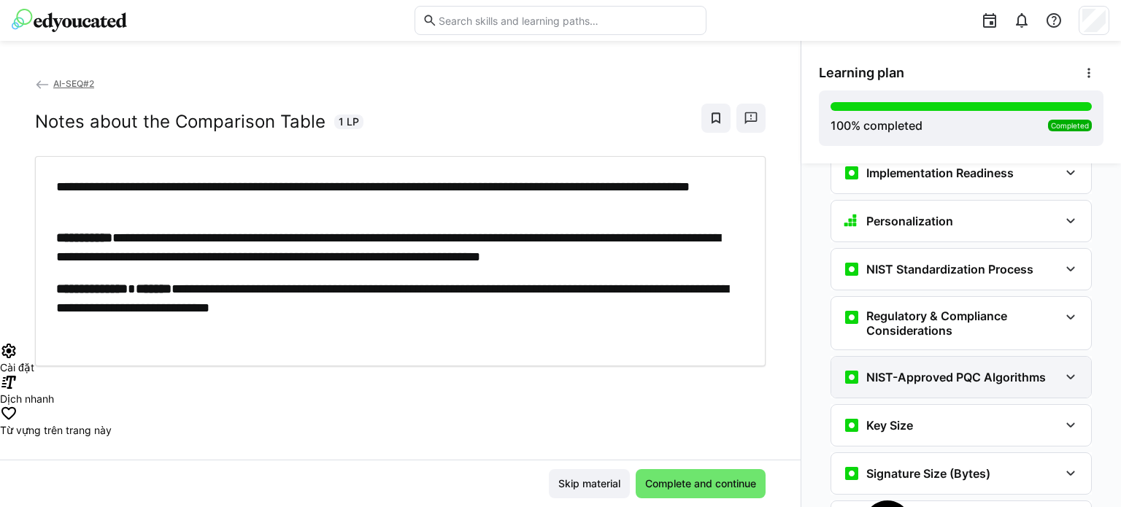
click at [1013, 370] on h3 "NIST-Approved PQC Algorithms" at bounding box center [955, 377] width 179 height 15
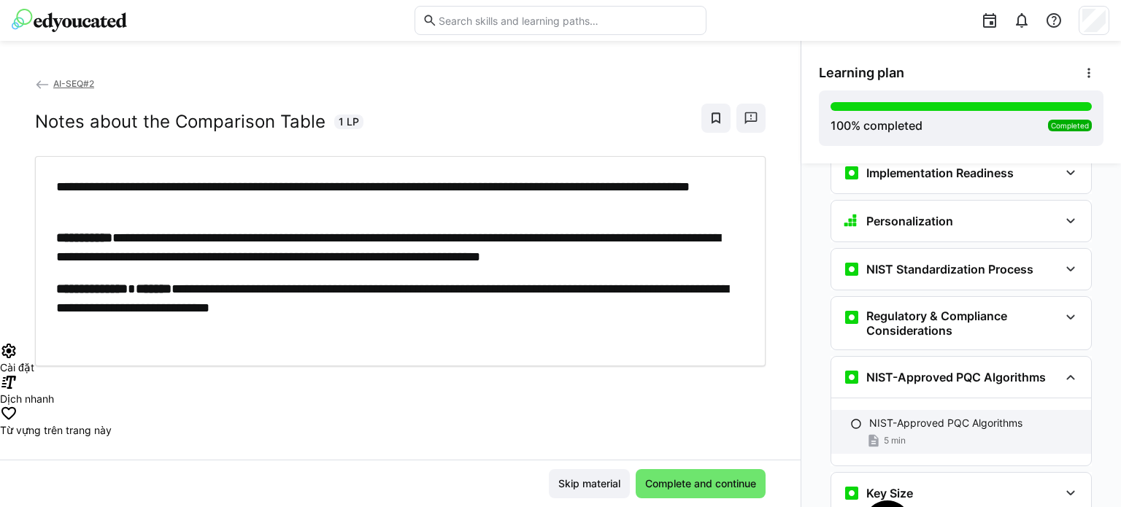
click at [987, 410] on div "NIST-Approved PQC Algorithms 5 min" at bounding box center [961, 432] width 260 height 44
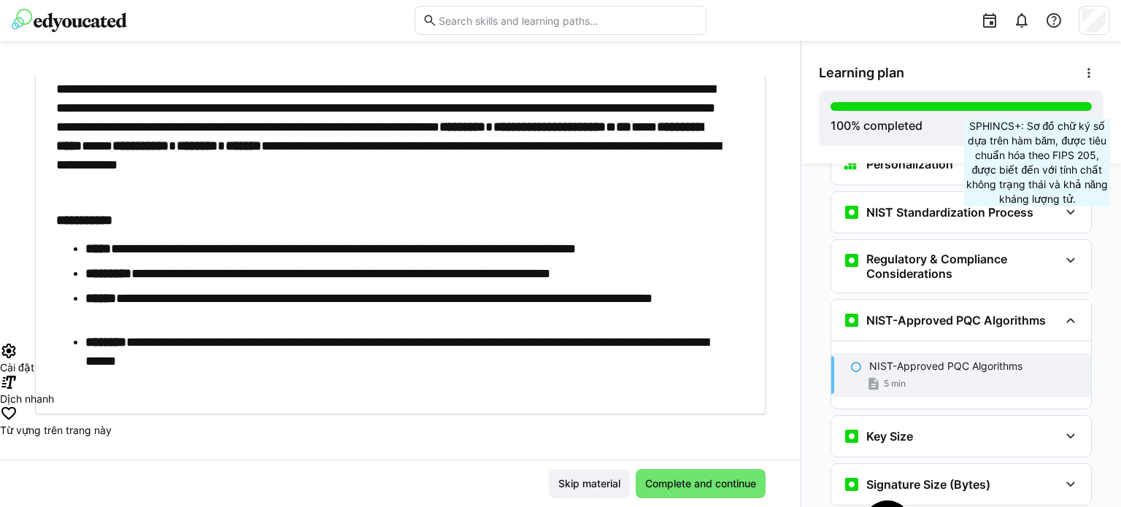
scroll to position [2927, 0]
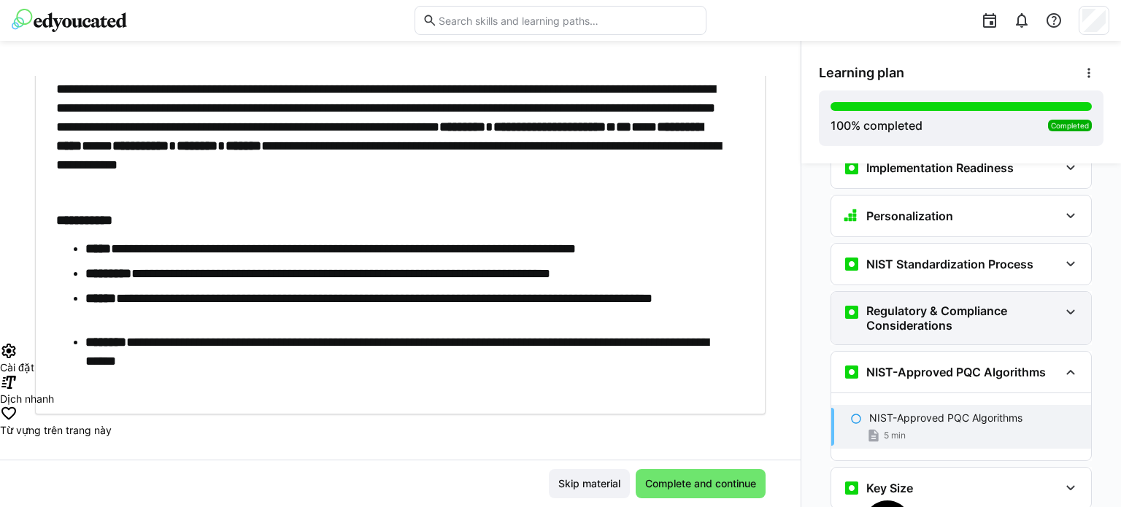
click at [1024, 304] on h3 "Regulatory & Compliance Considerations" at bounding box center [962, 318] width 193 height 29
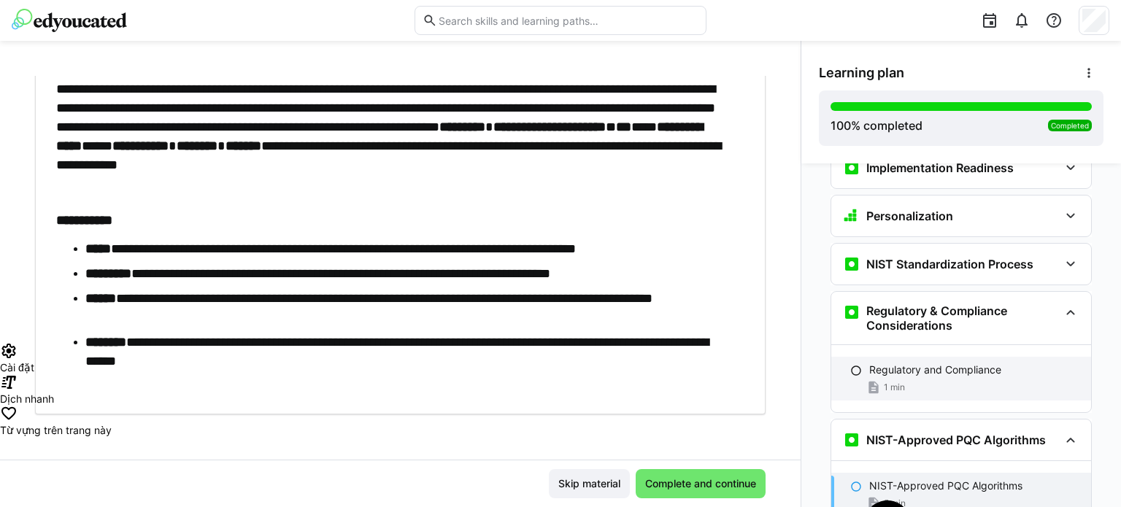
click at [983, 357] on div "Regulatory and Compliance 1 min" at bounding box center [961, 379] width 260 height 44
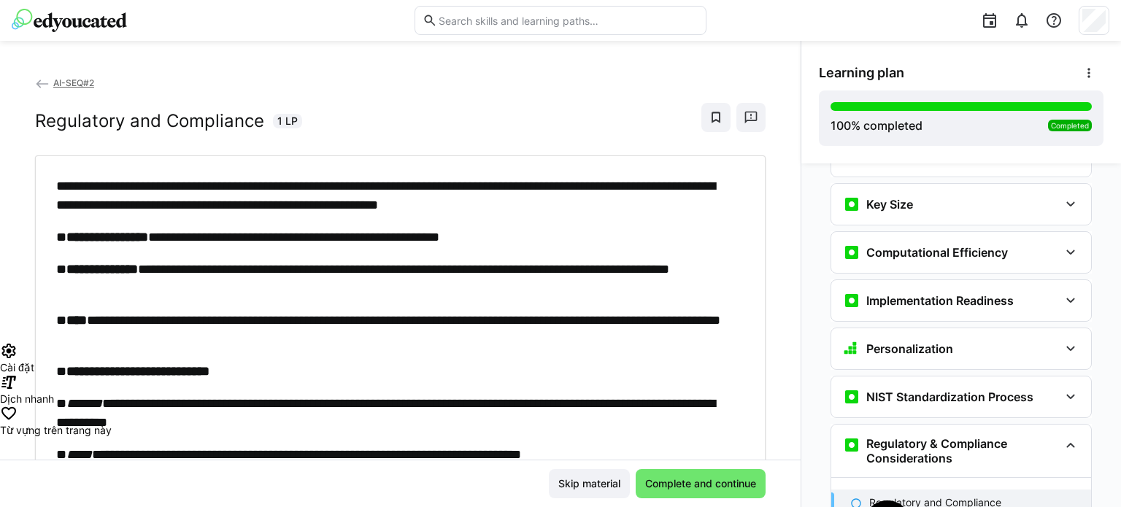
scroll to position [0, 0]
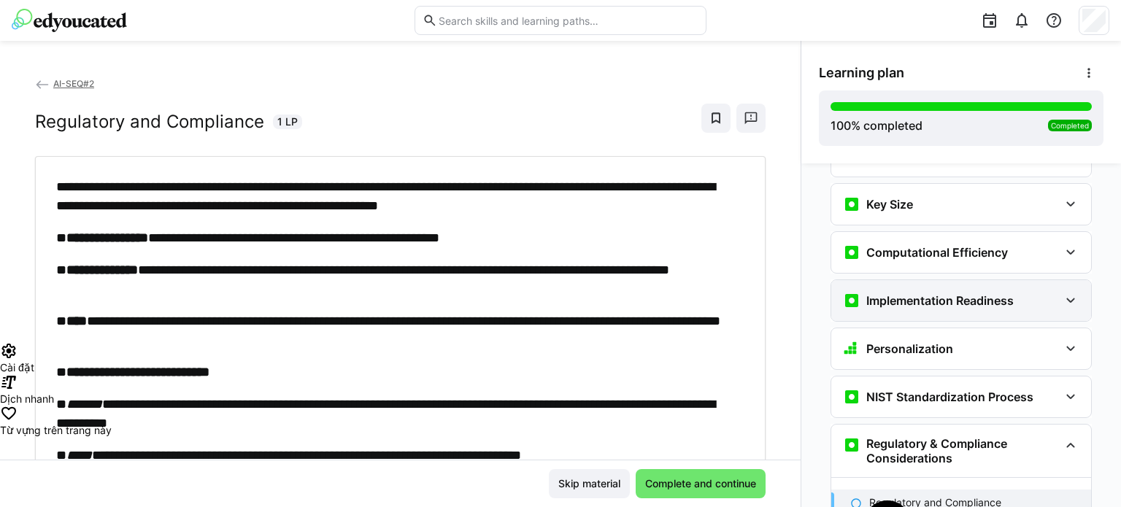
click at [1029, 292] on div "Implementation Readiness" at bounding box center [951, 301] width 216 height 18
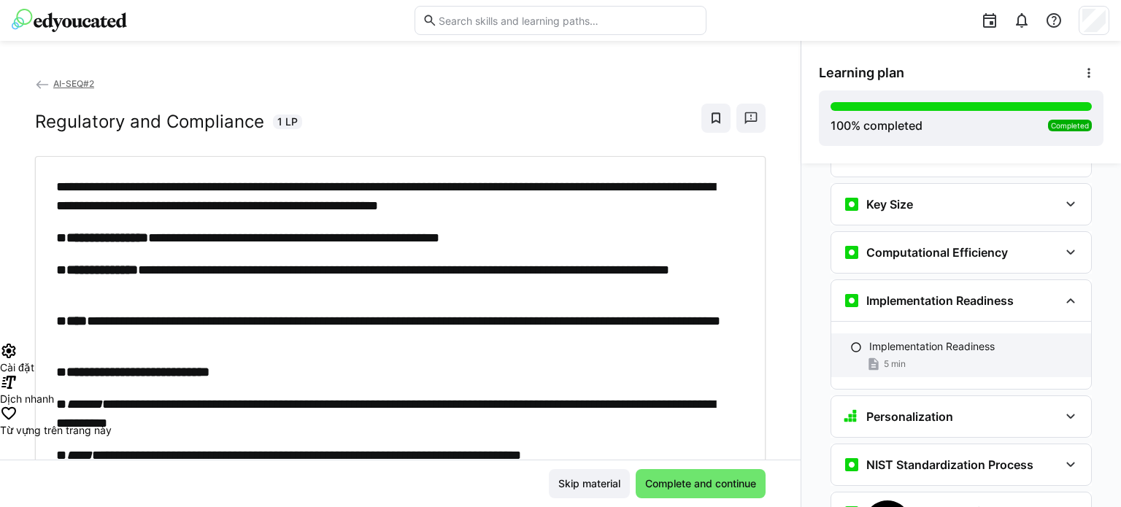
click at [970, 339] on p "Implementation Readiness" at bounding box center [932, 346] width 126 height 15
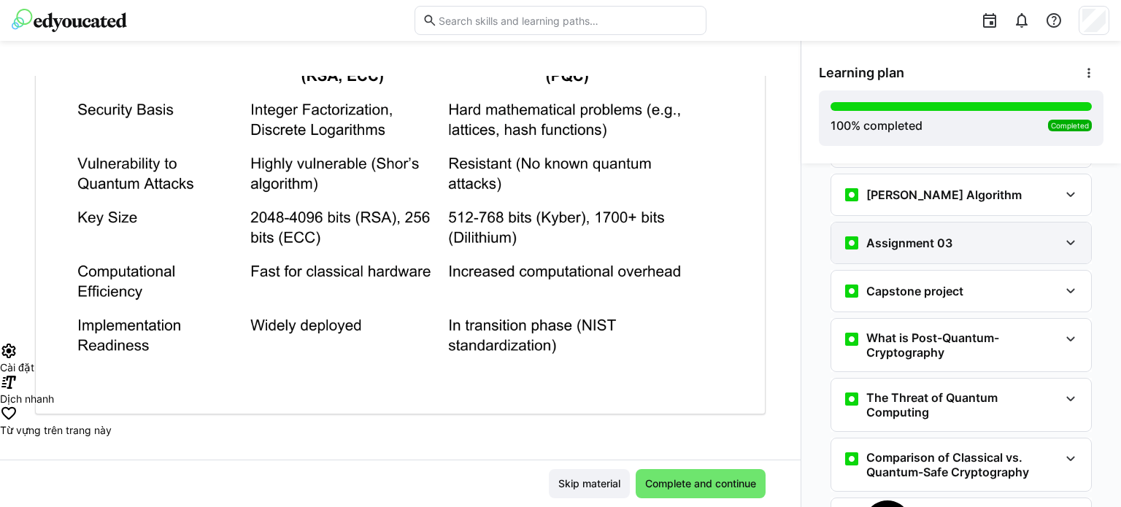
scroll to position [2358, 0]
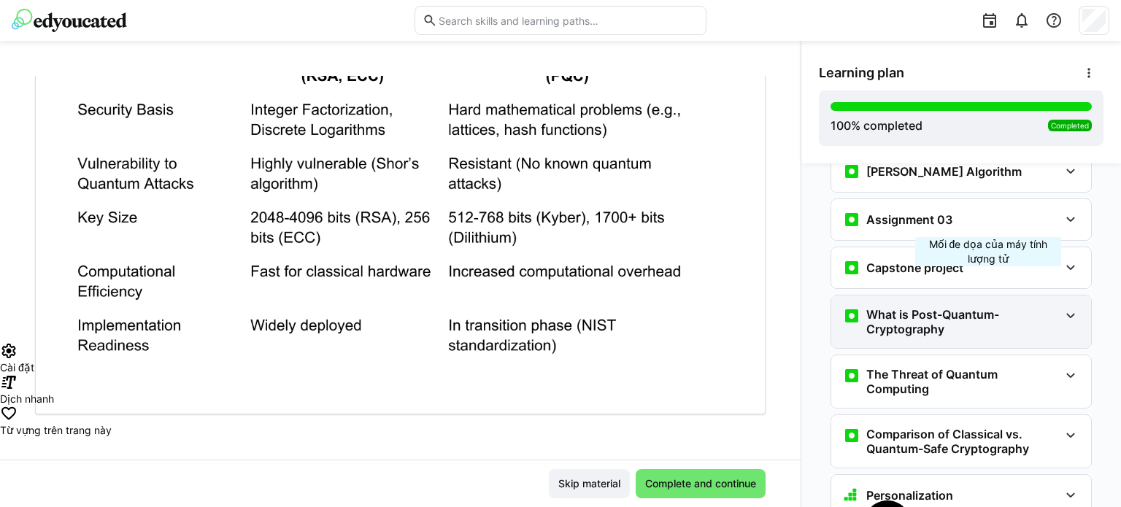
click at [988, 307] on h3 "What is Post-Quantum-Cryptography" at bounding box center [962, 321] width 193 height 29
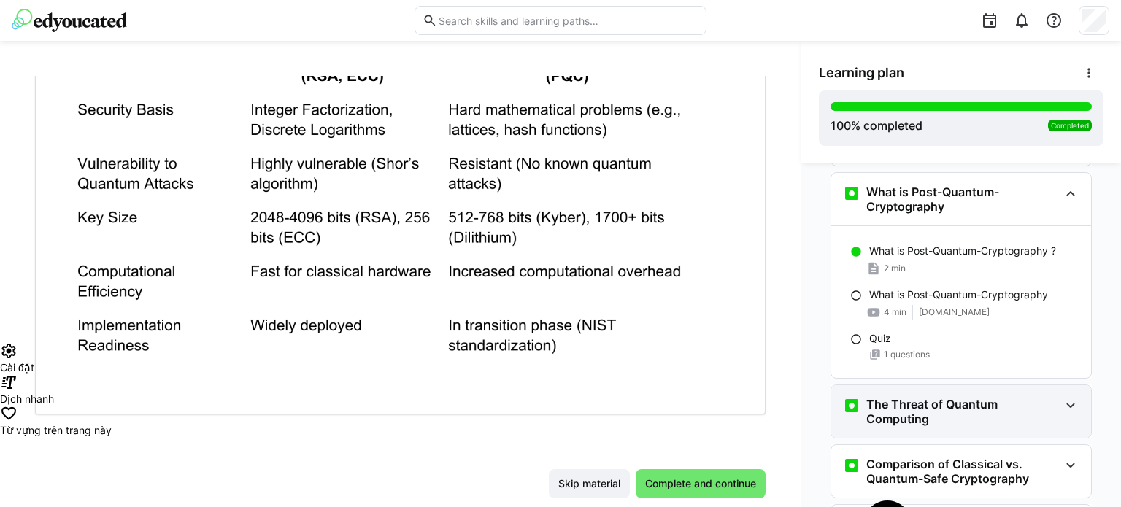
scroll to position [2504, 0]
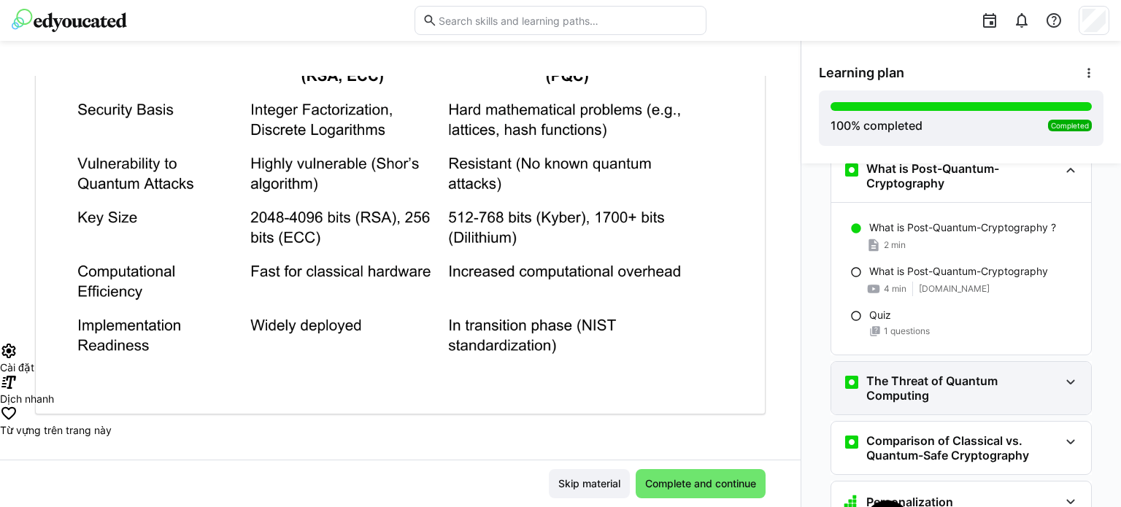
click at [1016, 374] on h3 "The Threat of Quantum Computing" at bounding box center [962, 388] width 193 height 29
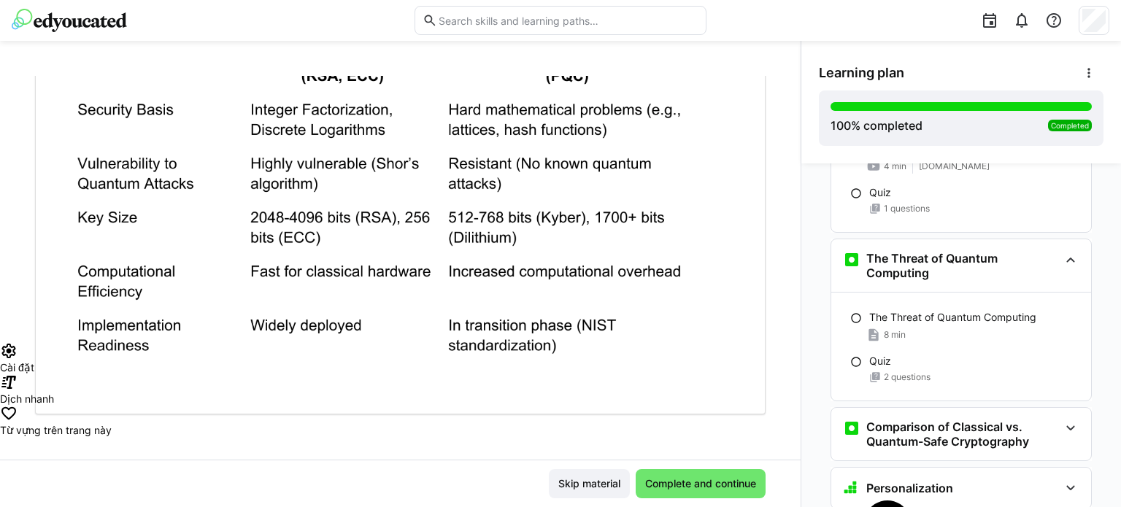
scroll to position [2650, 0]
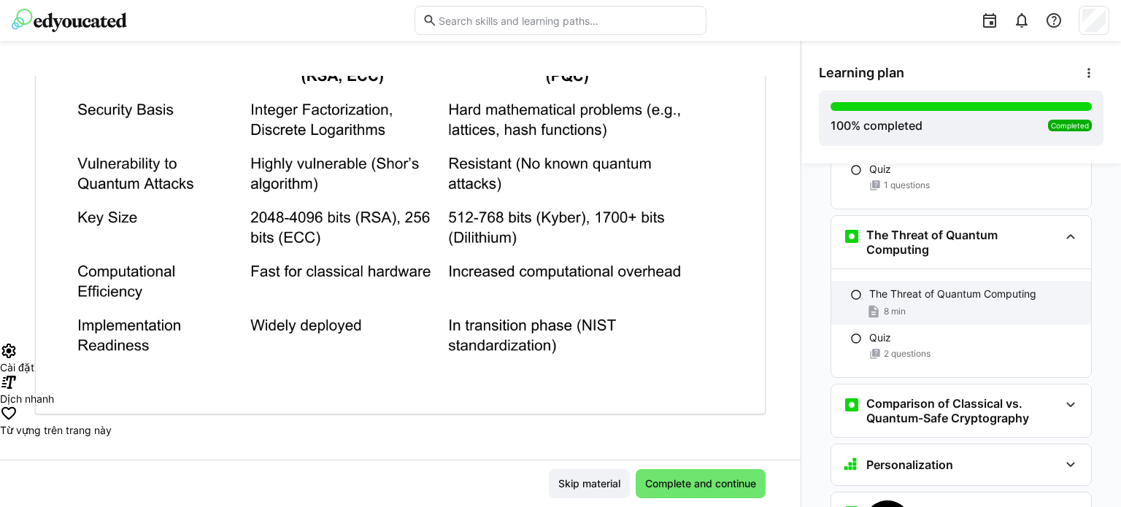
click at [983, 304] on div "8 min" at bounding box center [974, 311] width 210 height 15
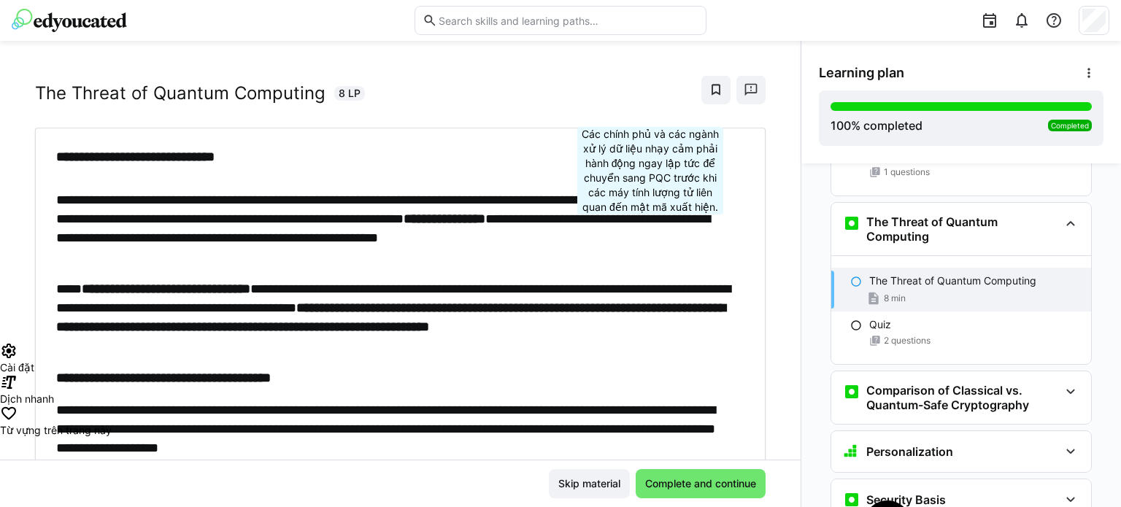
scroll to position [0, 0]
